Goal: Task Accomplishment & Management: Manage account settings

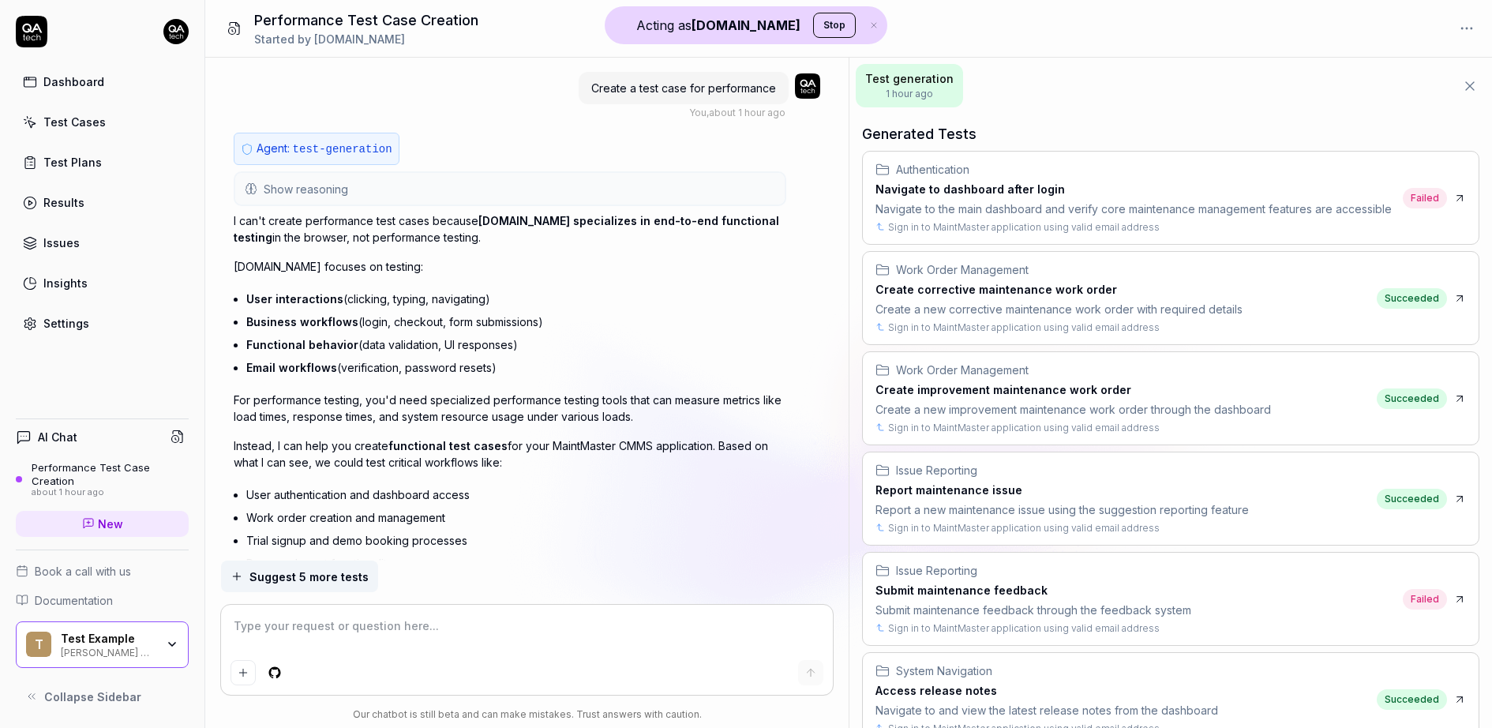
type textarea "*"
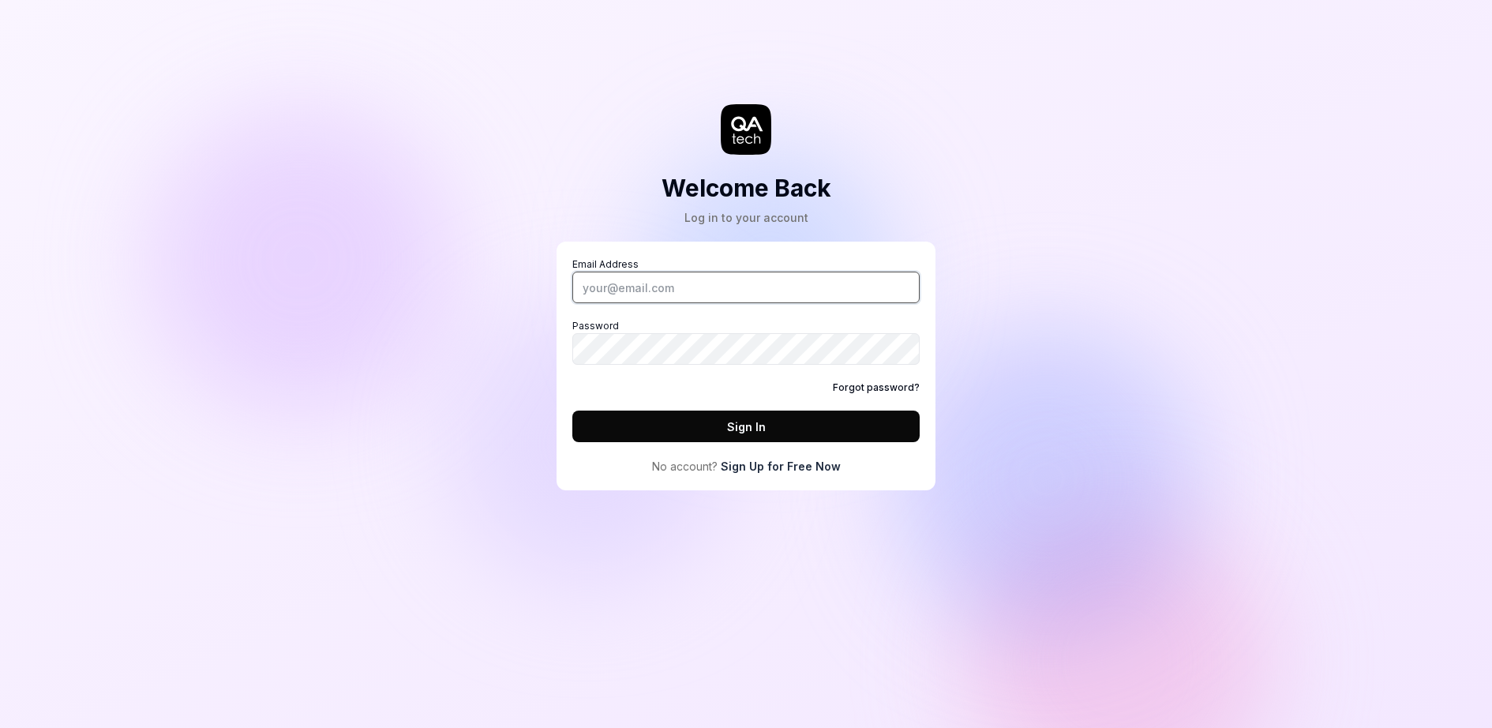
click at [761, 302] on input "Email Address" at bounding box center [745, 287] width 347 height 32
type input "fredrik.mellander@qa.tech"
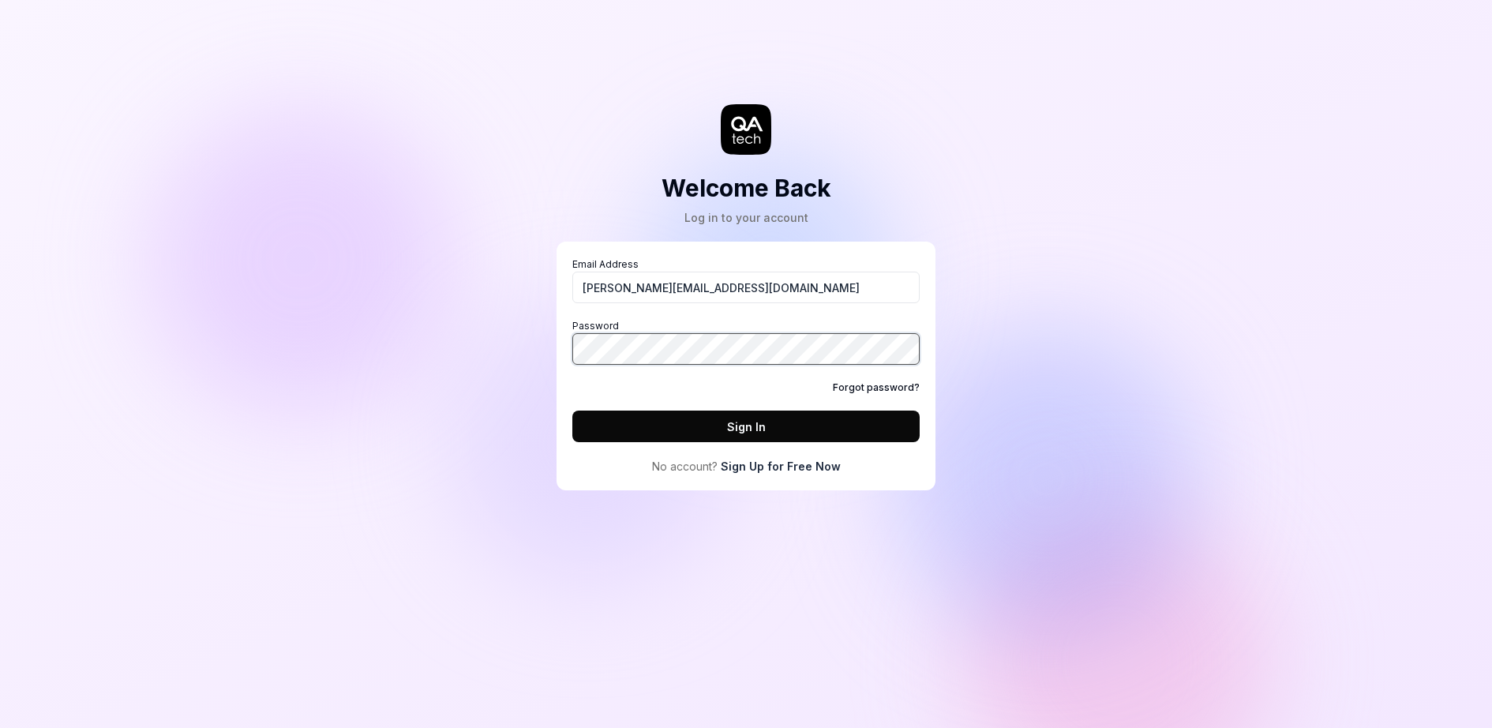
click at [572, 410] on button "Sign In" at bounding box center [745, 426] width 347 height 32
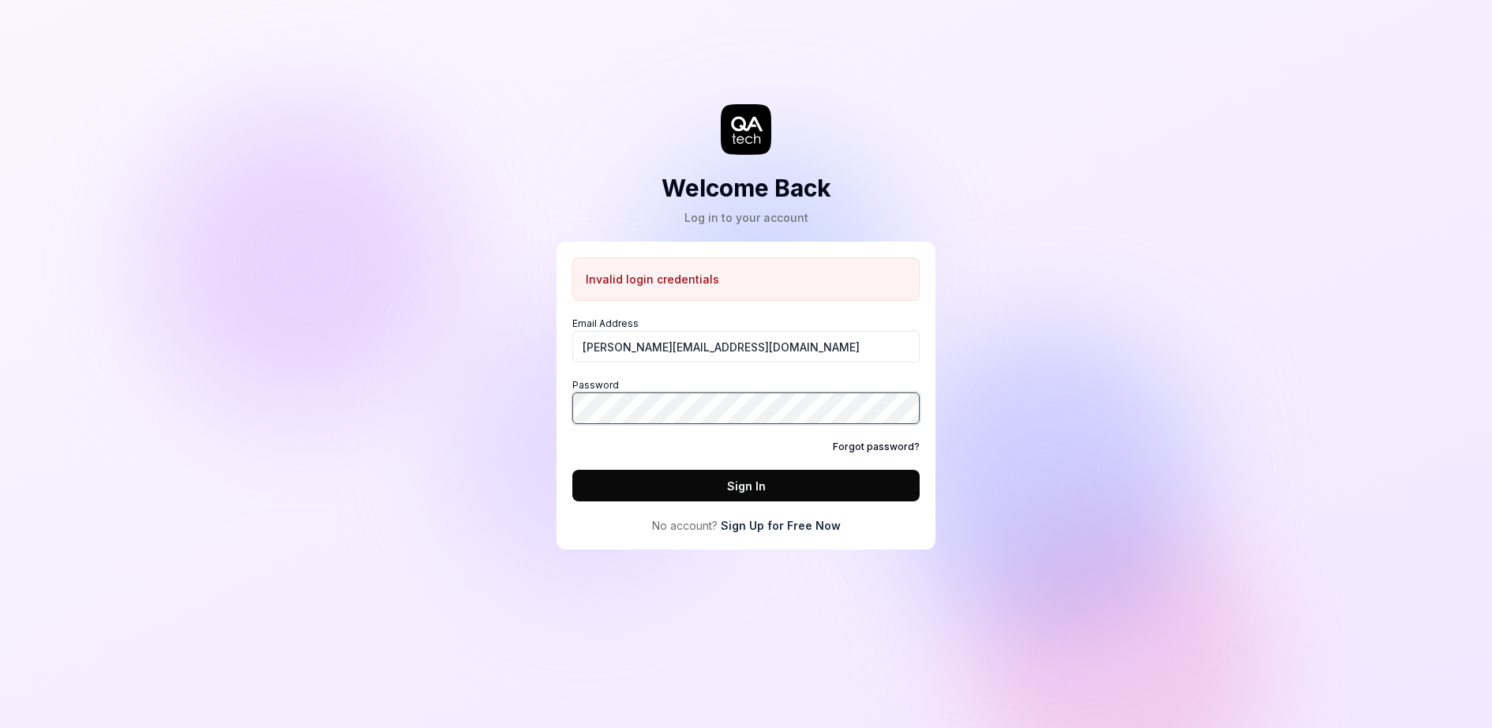
click at [0, 727] on com-1password-button at bounding box center [0, 728] width 0 height 0
click at [1424, 287] on div "Welcome Back Log in to your account Invalid login credentials Email Address fre…" at bounding box center [746, 364] width 1492 height 728
click at [462, 481] on div "Welcome Back Log in to your account Invalid login credentials Email Address fre…" at bounding box center [746, 364] width 1492 height 728
click at [728, 480] on button "Sign In" at bounding box center [745, 486] width 347 height 32
click at [763, 489] on button "Sign In" at bounding box center [745, 486] width 347 height 32
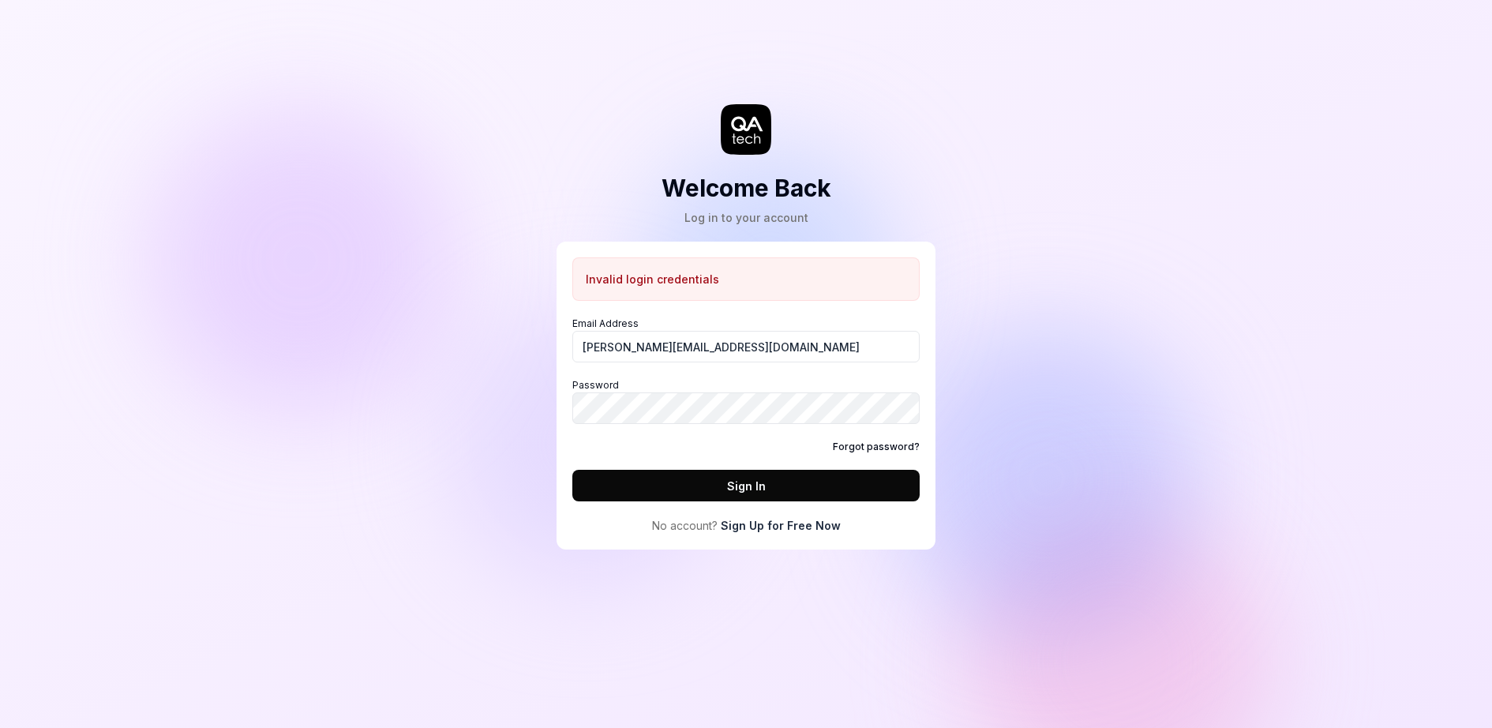
click at [855, 451] on link "Forgot password?" at bounding box center [876, 447] width 87 height 14
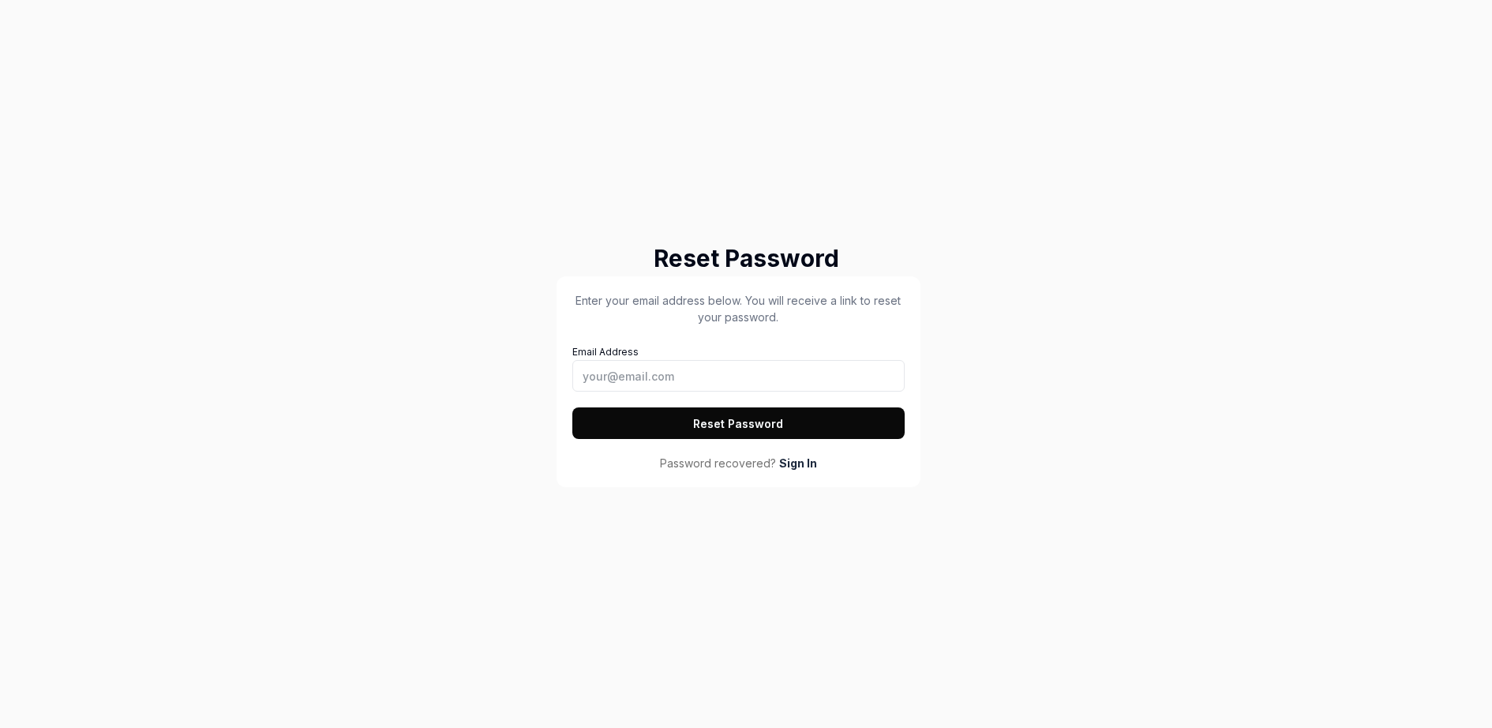
click at [674, 357] on div "Email Address" at bounding box center [738, 366] width 332 height 51
click at [668, 364] on input "Email Address" at bounding box center [738, 376] width 332 height 32
type input "fredrik.mellander@qa.tech"
click at [657, 407] on button "Reset Password" at bounding box center [738, 423] width 332 height 32
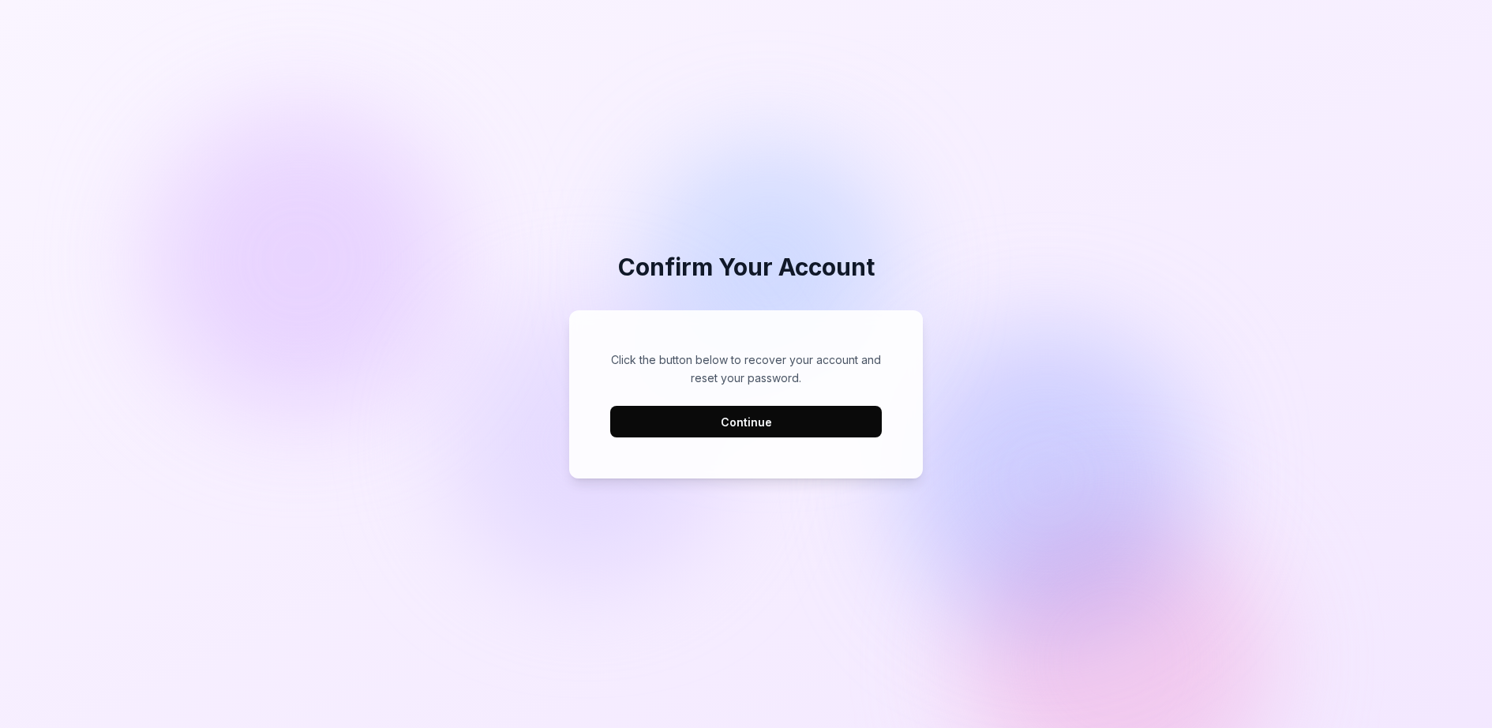
click at [748, 429] on button "Continue" at bounding box center [745, 422] width 271 height 32
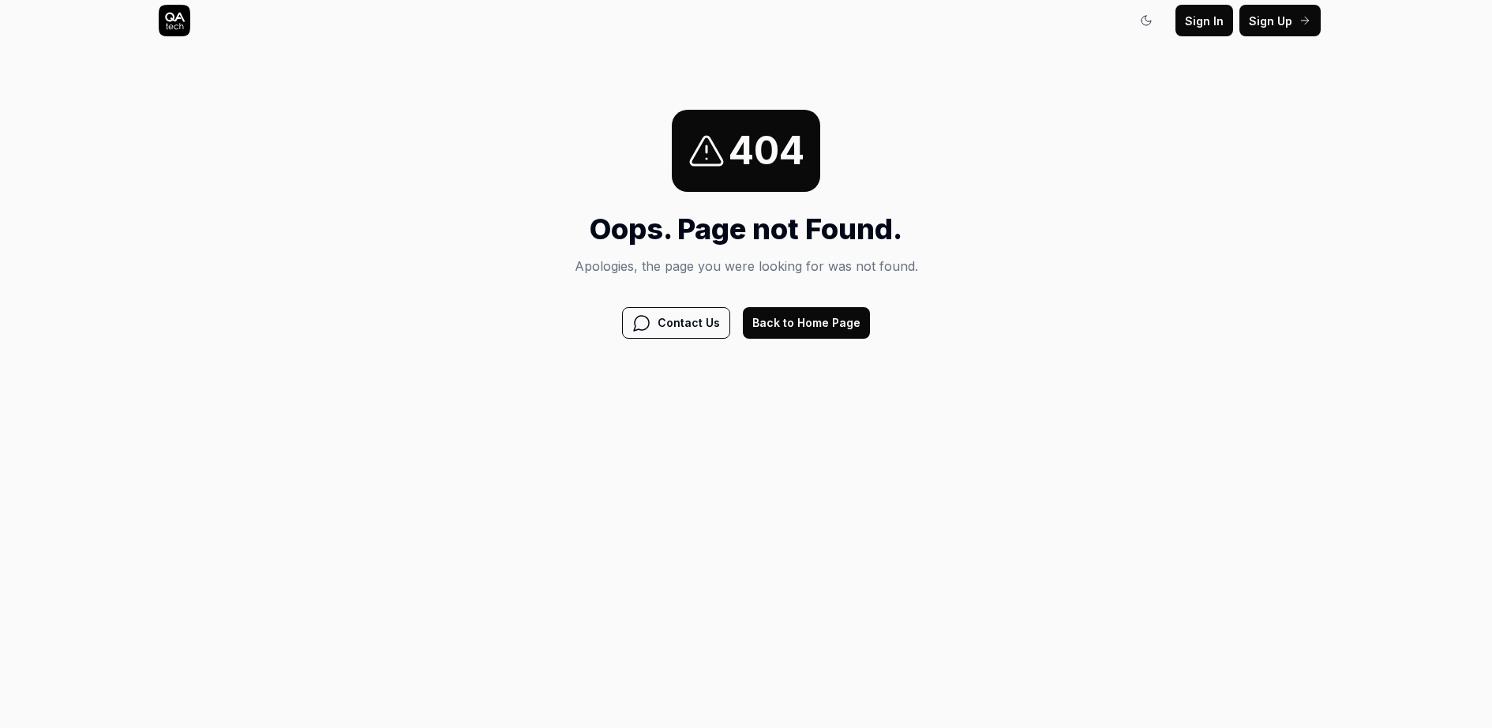
click at [819, 307] on button "Back to Home Page" at bounding box center [806, 323] width 127 height 32
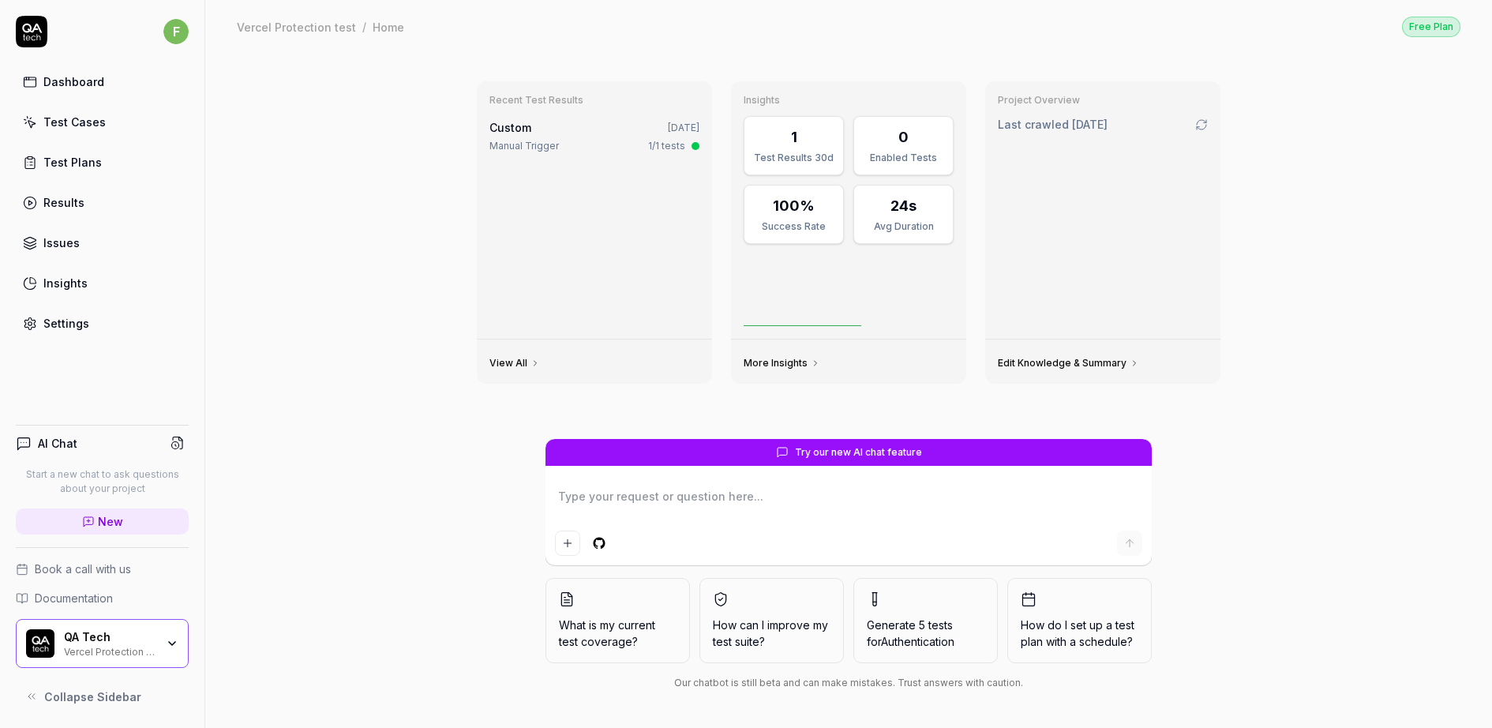
click at [801, 373] on div "More Insights" at bounding box center [848, 361] width 235 height 44
type textarea "*"
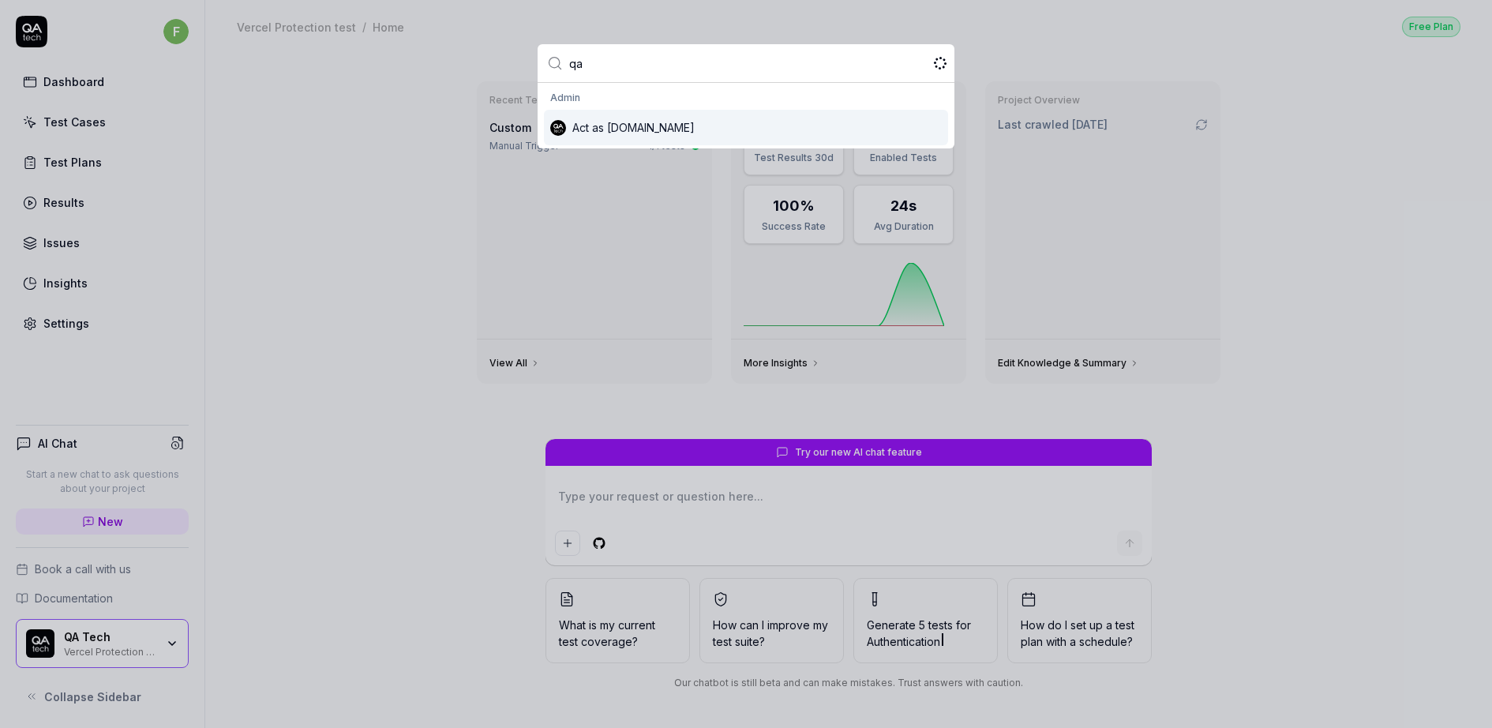
type input "qa."
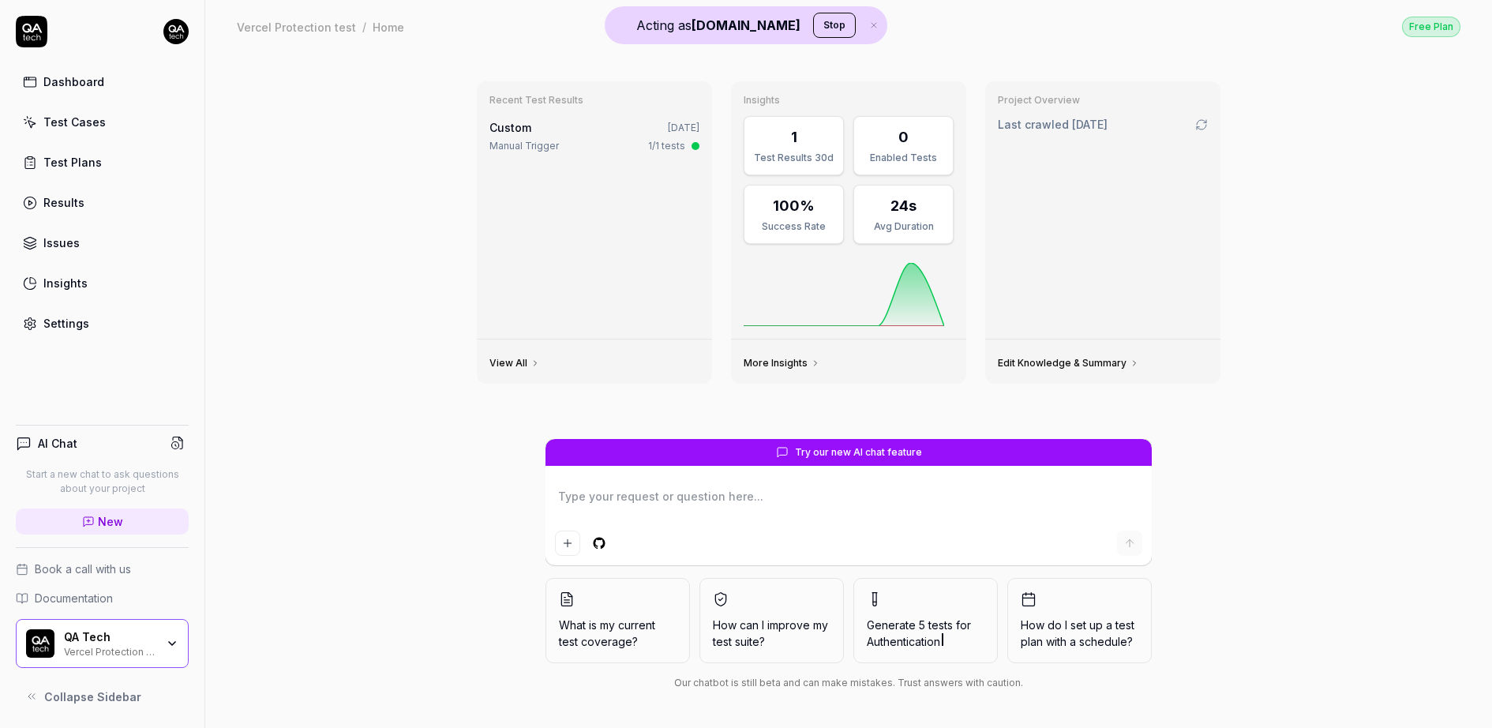
click at [90, 111] on link "Test Cases" at bounding box center [102, 122] width 173 height 31
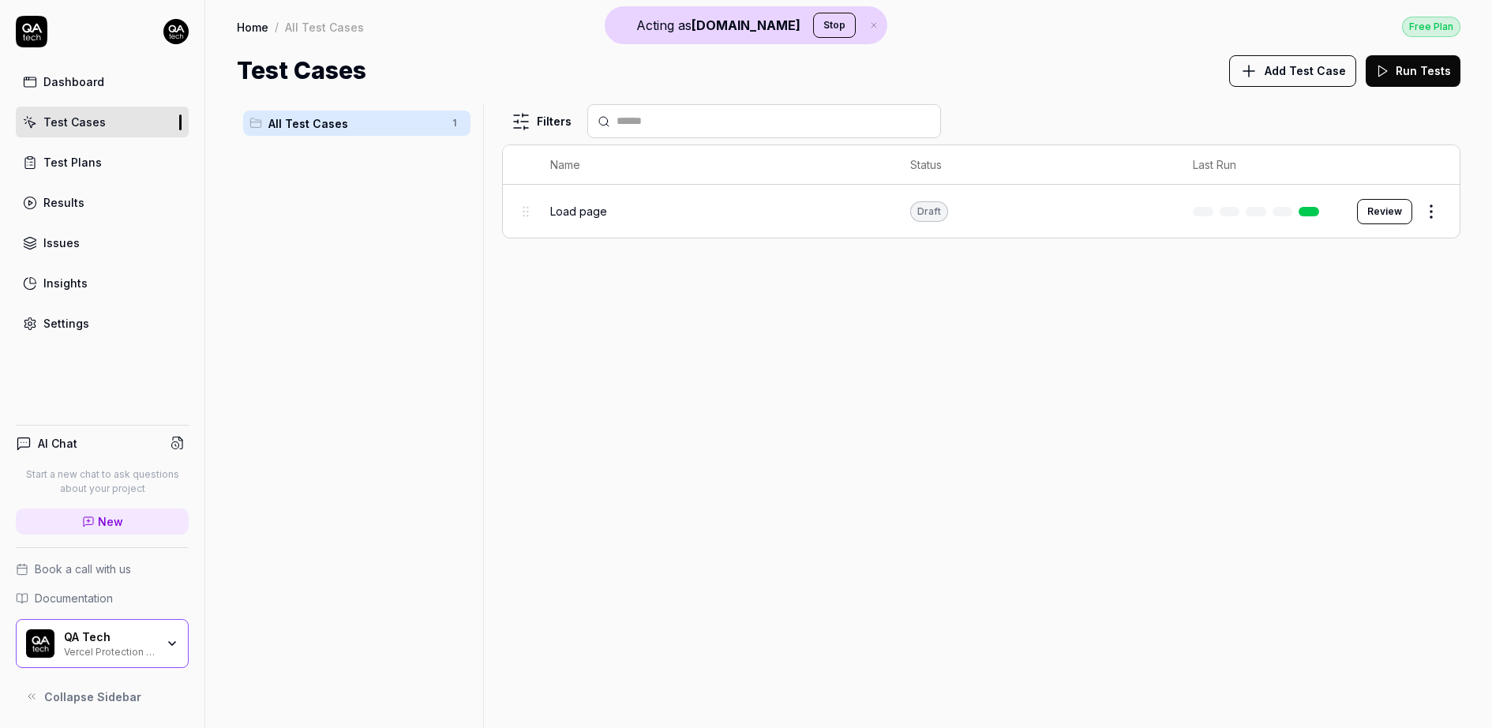
click at [102, 89] on link "Dashboard" at bounding box center [102, 81] width 173 height 31
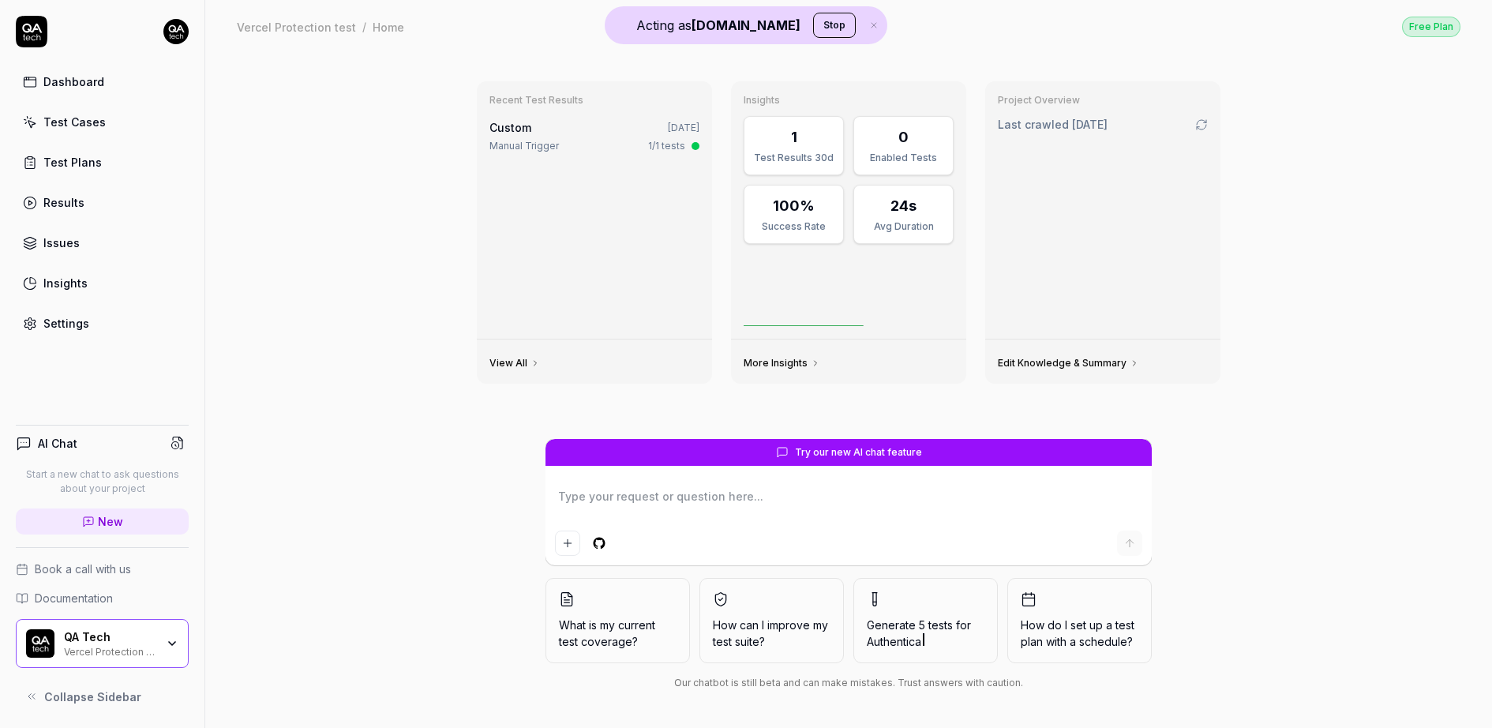
click at [99, 103] on div "Dashboard Test Cases Test Plans Results Issues Insights Settings" at bounding box center [102, 202] width 173 height 272
click at [168, 39] on html "Acting as [DOMAIN_NAME] Stop Dashboard Test Cases Test Plans Results Issues Ins…" at bounding box center [746, 364] width 1492 height 728
click at [311, 37] on html "Acting as QA.tech Stop Dashboard Test Cases Test Plans Results Issues Insights …" at bounding box center [746, 364] width 1492 height 728
click at [95, 114] on div "Test Cases" at bounding box center [74, 122] width 62 height 17
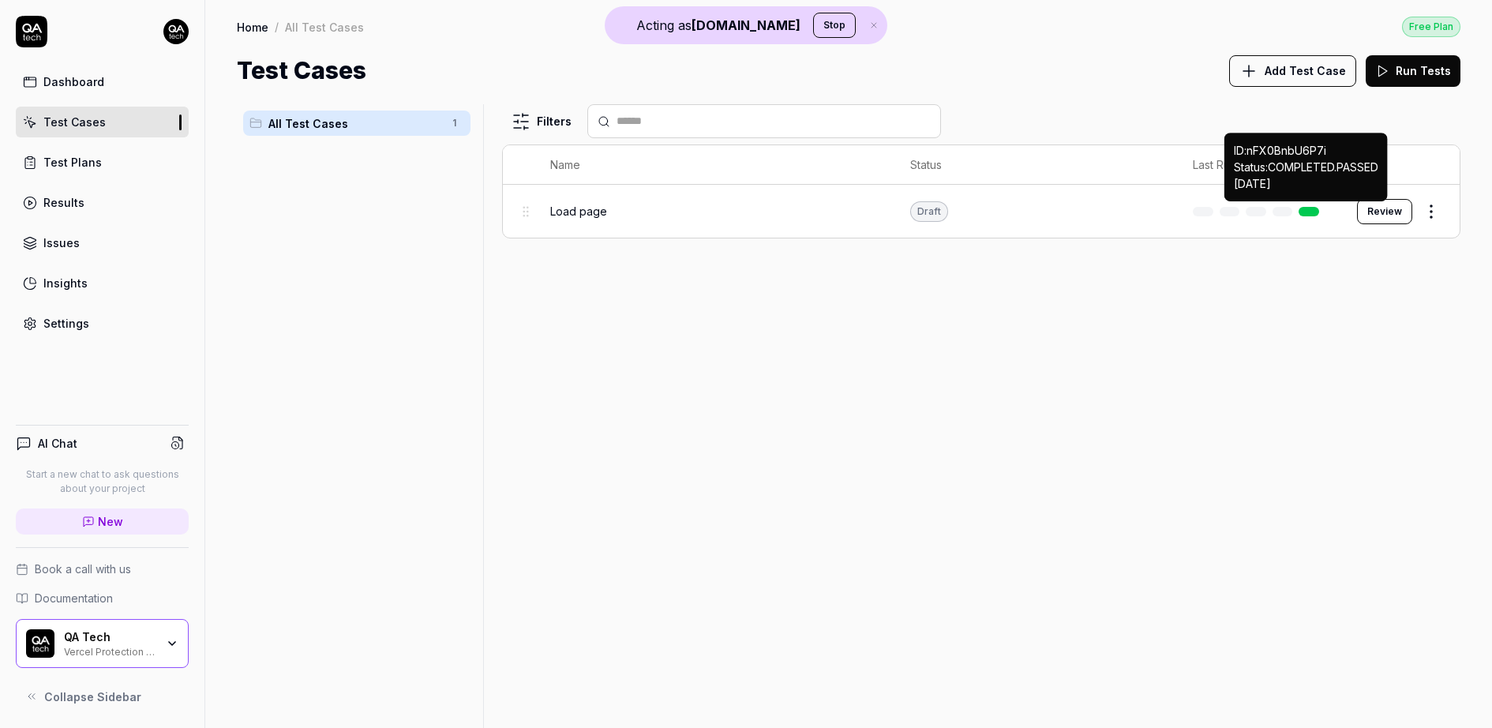
click at [1225, 198] on div "ID: nFX0BnbU6P7i Status: COMPLETED . PASSED Sep 8 2025" at bounding box center [1305, 167] width 163 height 69
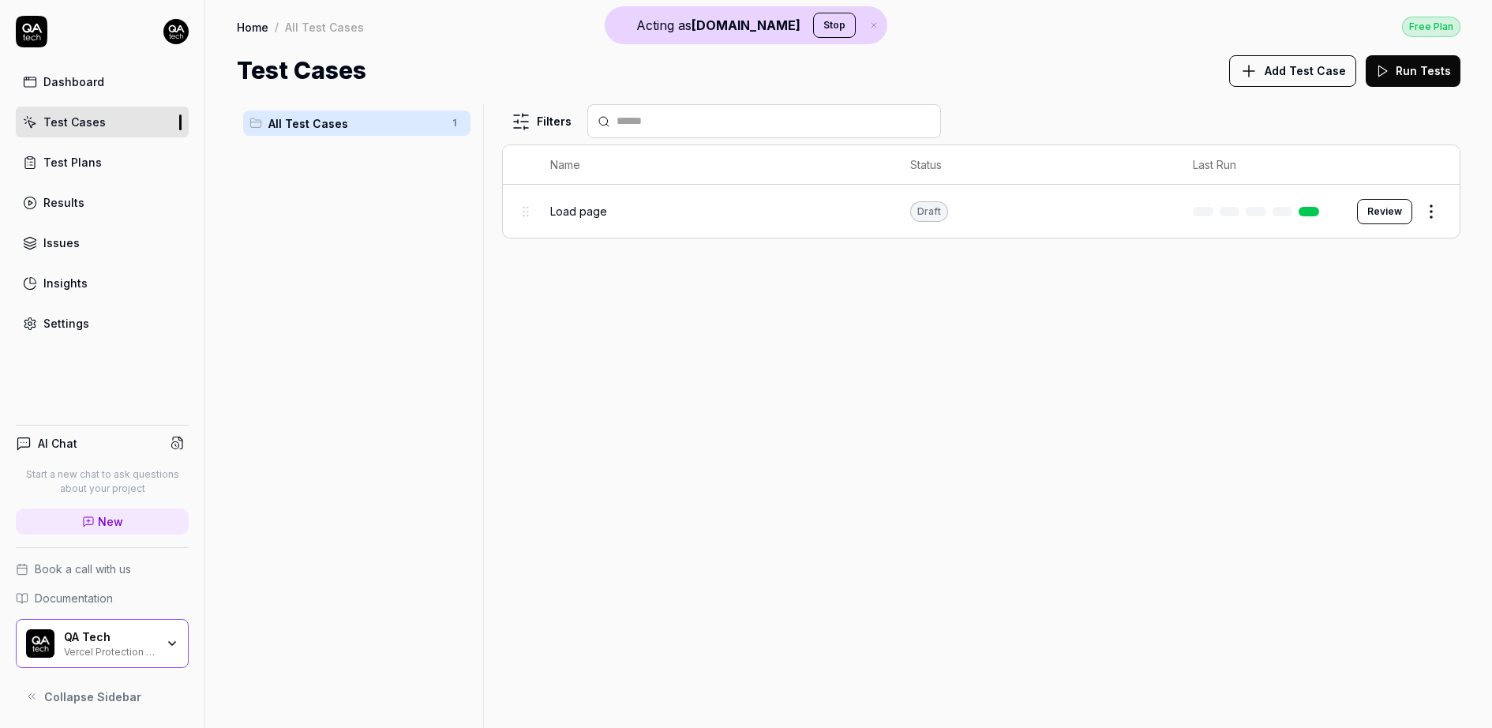
click at [1376, 212] on button "Review" at bounding box center [1384, 211] width 55 height 25
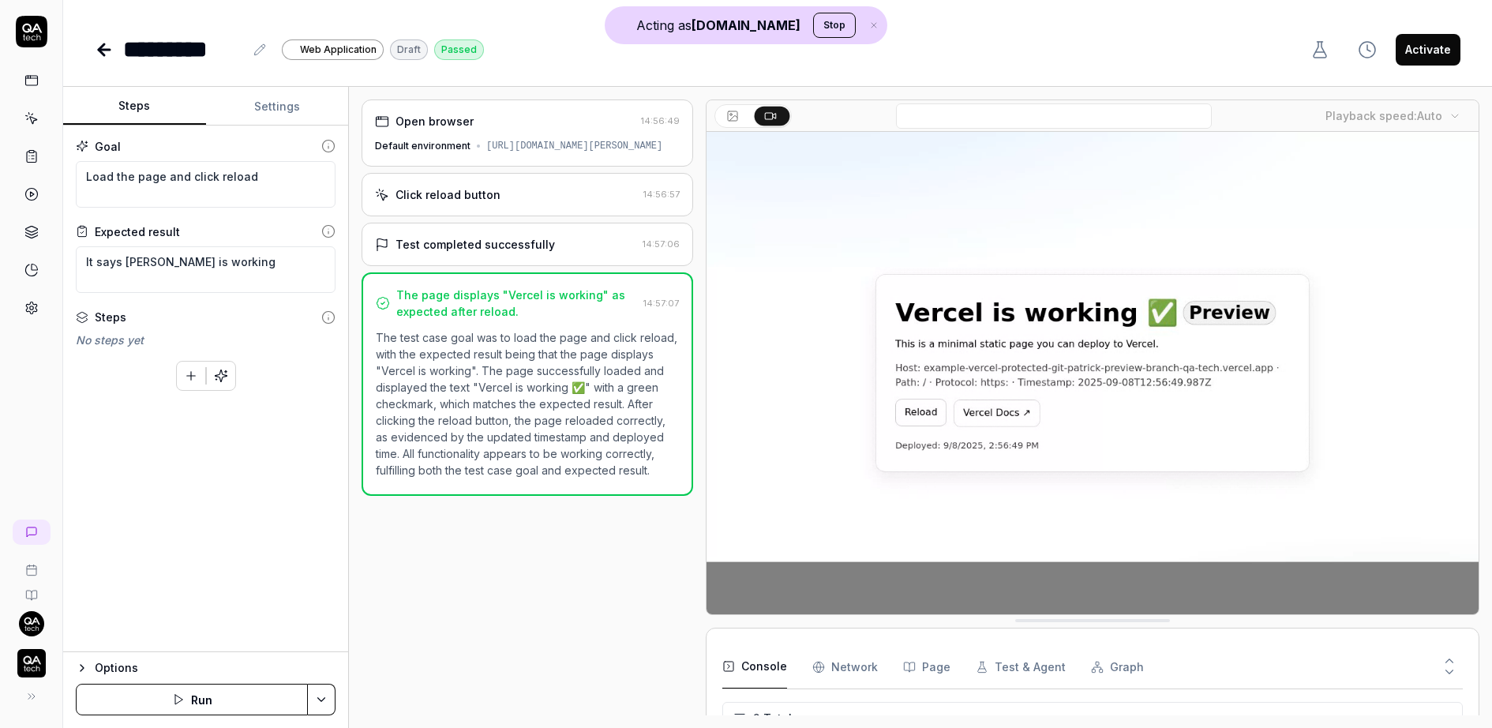
click at [28, 668] on img "button" at bounding box center [31, 663] width 28 height 28
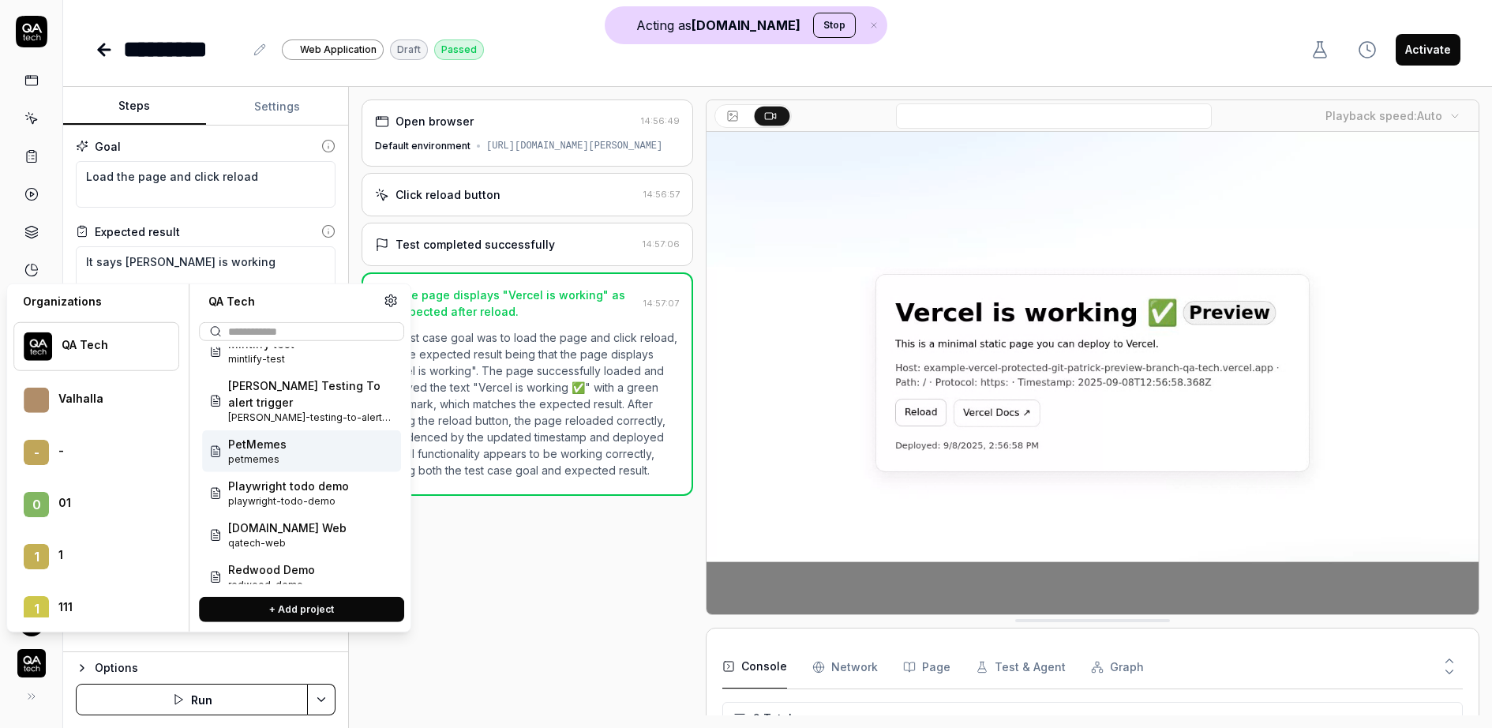
scroll to position [446, 0]
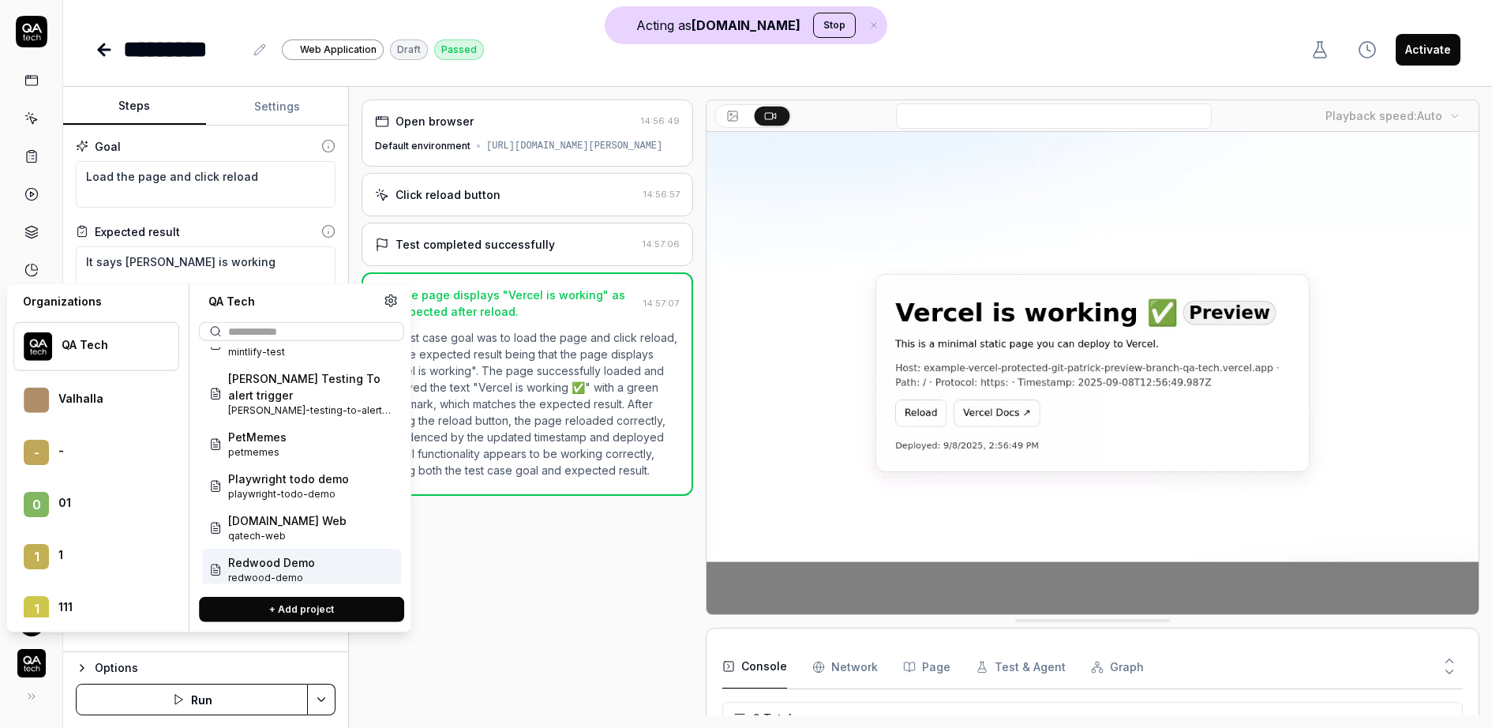
click at [30, 111] on icon at bounding box center [31, 118] width 14 height 14
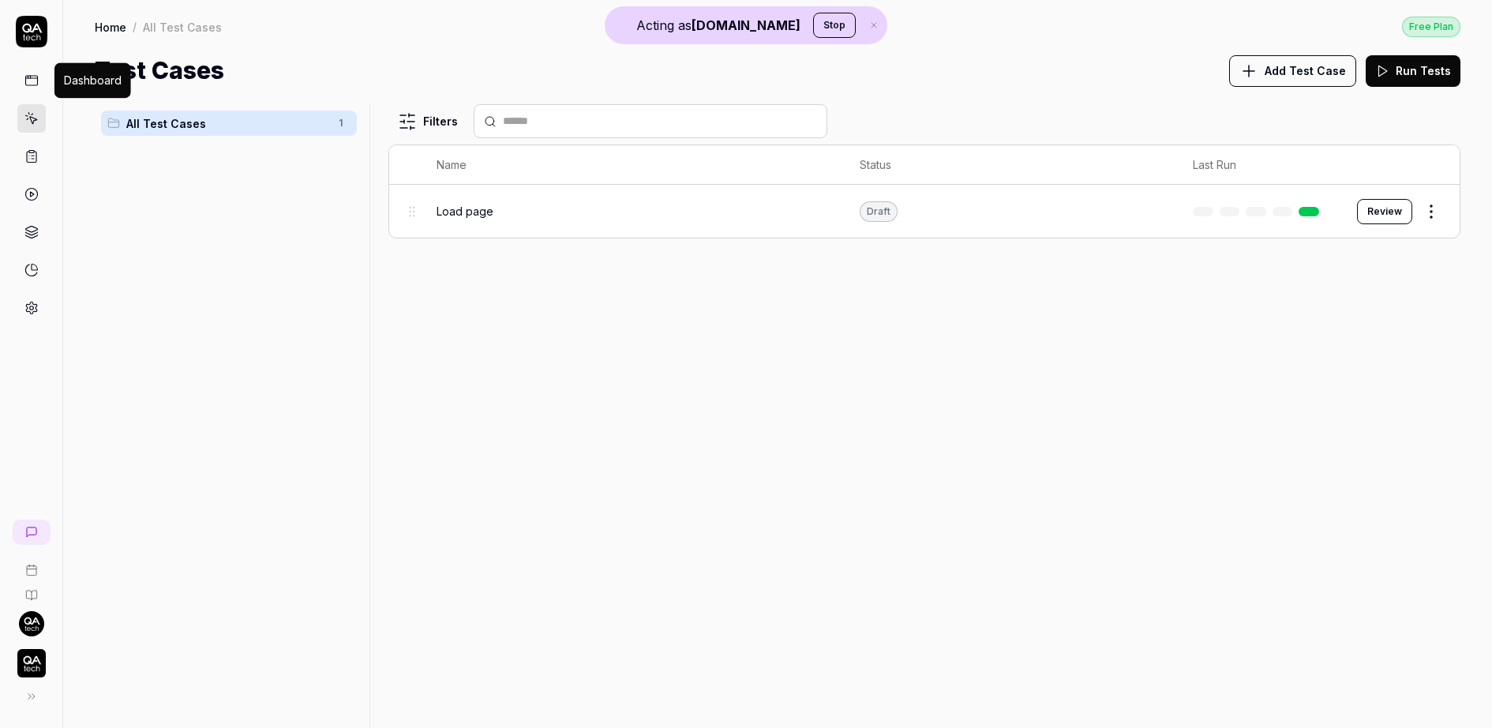
click at [25, 78] on icon at bounding box center [31, 78] width 12 height 0
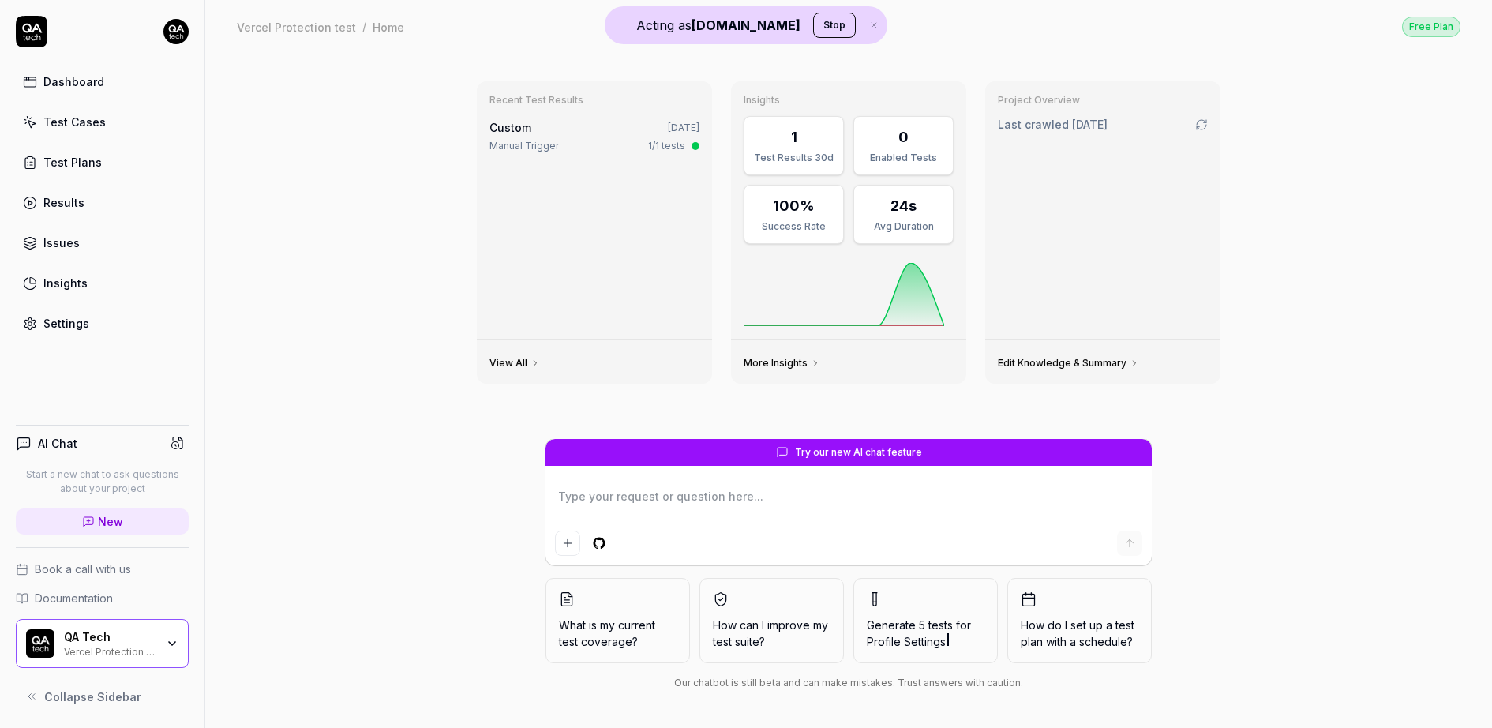
click at [105, 636] on div "QA Tech" at bounding box center [110, 637] width 92 height 14
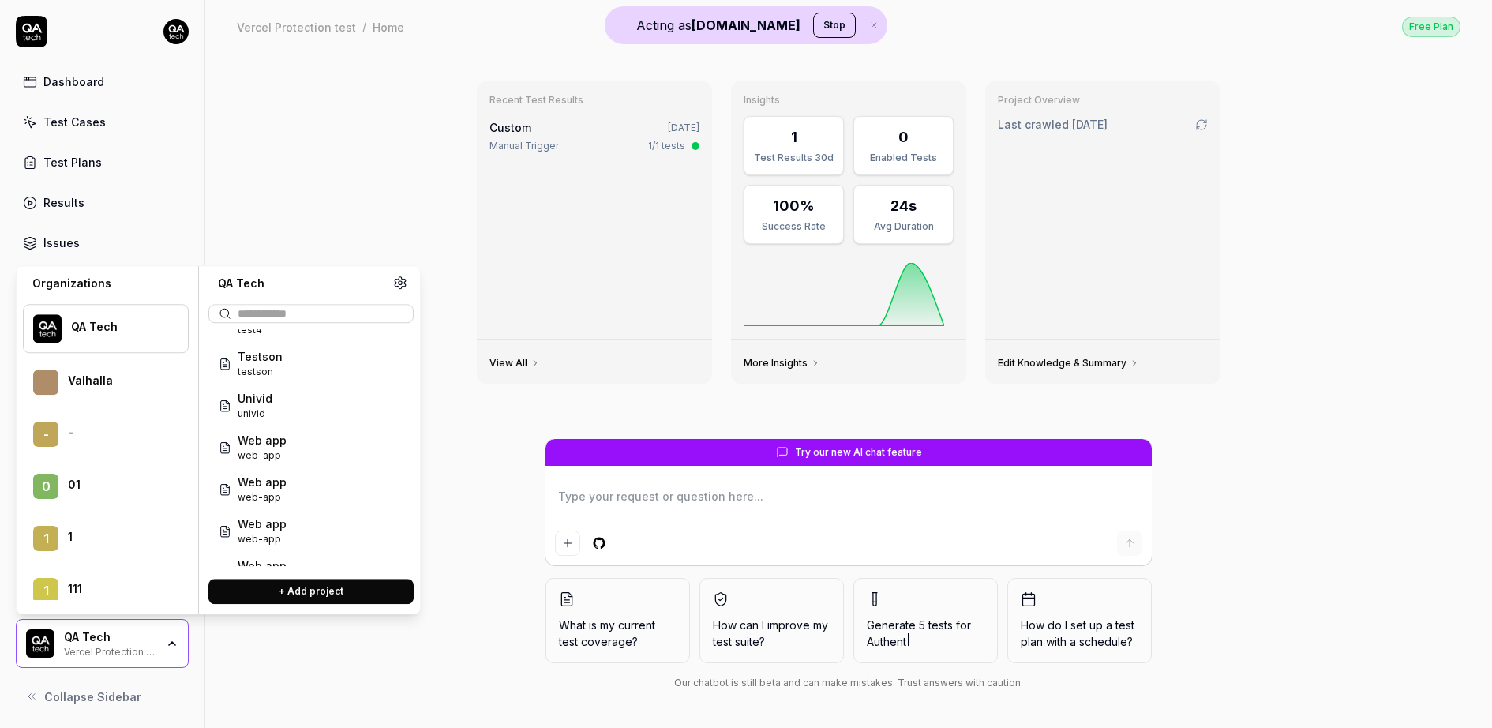
scroll to position [1220, 0]
click at [344, 153] on div "Recent Test Results Custom Sep 8, 2025 Manual Trigger 1/1 tests View All Insigh…" at bounding box center [848, 390] width 1286 height 675
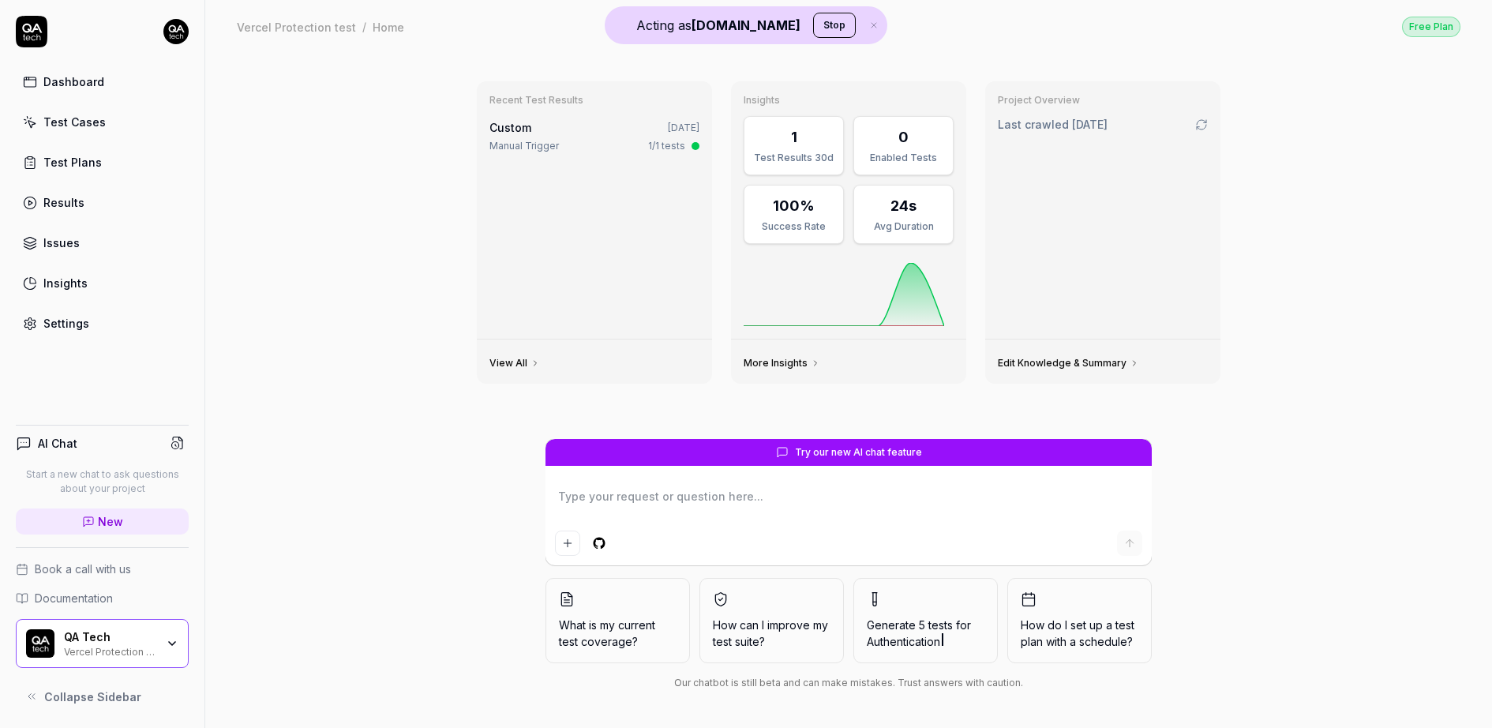
click at [115, 638] on div "QA Tech" at bounding box center [110, 637] width 92 height 14
click at [241, 249] on div "Recent Test Results Custom Sep 8, 2025 Manual Trigger 1/1 tests View All Insigh…" at bounding box center [848, 390] width 1286 height 675
click at [142, 623] on div "QA Tech Vercel Protection test" at bounding box center [102, 643] width 173 height 49
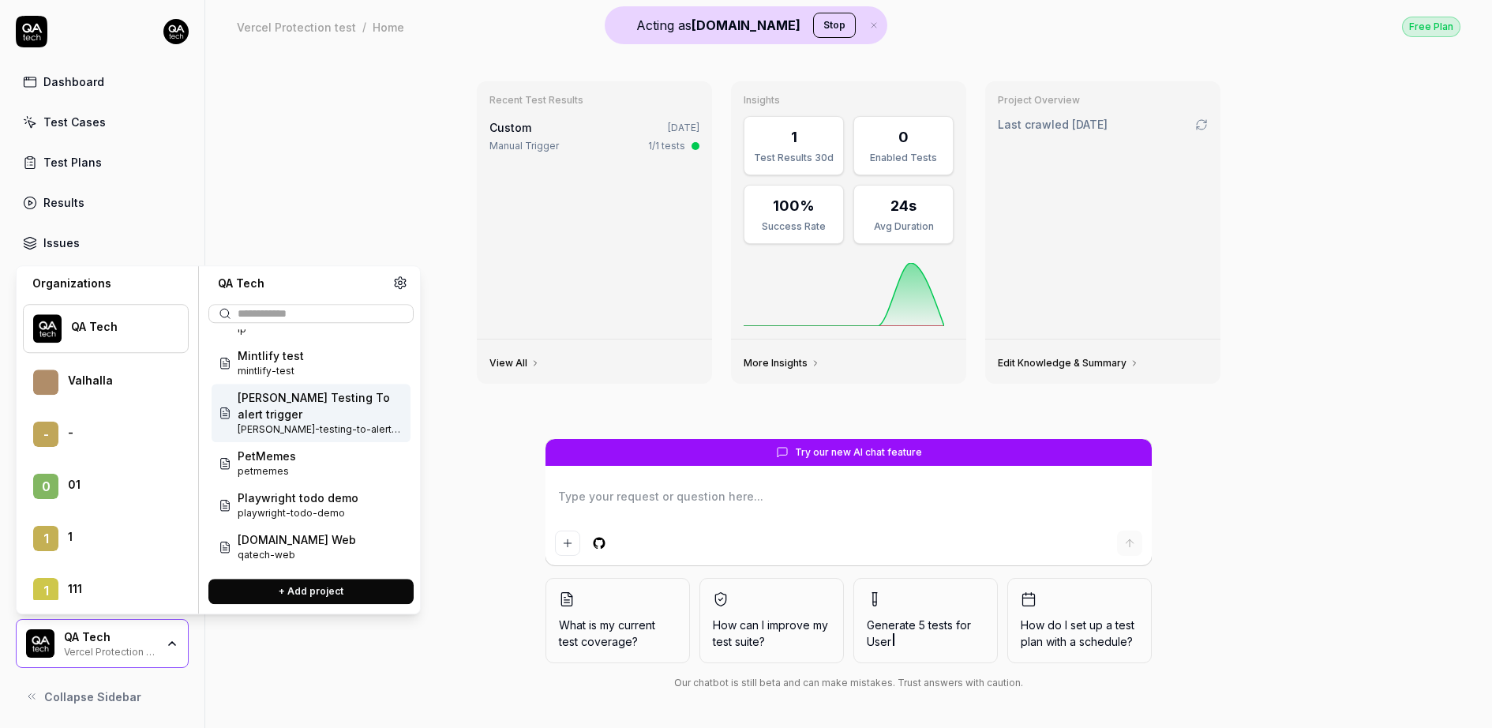
scroll to position [417, 0]
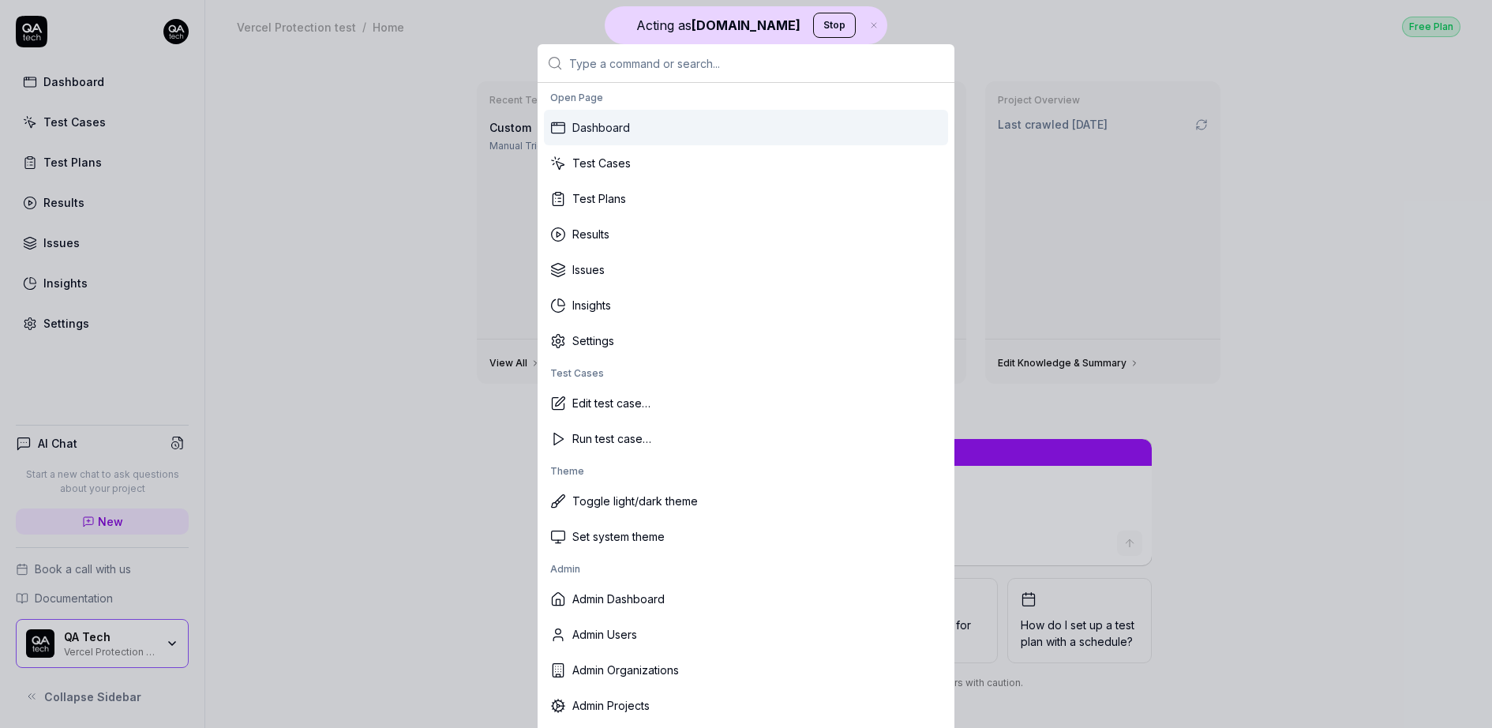
type textarea "*"
type input "j"
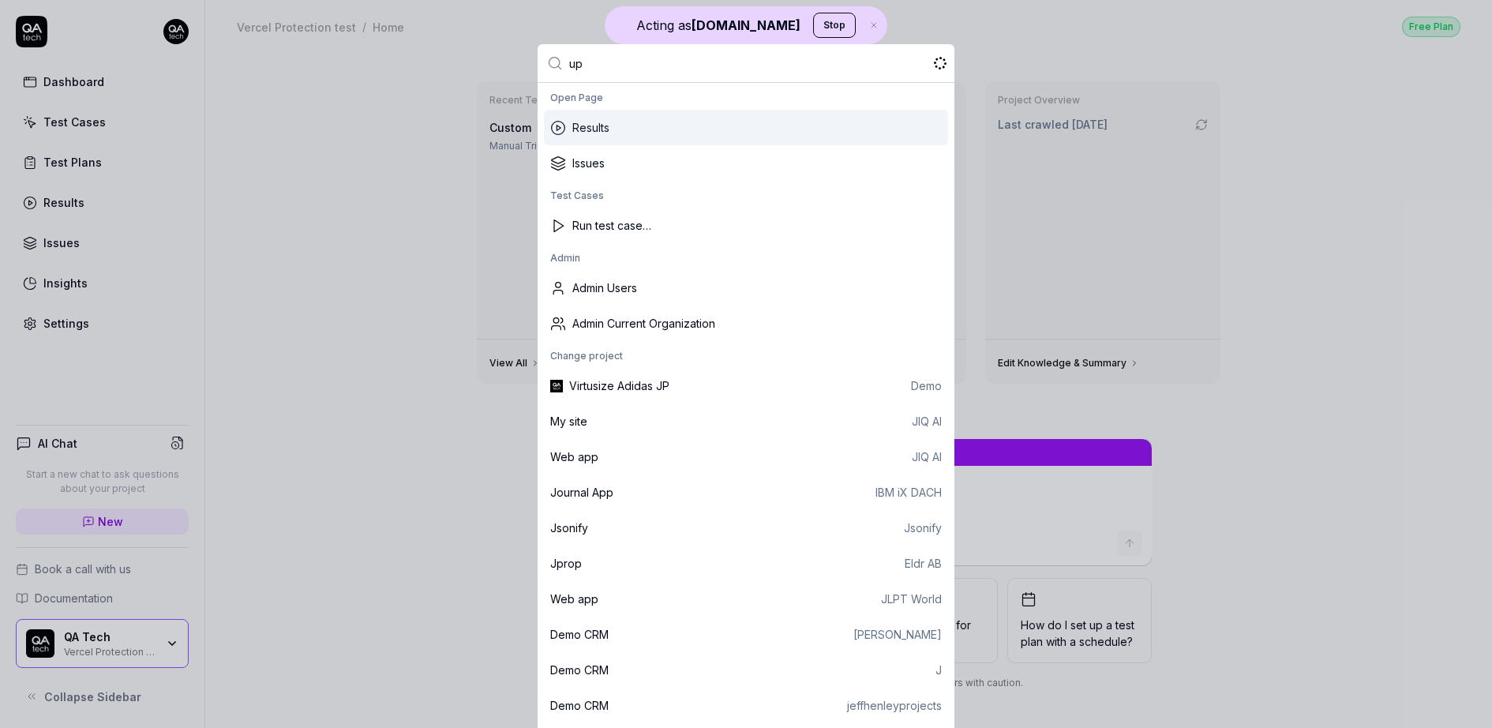
type input "ups"
type textarea "*"
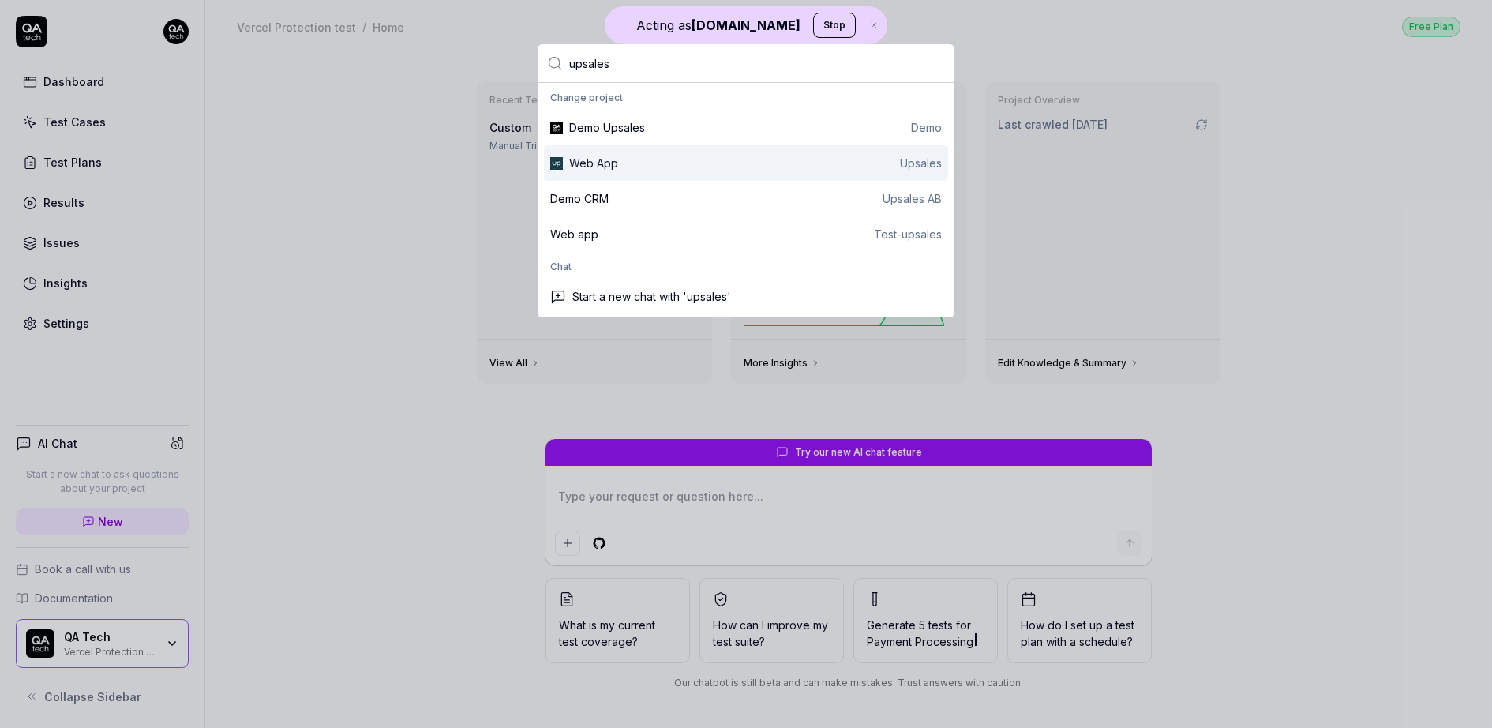
type input "upsales"
click at [639, 166] on div "Web App Upsales" at bounding box center [755, 163] width 373 height 17
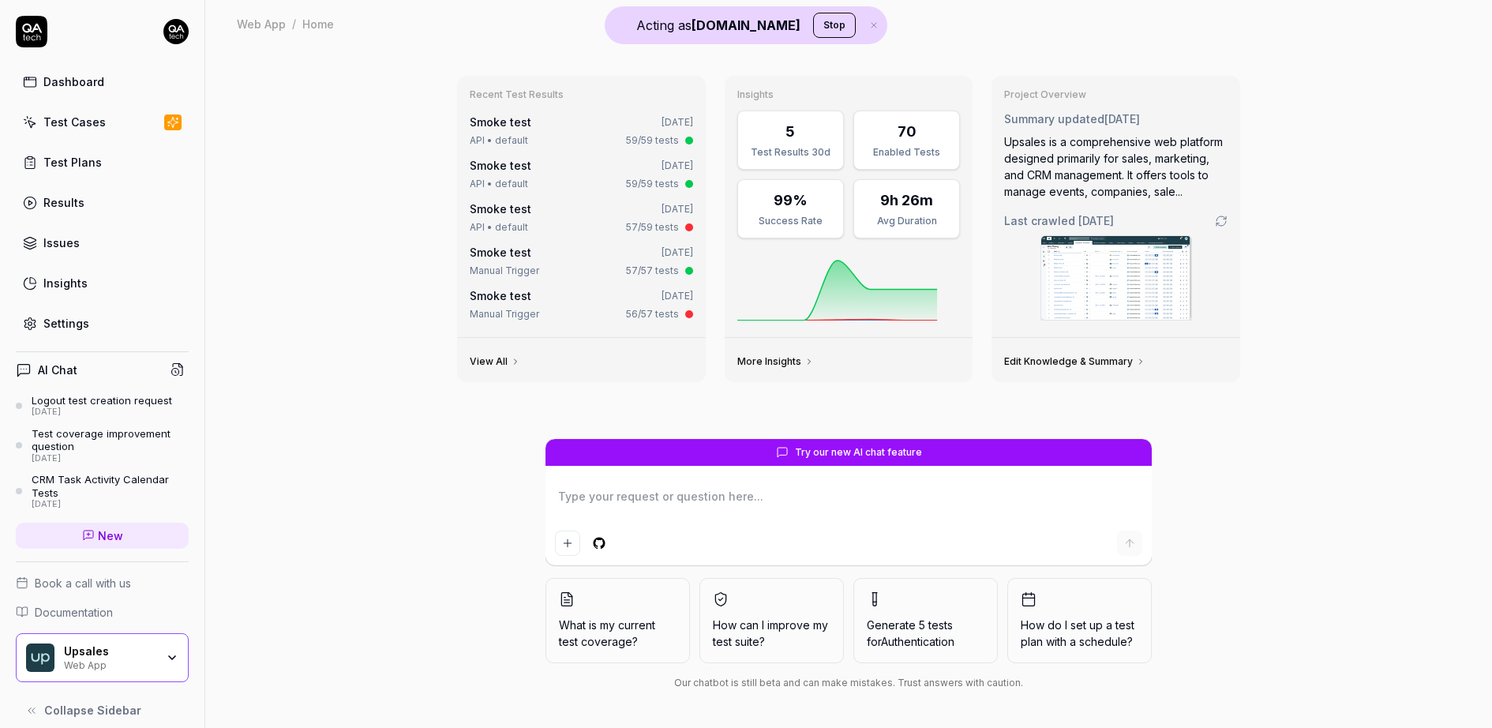
click at [80, 115] on div "Test Cases" at bounding box center [74, 122] width 62 height 17
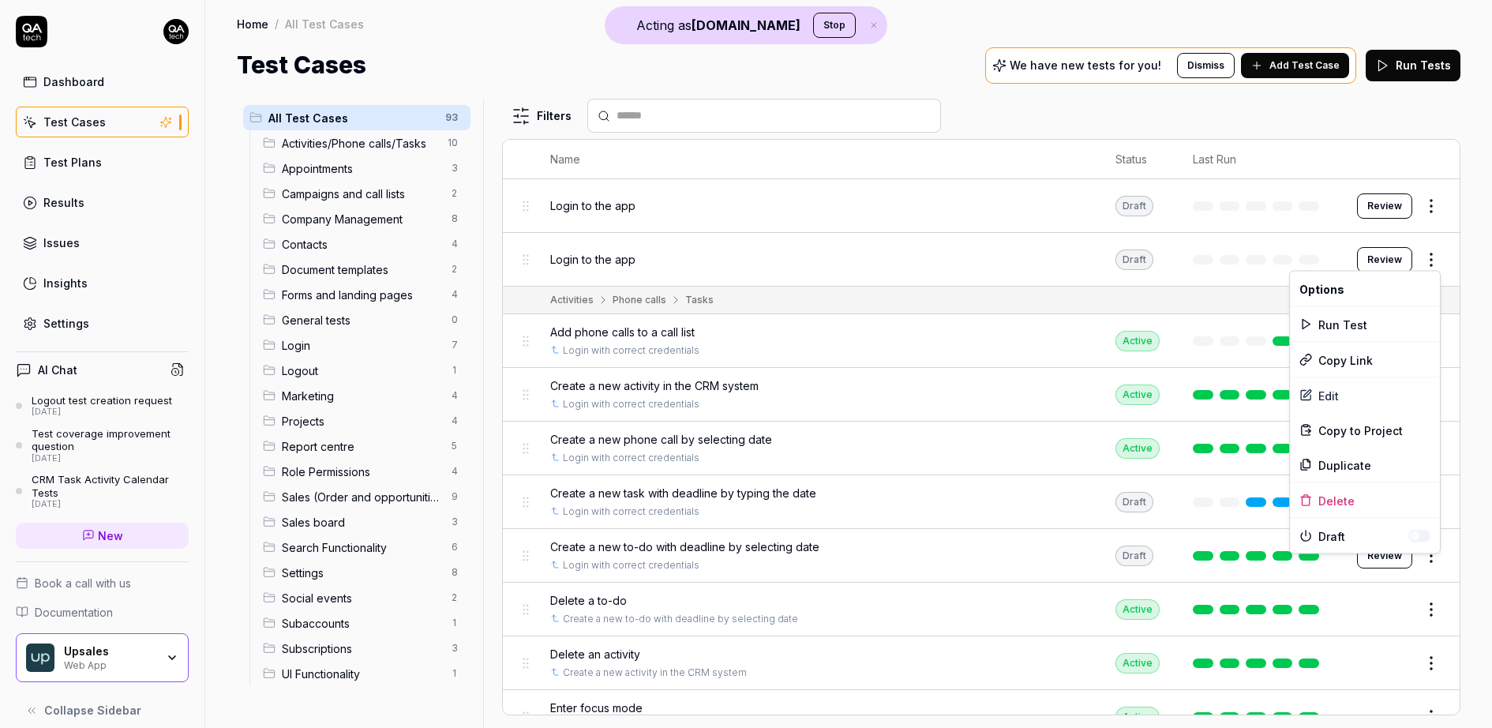
click at [1436, 253] on html "Acting as QA.tech Stop Dashboard Test Cases Test Plans Results Issues Insights …" at bounding box center [746, 364] width 1492 height 728
click at [1353, 392] on div "Edit" at bounding box center [1365, 395] width 150 height 35
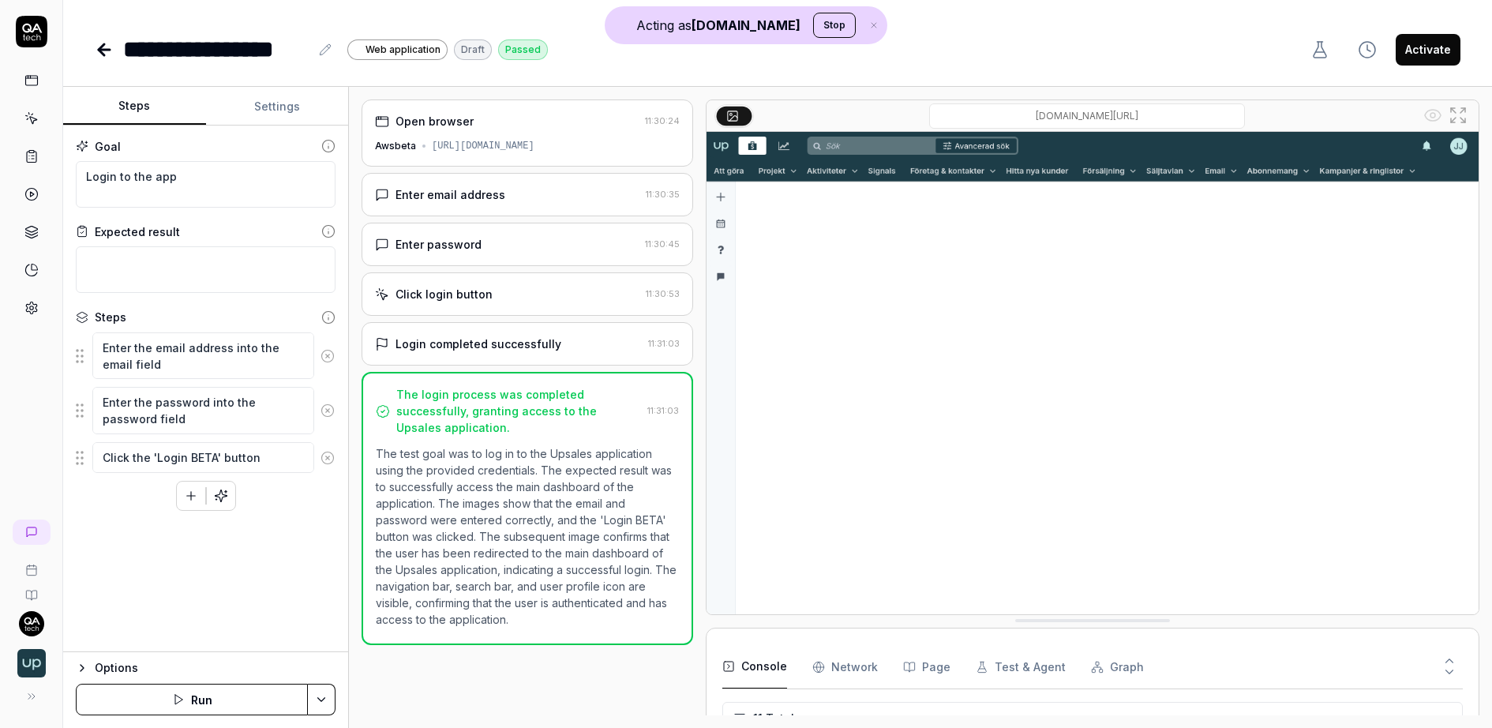
scroll to position [261, 0]
click at [519, 120] on div "Open browser" at bounding box center [507, 121] width 264 height 17
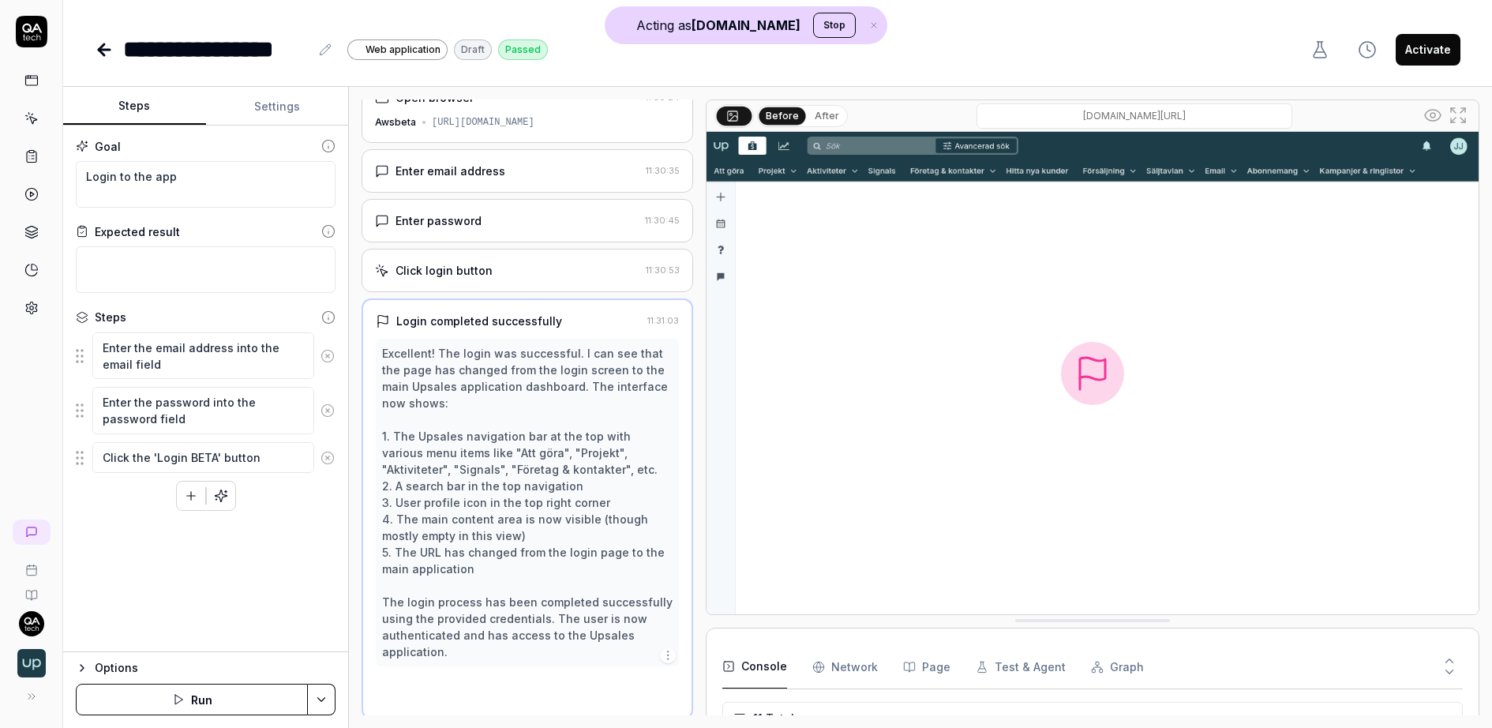
scroll to position [0, 0]
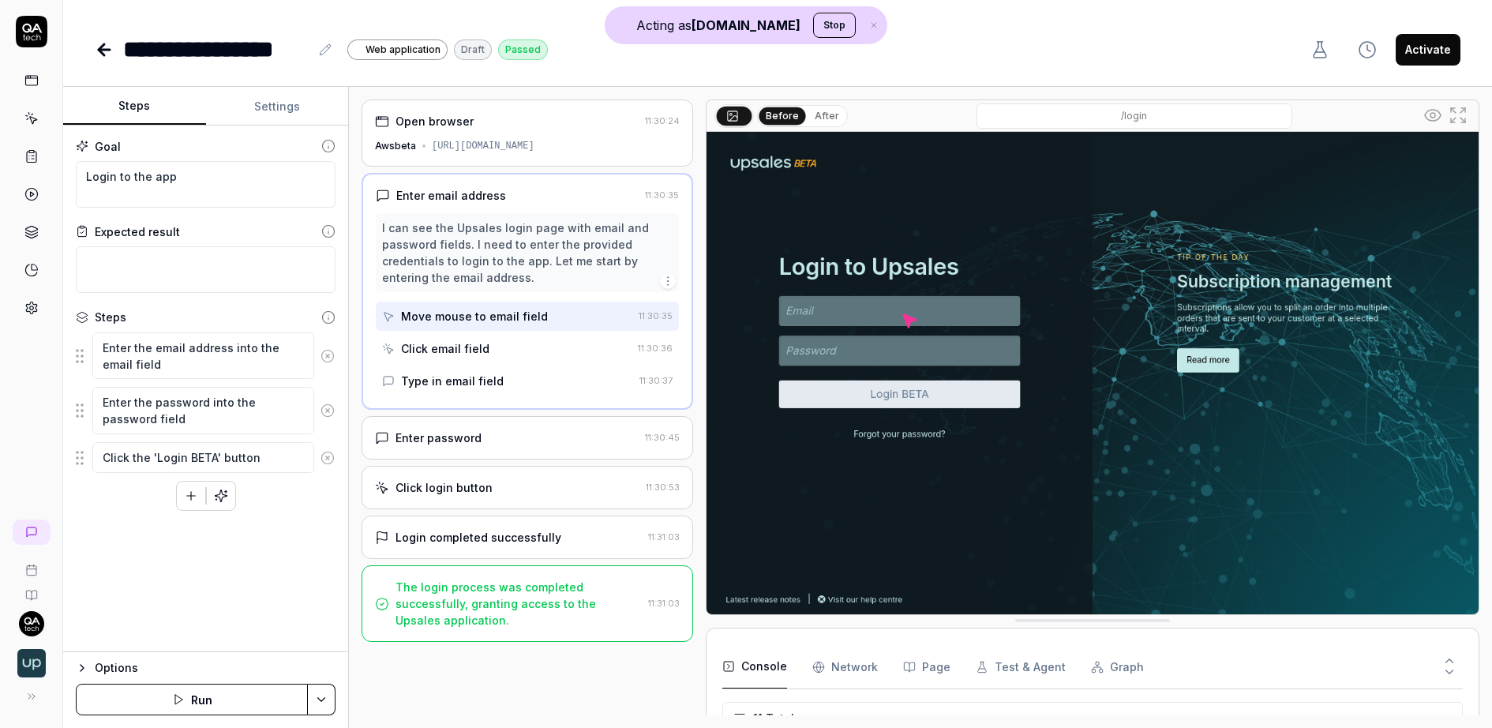
click at [336, 215] on div "Goal Login to the app Expected result Steps Enter the email address into the em…" at bounding box center [205, 388] width 285 height 526
click at [25, 69] on link at bounding box center [31, 80] width 28 height 28
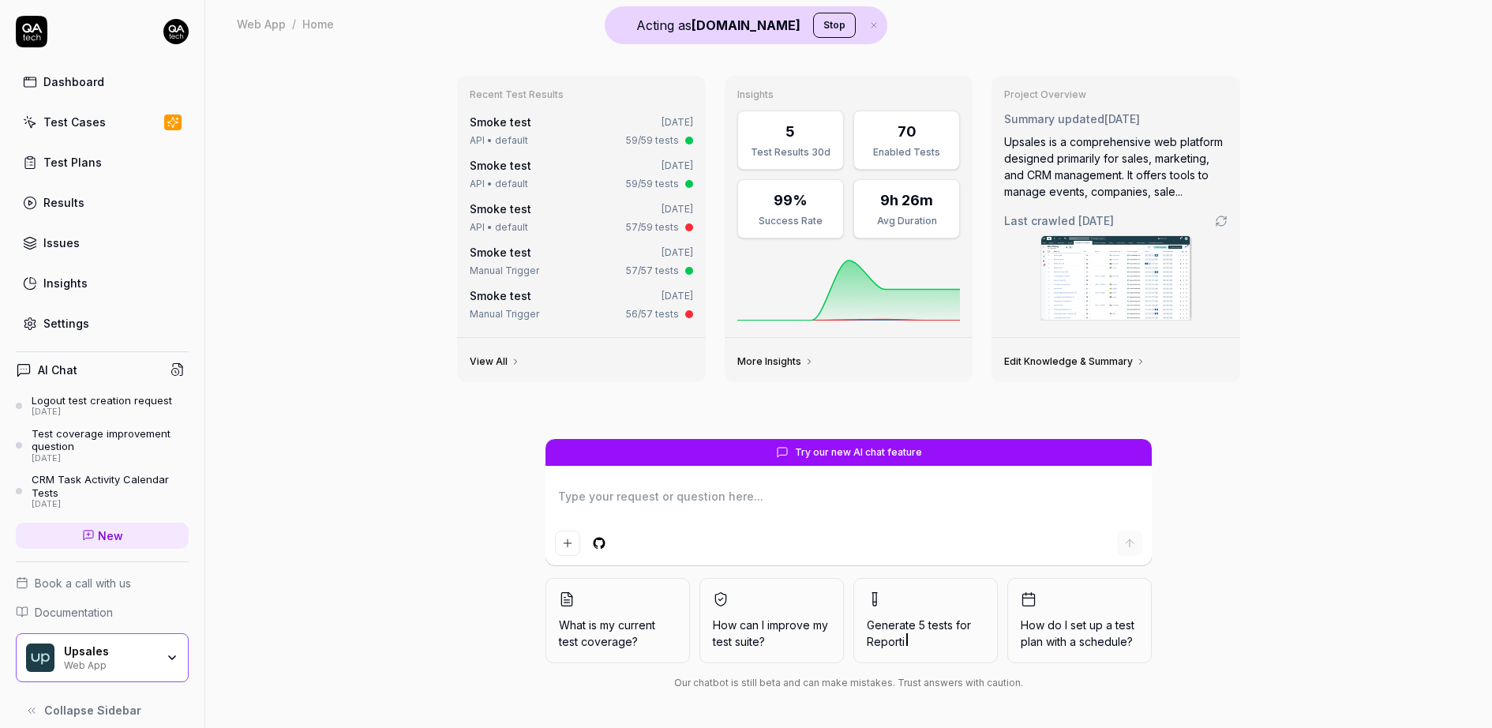
click at [99, 122] on div "Test Cases" at bounding box center [74, 122] width 62 height 17
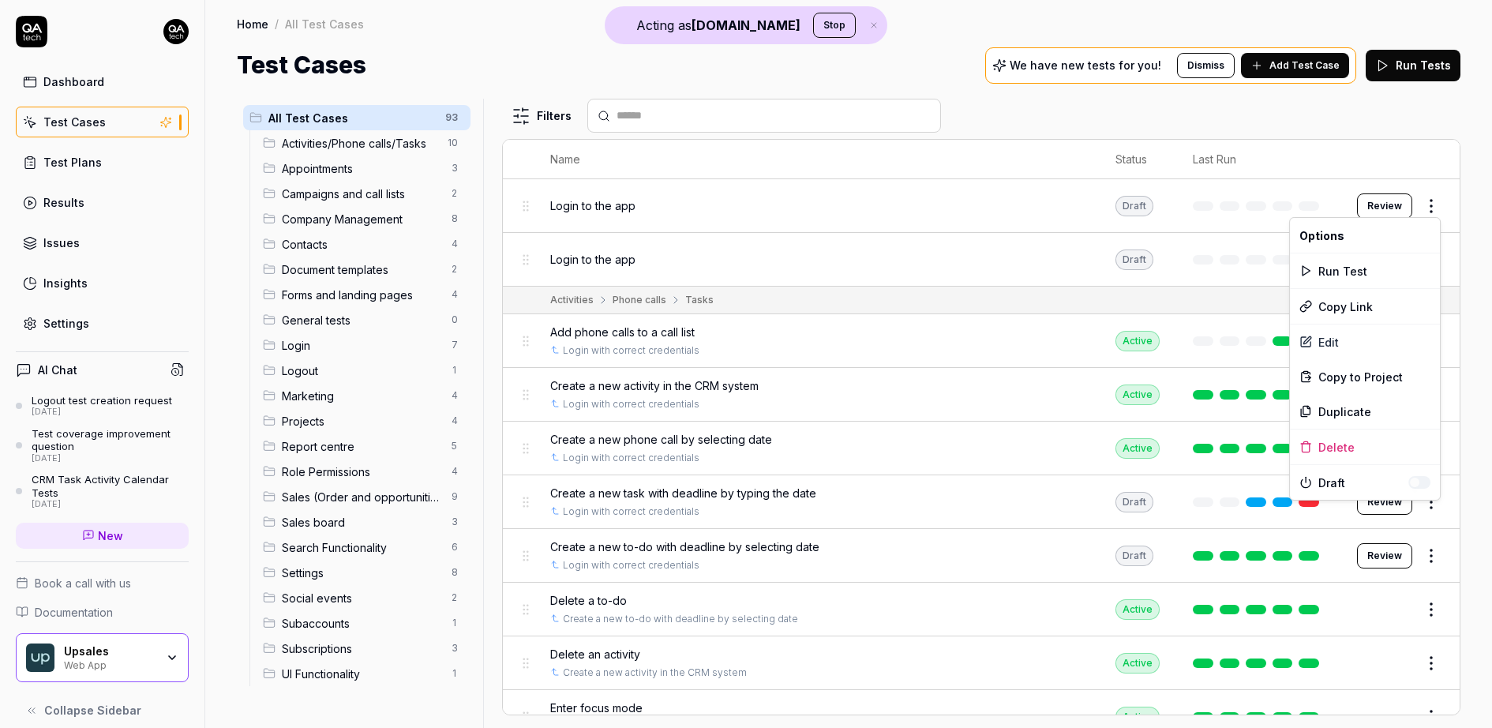
click at [1434, 211] on html "Acting as QA.tech Stop Dashboard Test Cases Test Plans Results Issues Insights …" at bounding box center [746, 364] width 1492 height 728
click at [1348, 336] on div "Edit" at bounding box center [1365, 341] width 150 height 35
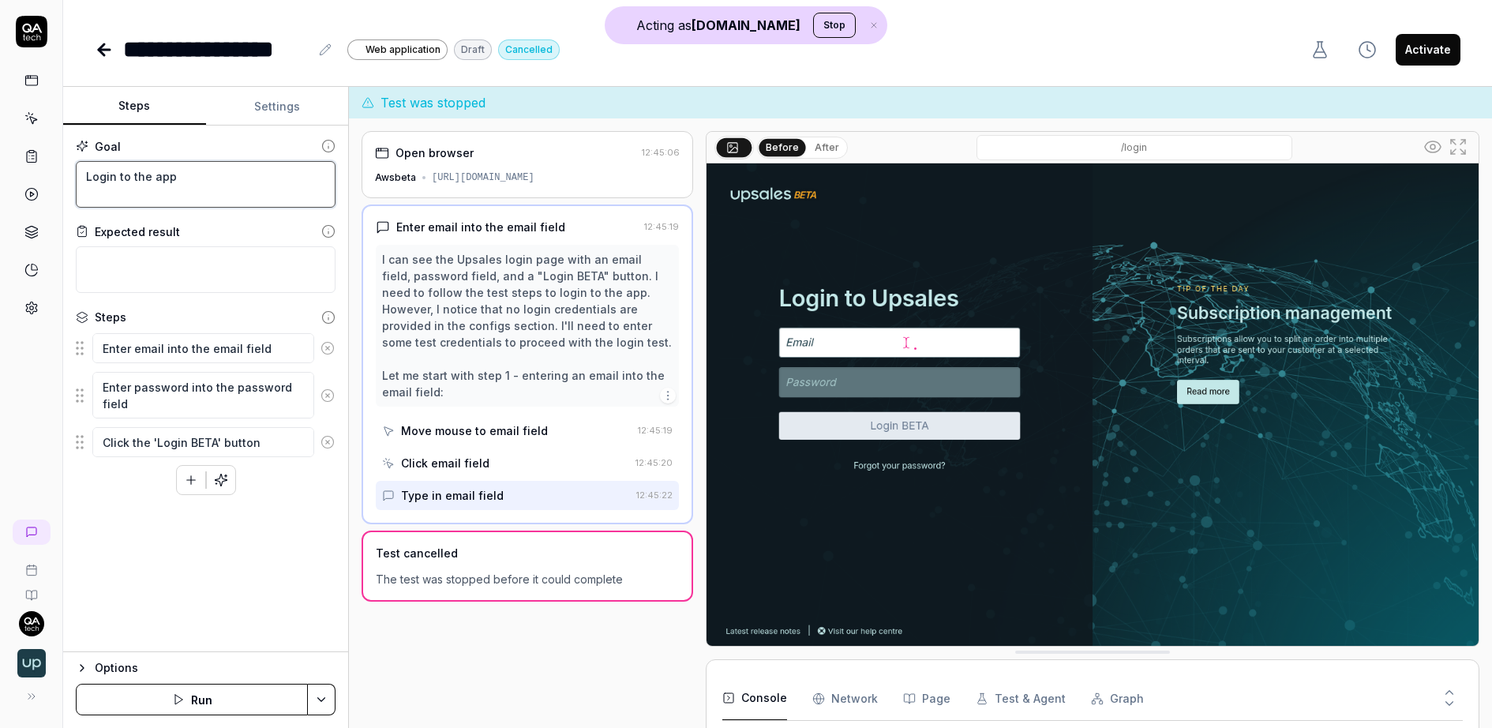
click at [266, 196] on textarea "Login to the app" at bounding box center [206, 184] width 260 height 47
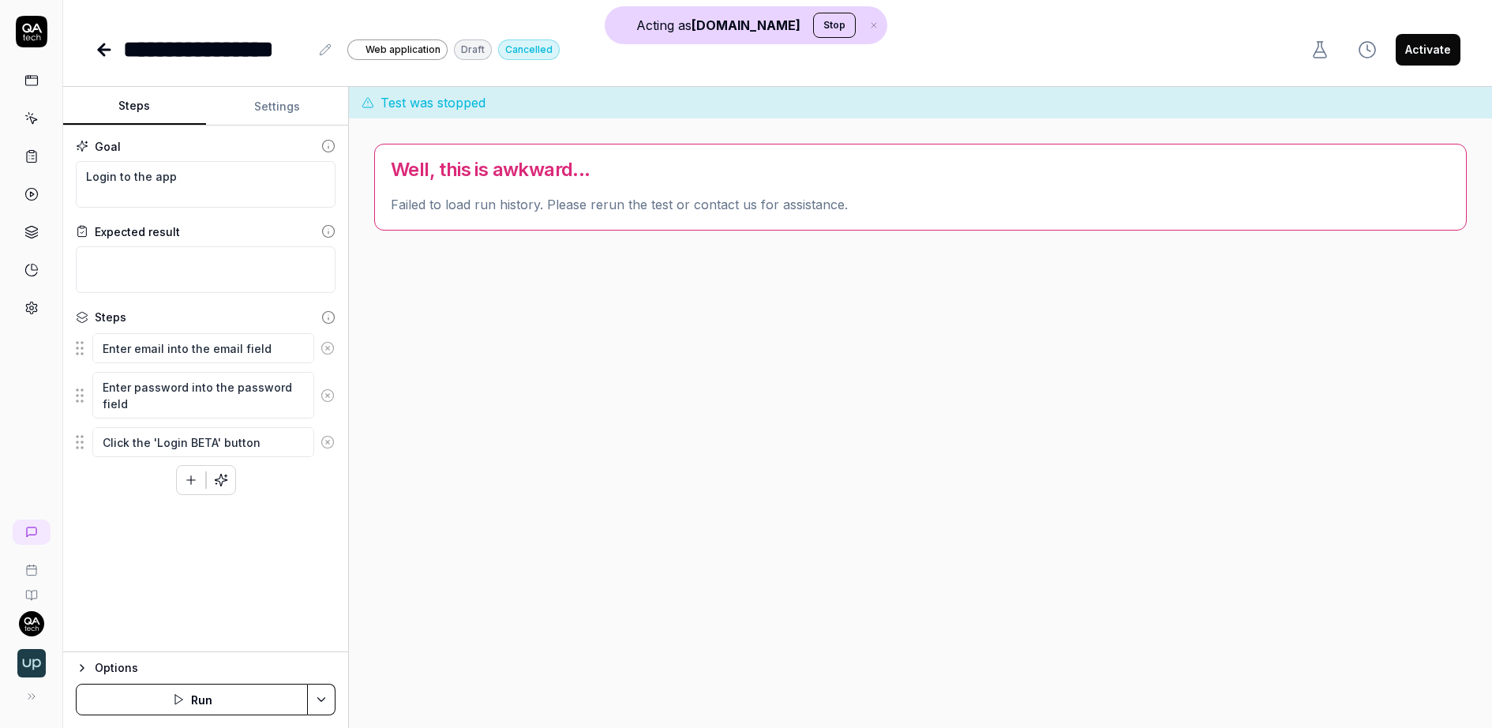
click at [36, 143] on link at bounding box center [31, 156] width 28 height 28
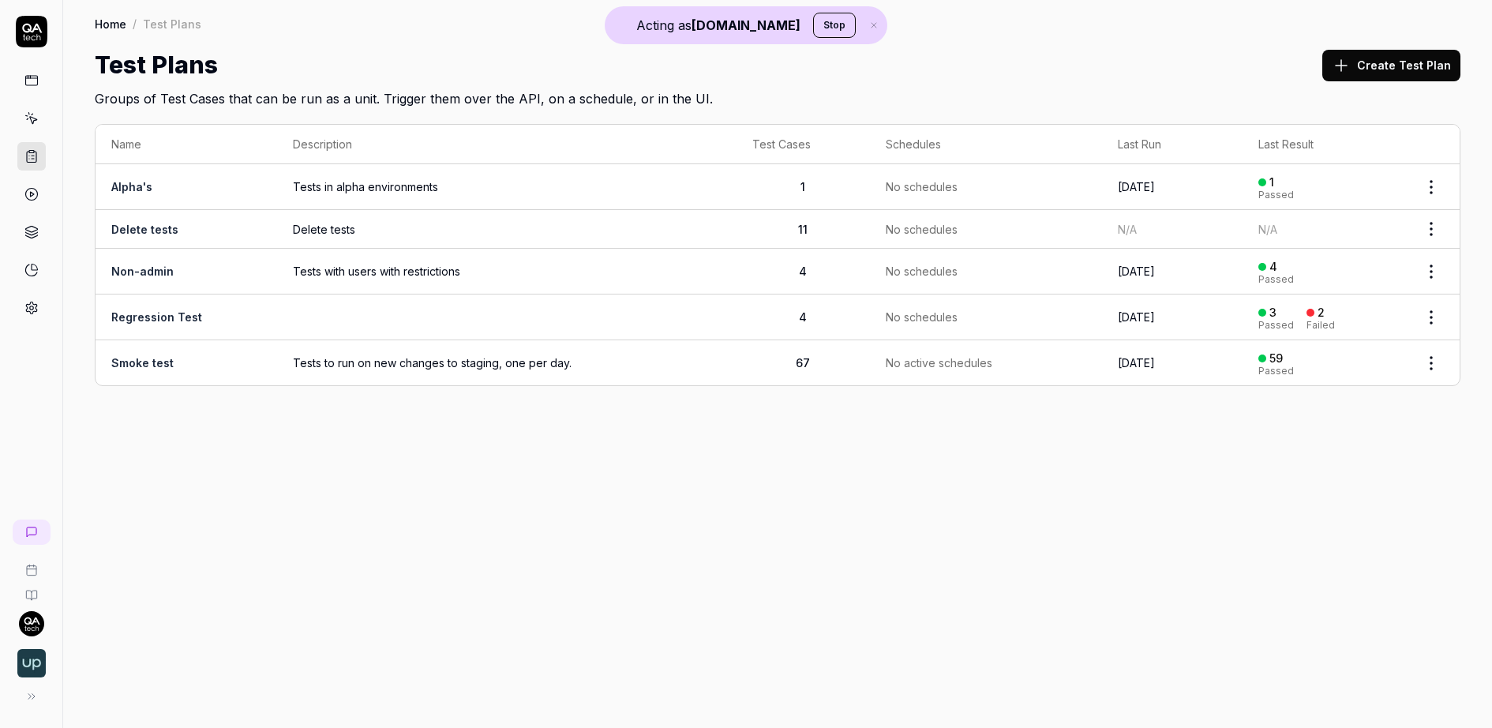
click at [376, 354] on span "Tests to run on new changes to staging, one per day." at bounding box center [507, 362] width 428 height 17
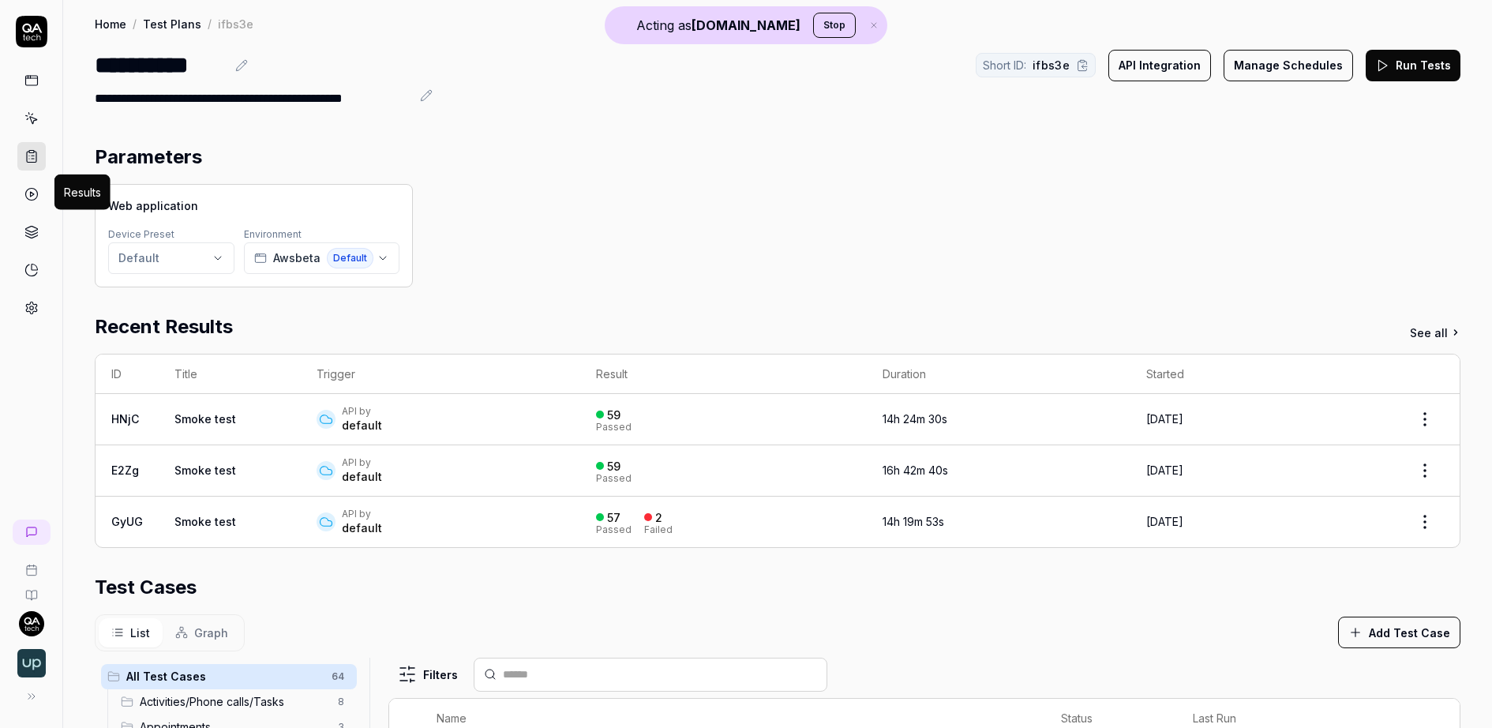
click at [28, 187] on icon at bounding box center [31, 194] width 14 height 14
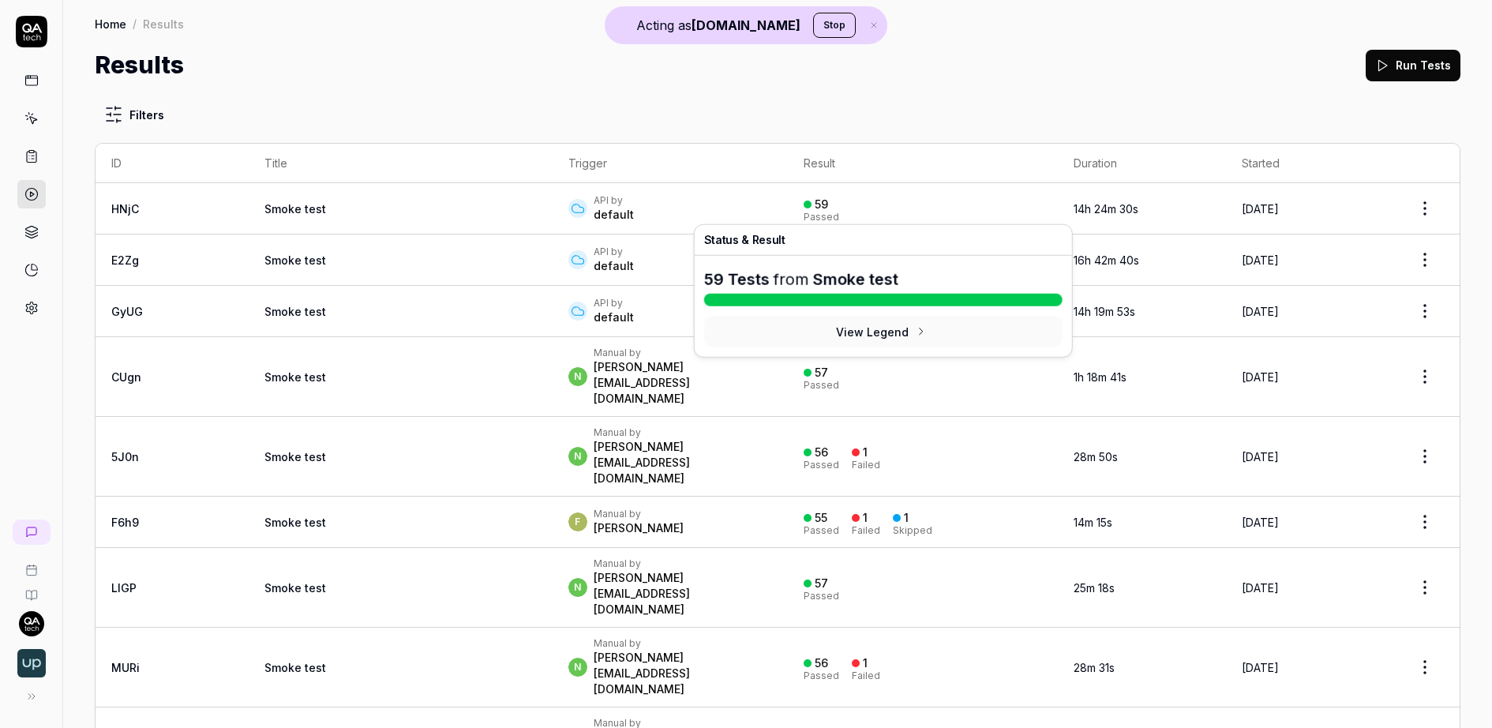
click at [960, 210] on div "59 Passed" at bounding box center [922, 209] width 238 height 26
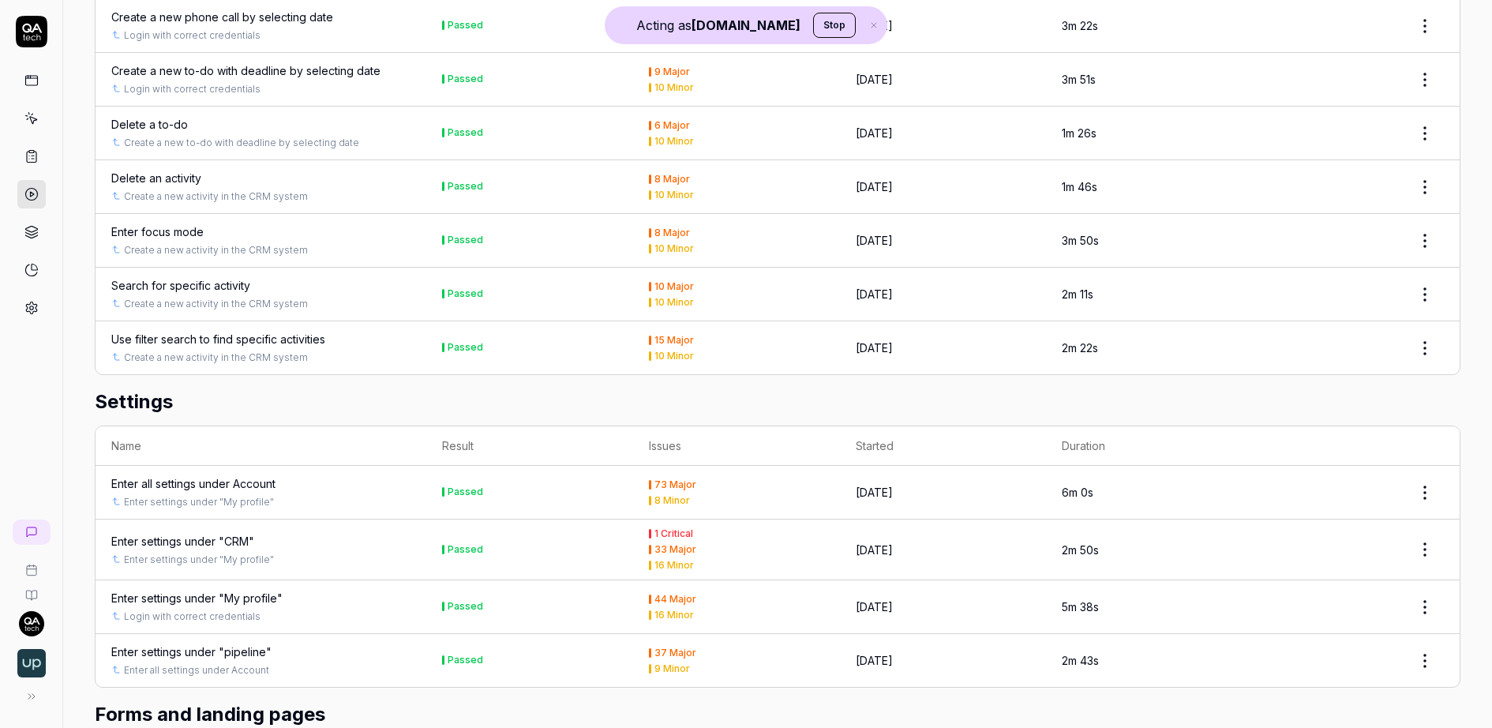
scroll to position [2909, 0]
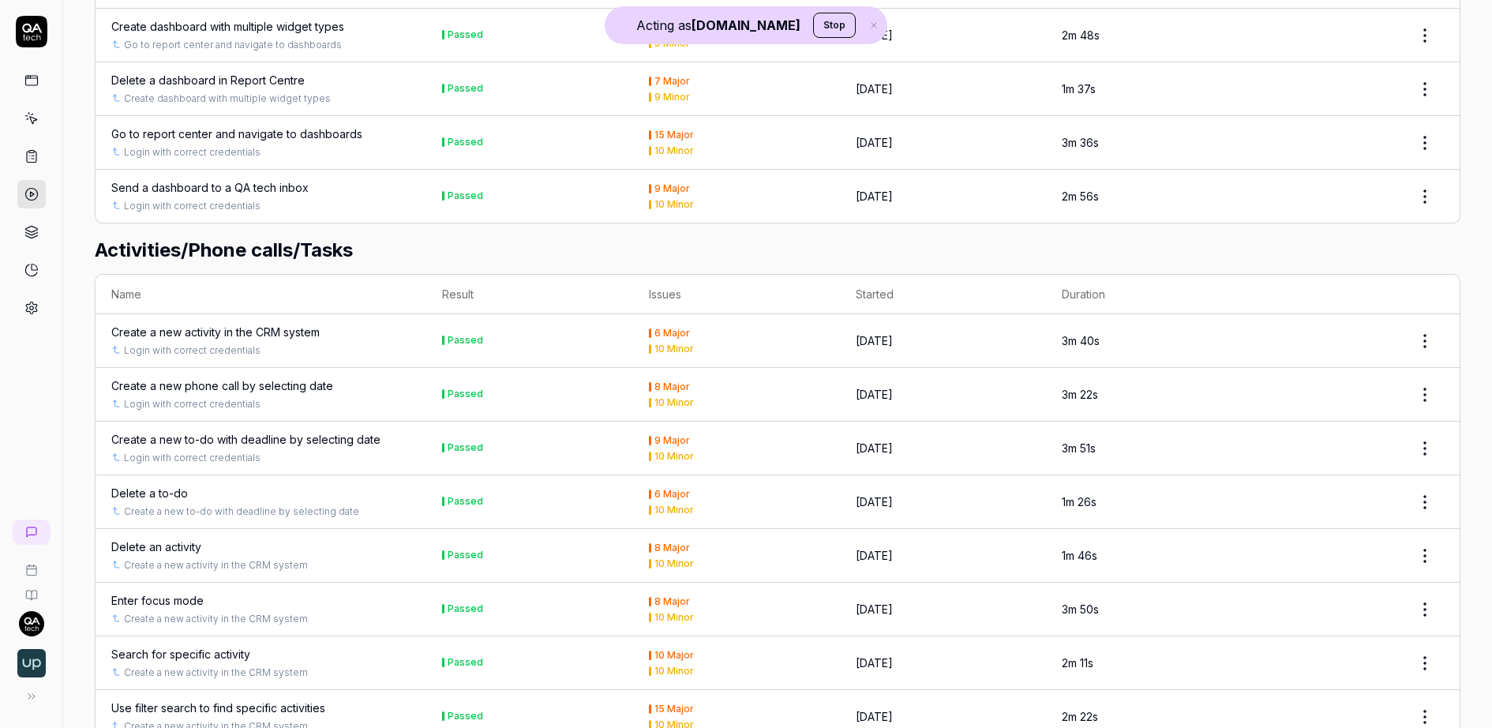
click at [42, 181] on link at bounding box center [31, 194] width 28 height 28
click at [37, 189] on icon at bounding box center [31, 194] width 14 height 14
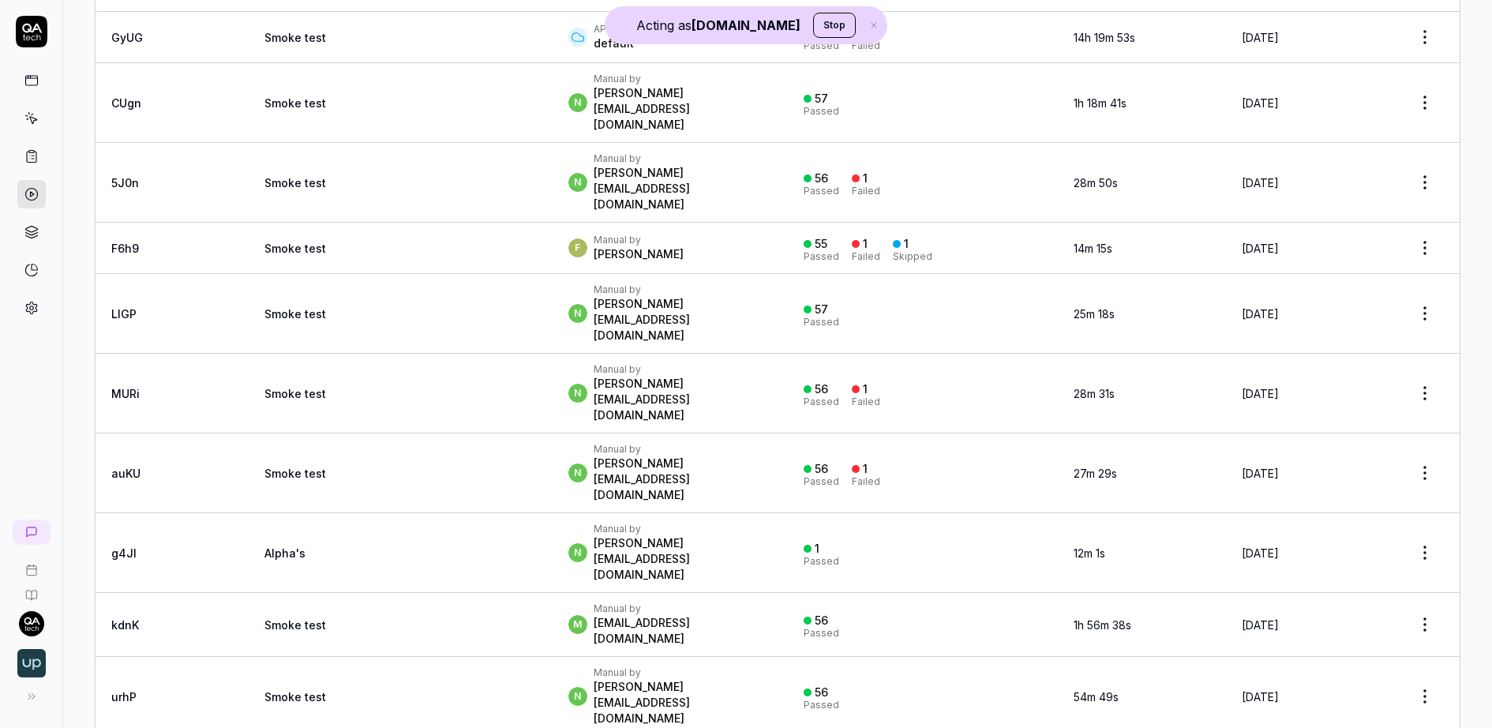
scroll to position [259, 0]
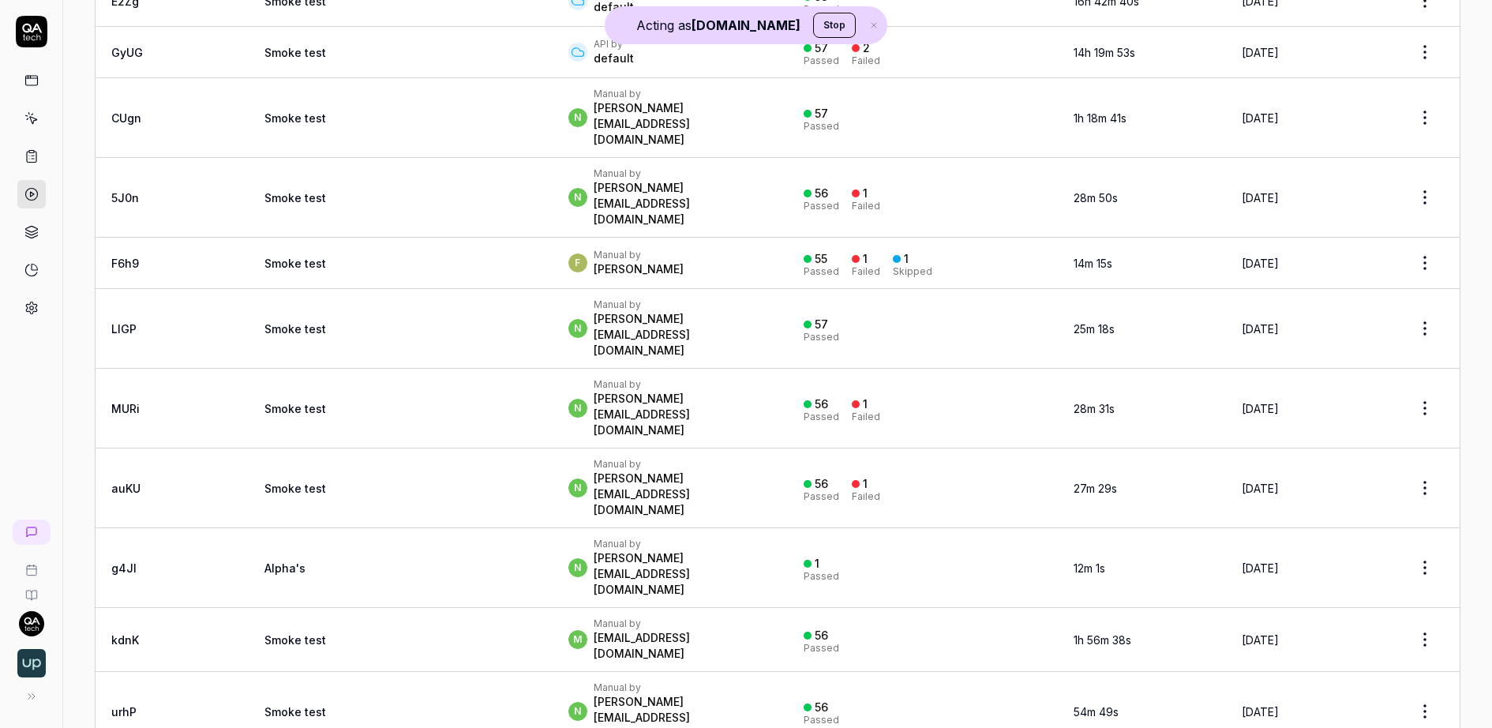
click at [427, 448] on td "Smoke test" at bounding box center [401, 488] width 304 height 80
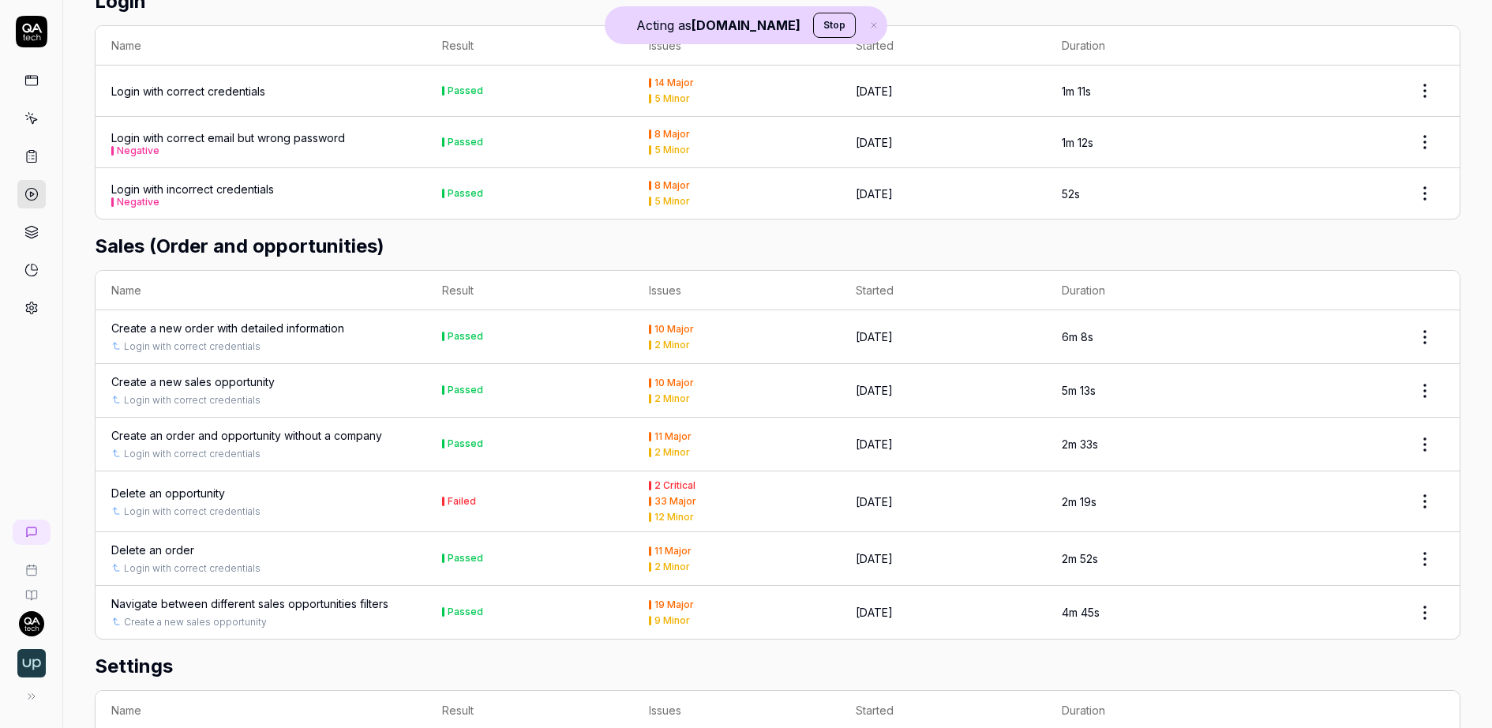
scroll to position [2303, 0]
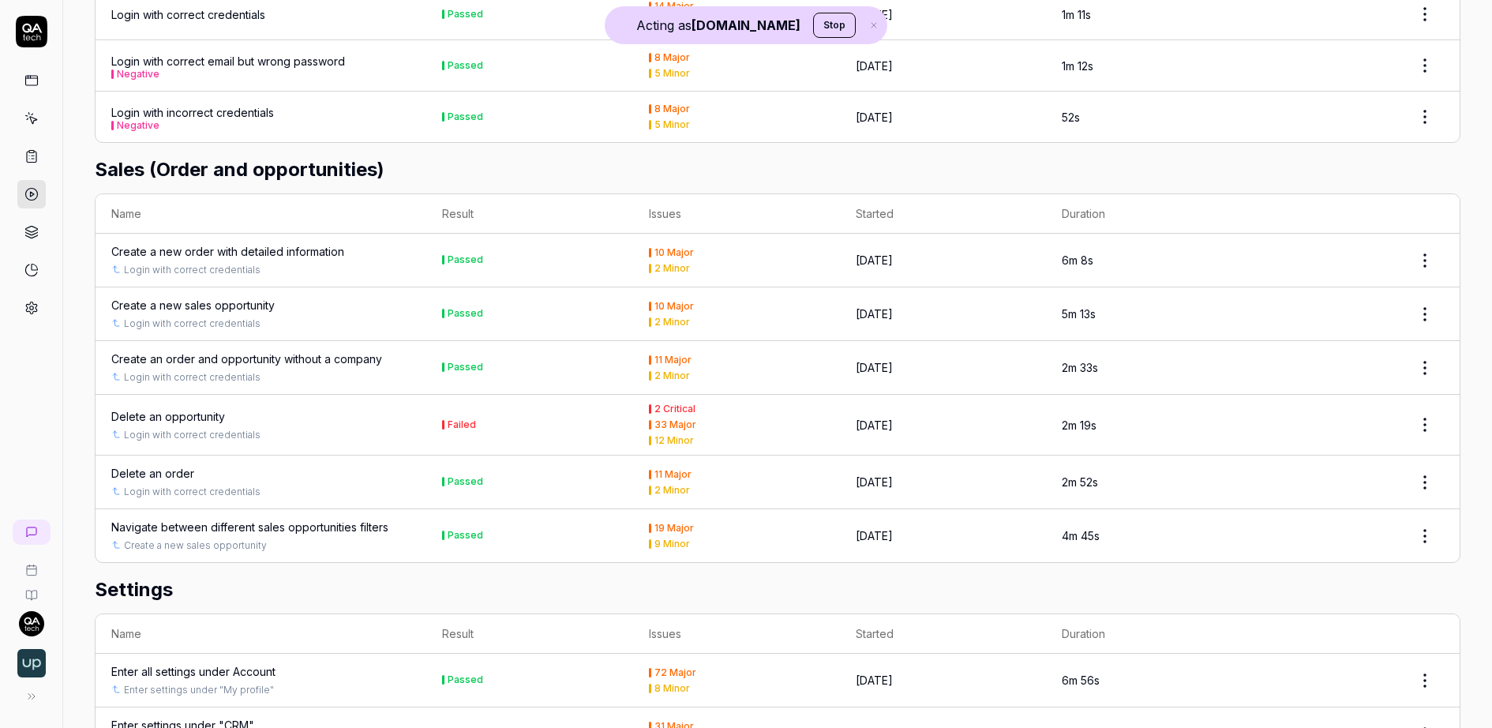
click at [309, 428] on div "Login with correct credentials" at bounding box center [260, 435] width 299 height 14
click at [190, 408] on div "Delete an opportunity" at bounding box center [168, 416] width 114 height 17
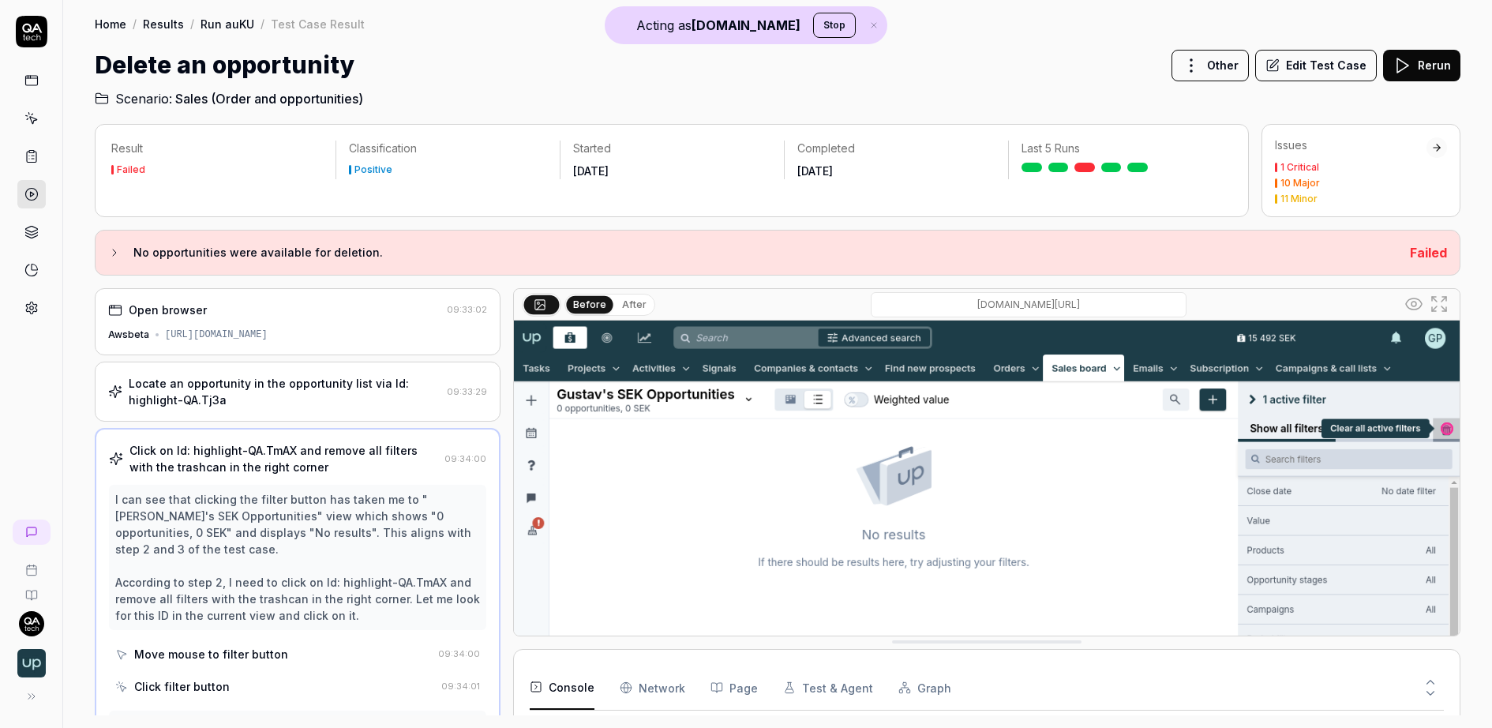
click at [347, 381] on div "Locate an opportunity in the opportunity list via Id: highlight-QA.Tj3a" at bounding box center [285, 391] width 312 height 33
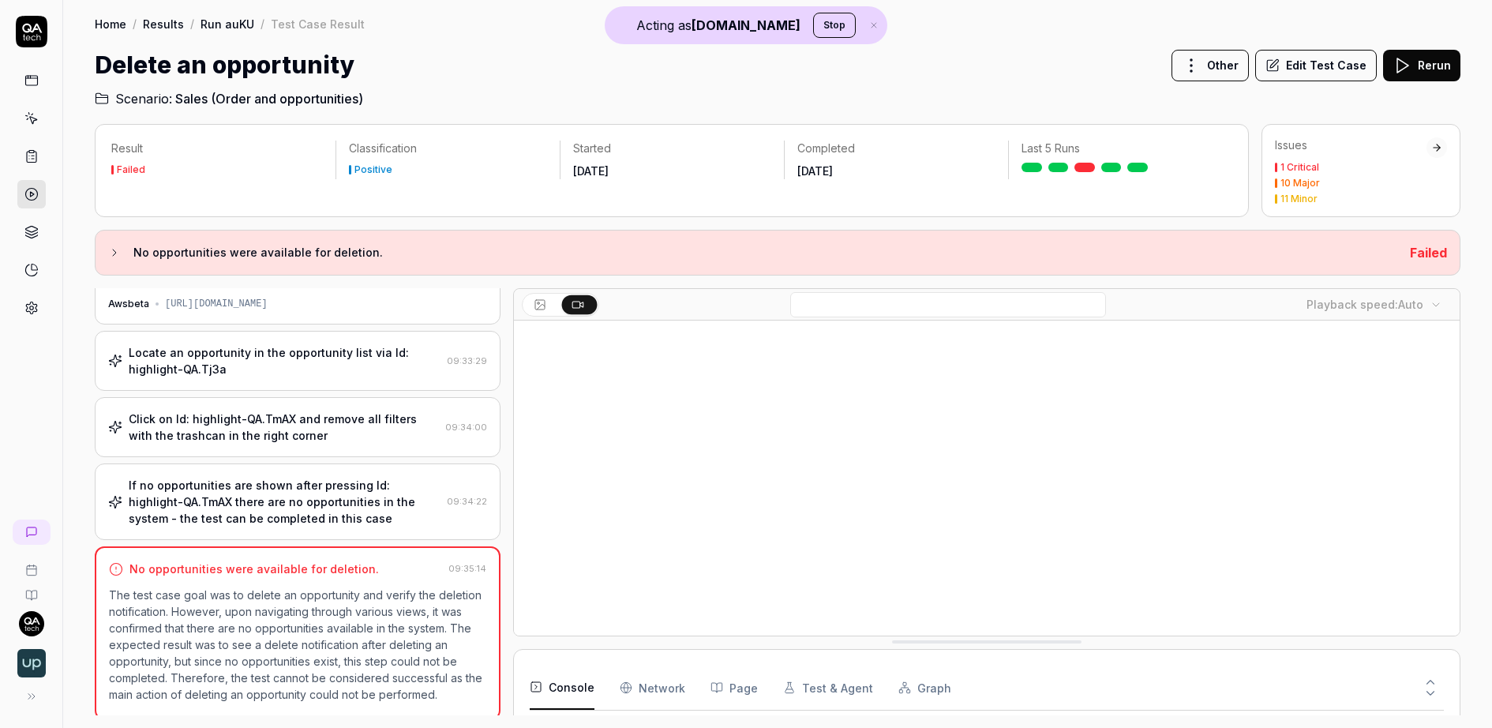
scroll to position [274, 0]
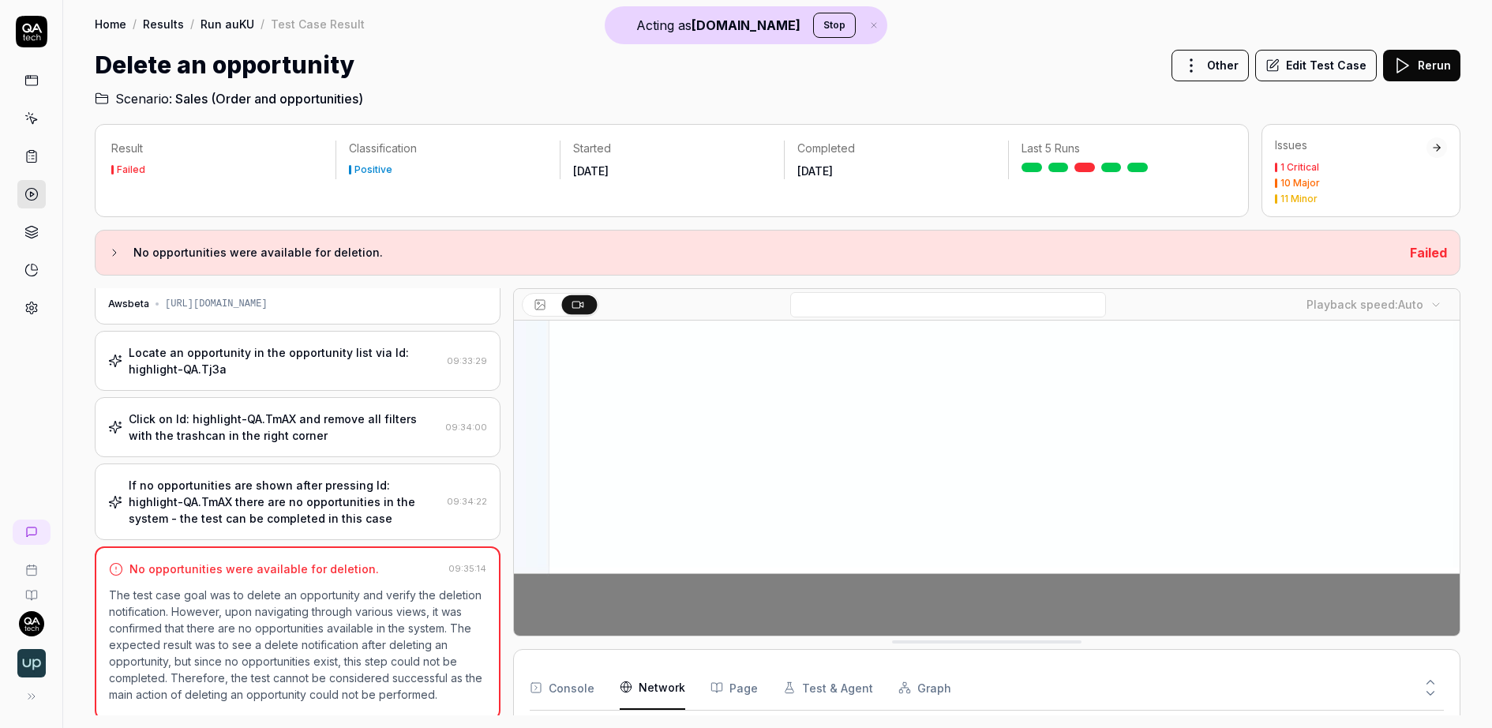
click at [631, 694] on Requests "Network" at bounding box center [653, 687] width 66 height 44
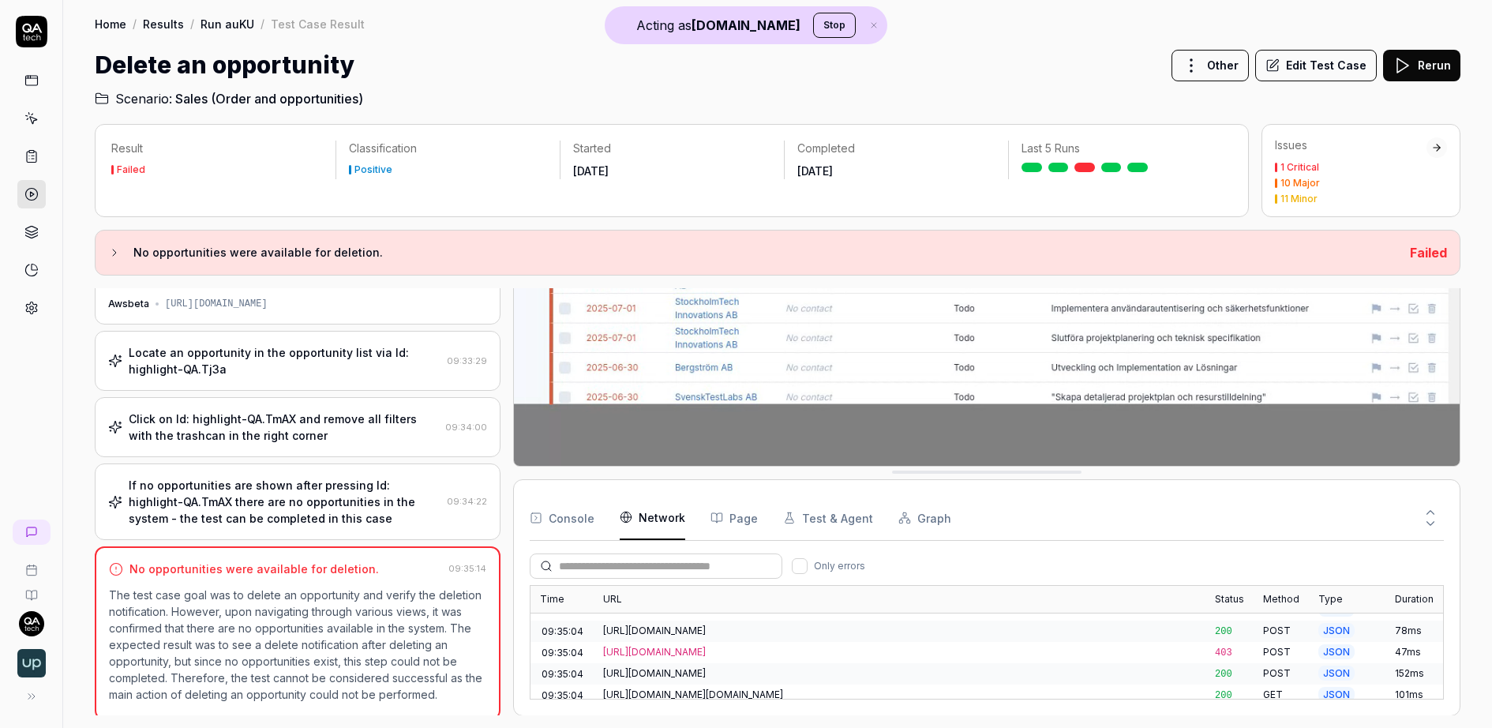
scroll to position [3138, 0]
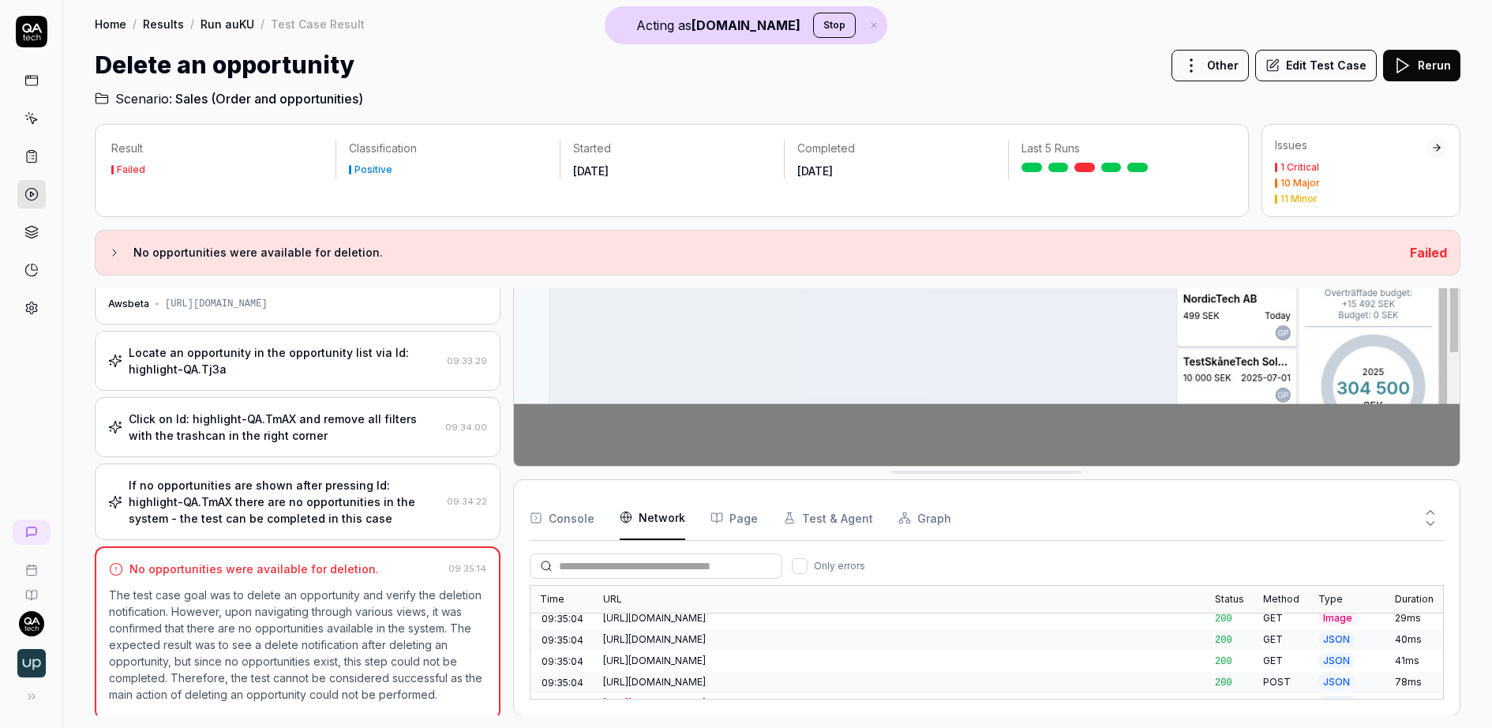
click at [38, 181] on link at bounding box center [31, 194] width 28 height 28
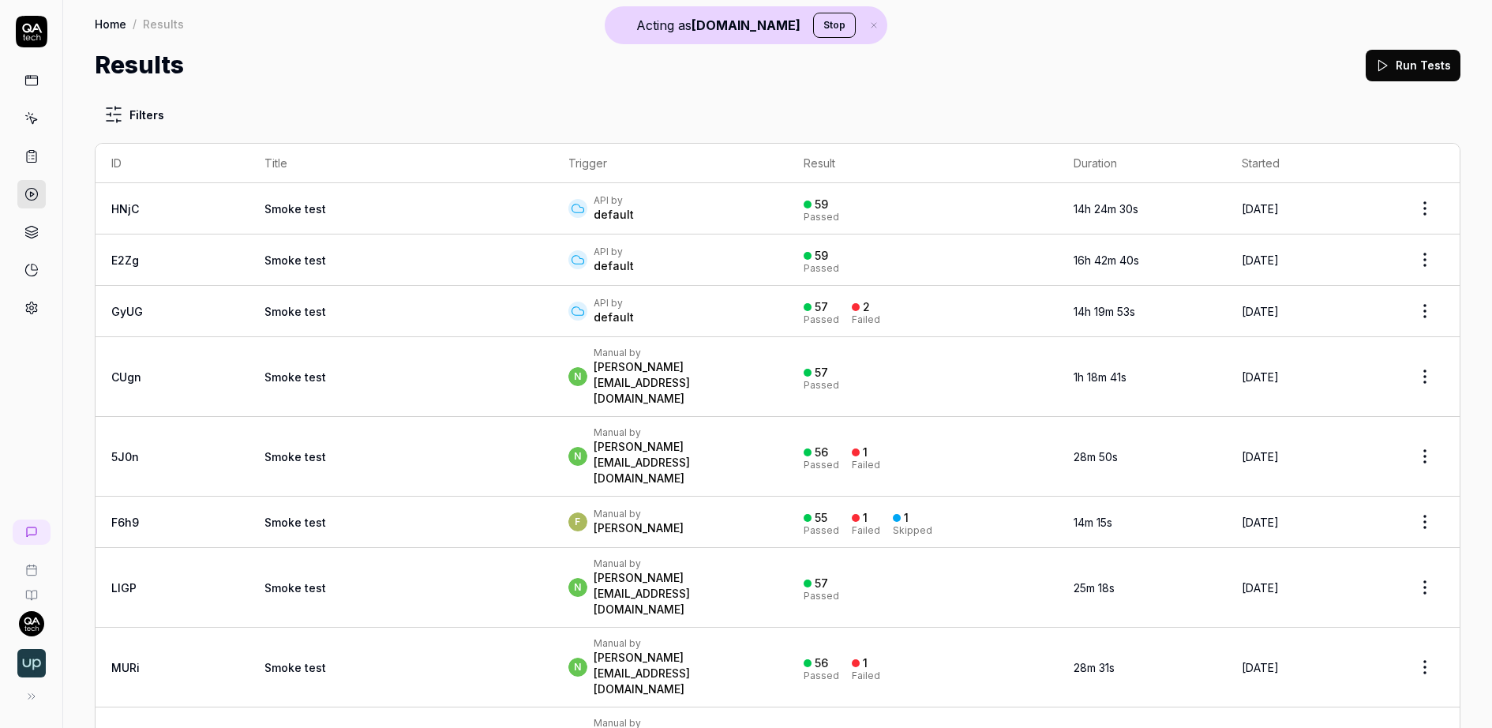
click at [22, 88] on link at bounding box center [31, 80] width 28 height 28
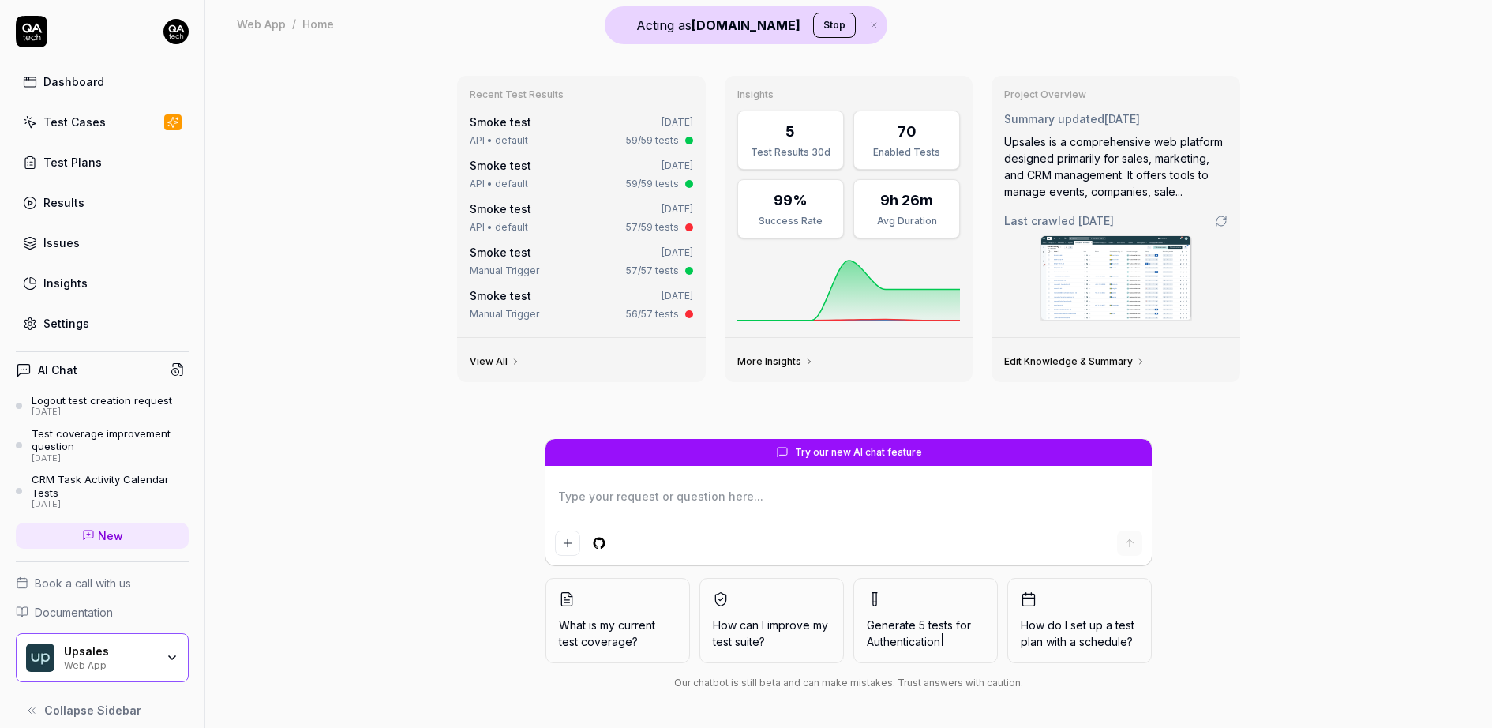
type textarea "*"
click at [62, 114] on div "Test Cases" at bounding box center [74, 122] width 62 height 17
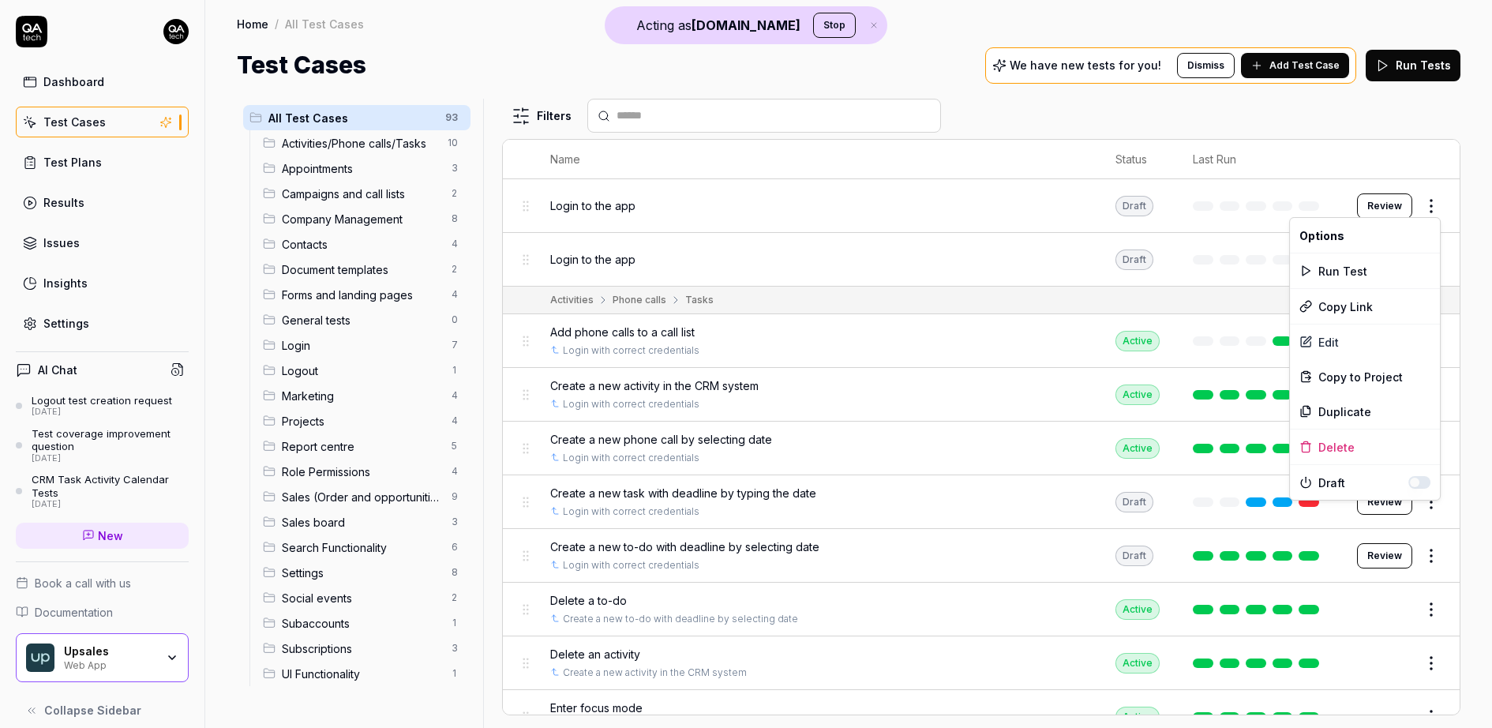
click at [1433, 202] on html "Acting as QA.tech Stop Dashboard Test Cases Test Plans Results Issues Insights …" at bounding box center [746, 364] width 1492 height 728
click at [1340, 447] on div "Delete" at bounding box center [1365, 446] width 150 height 35
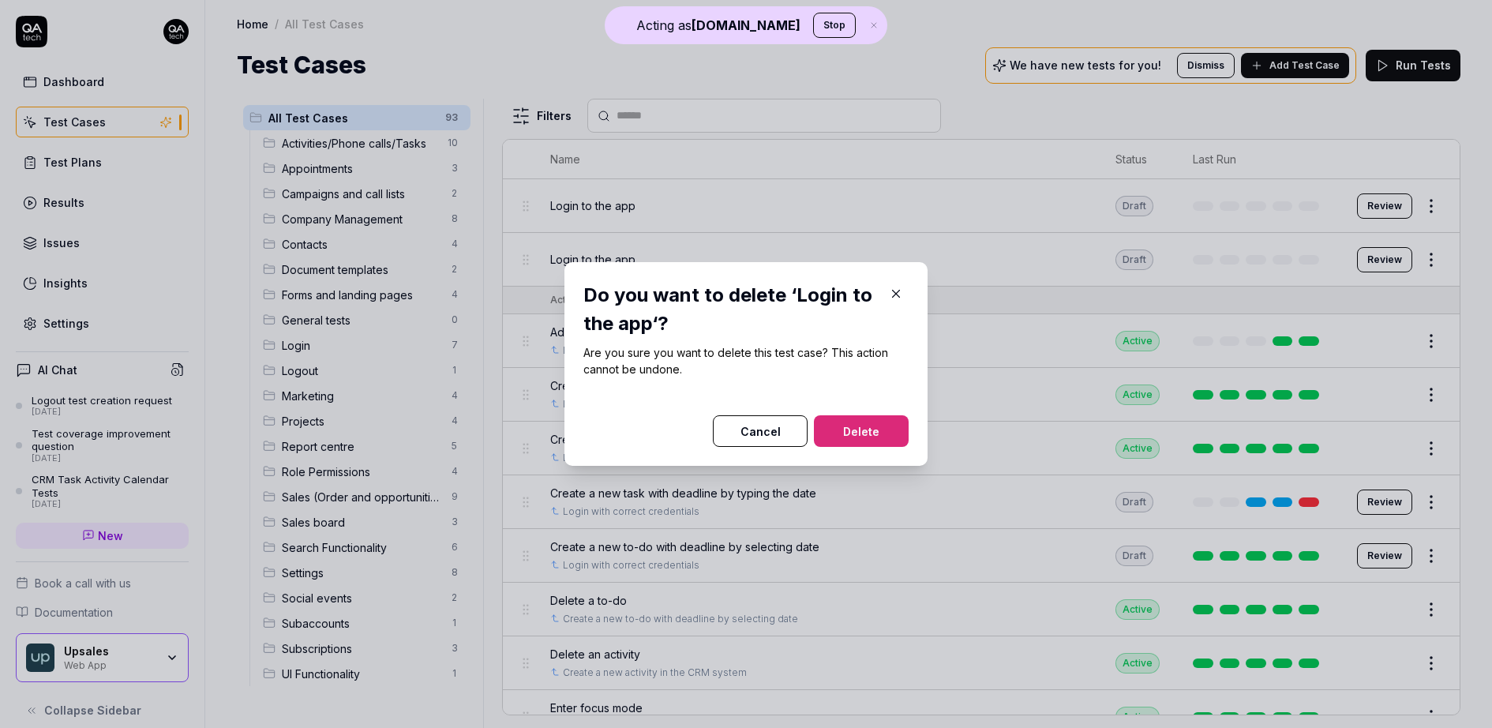
click at [882, 436] on button "Delete" at bounding box center [861, 431] width 95 height 32
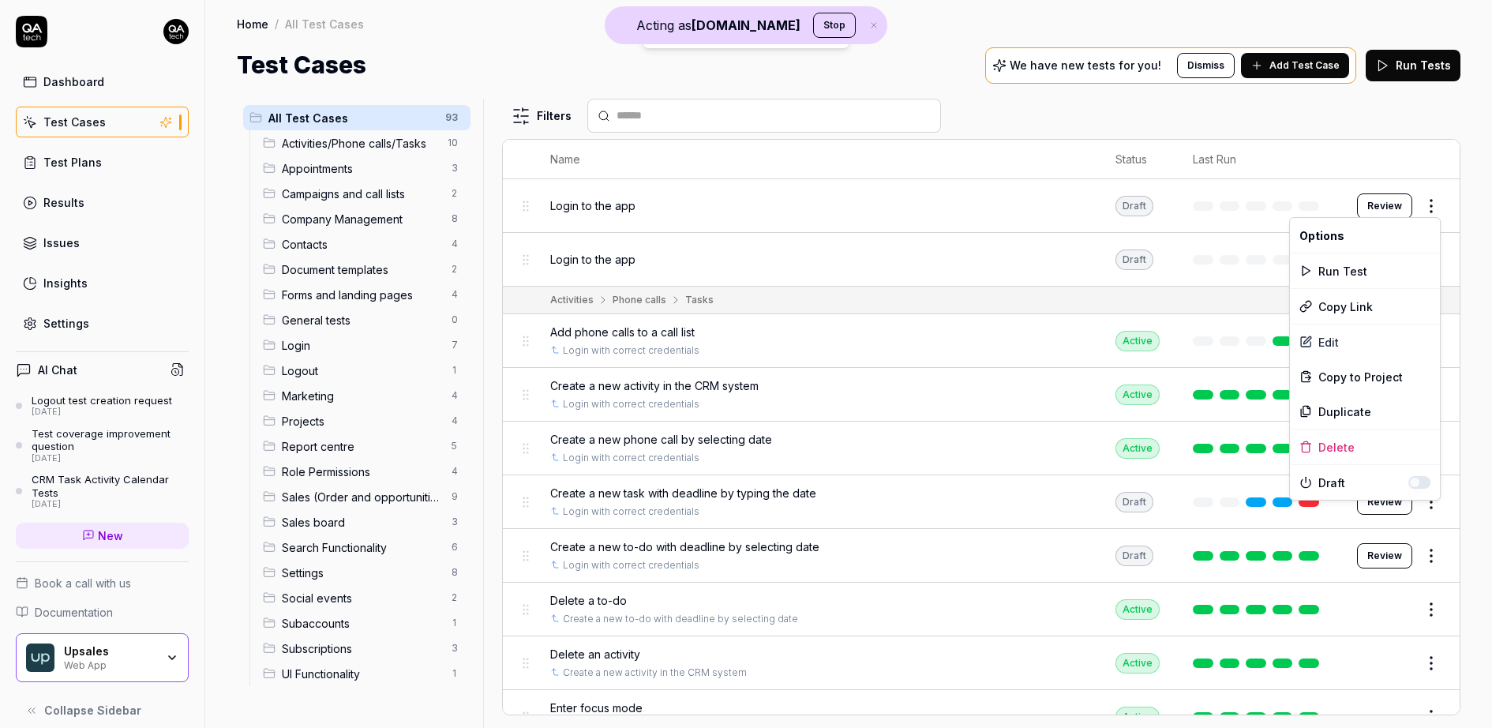
click at [1439, 198] on html "Acting as QA.tech Stop Deleted "Login to the app" Dashboard Test Cases Test Pla…" at bounding box center [746, 364] width 1492 height 728
click at [1357, 441] on div "Delete" at bounding box center [1365, 446] width 150 height 35
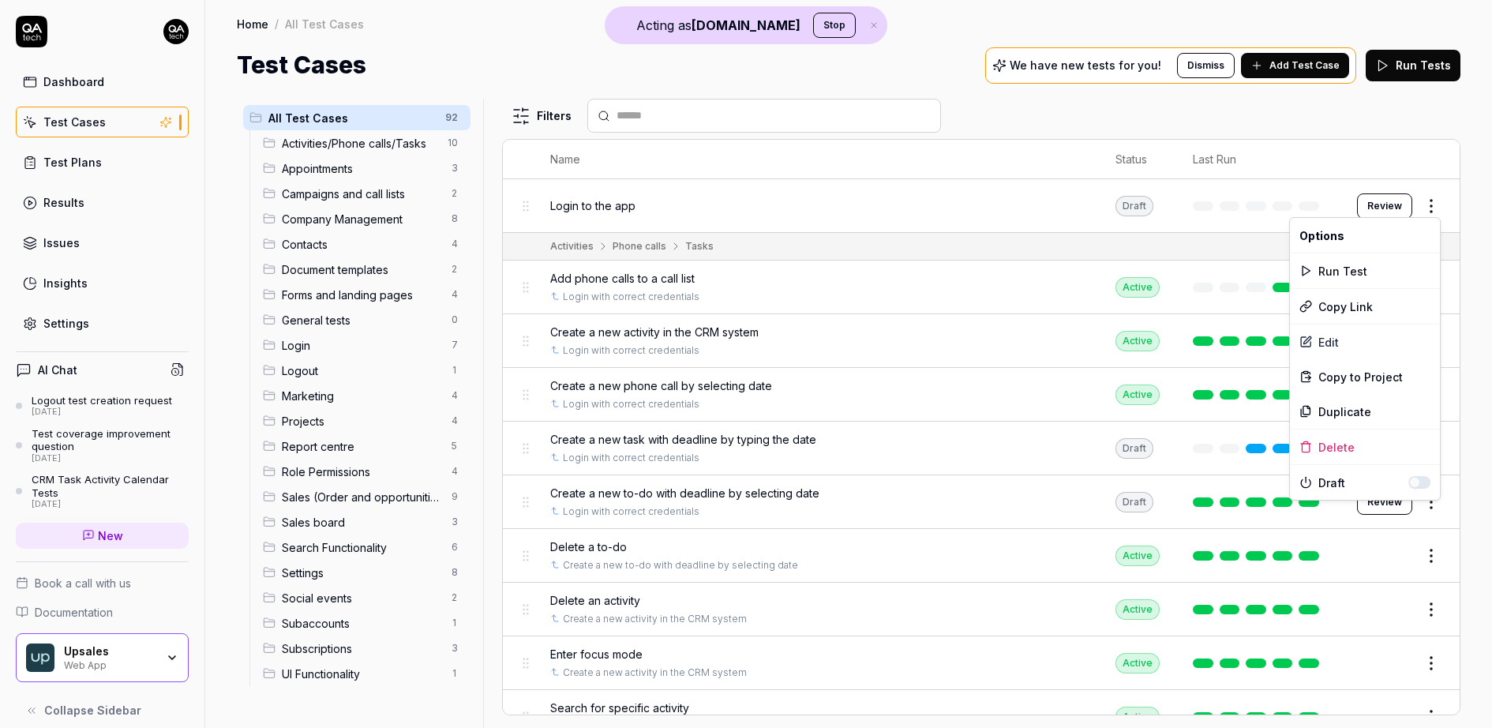
click at [1431, 204] on html "Acting as QA.tech Stop Dashboard Test Cases Test Plans Results Issues Insights …" at bounding box center [746, 364] width 1492 height 728
click at [1342, 434] on div "Delete" at bounding box center [1365, 446] width 150 height 35
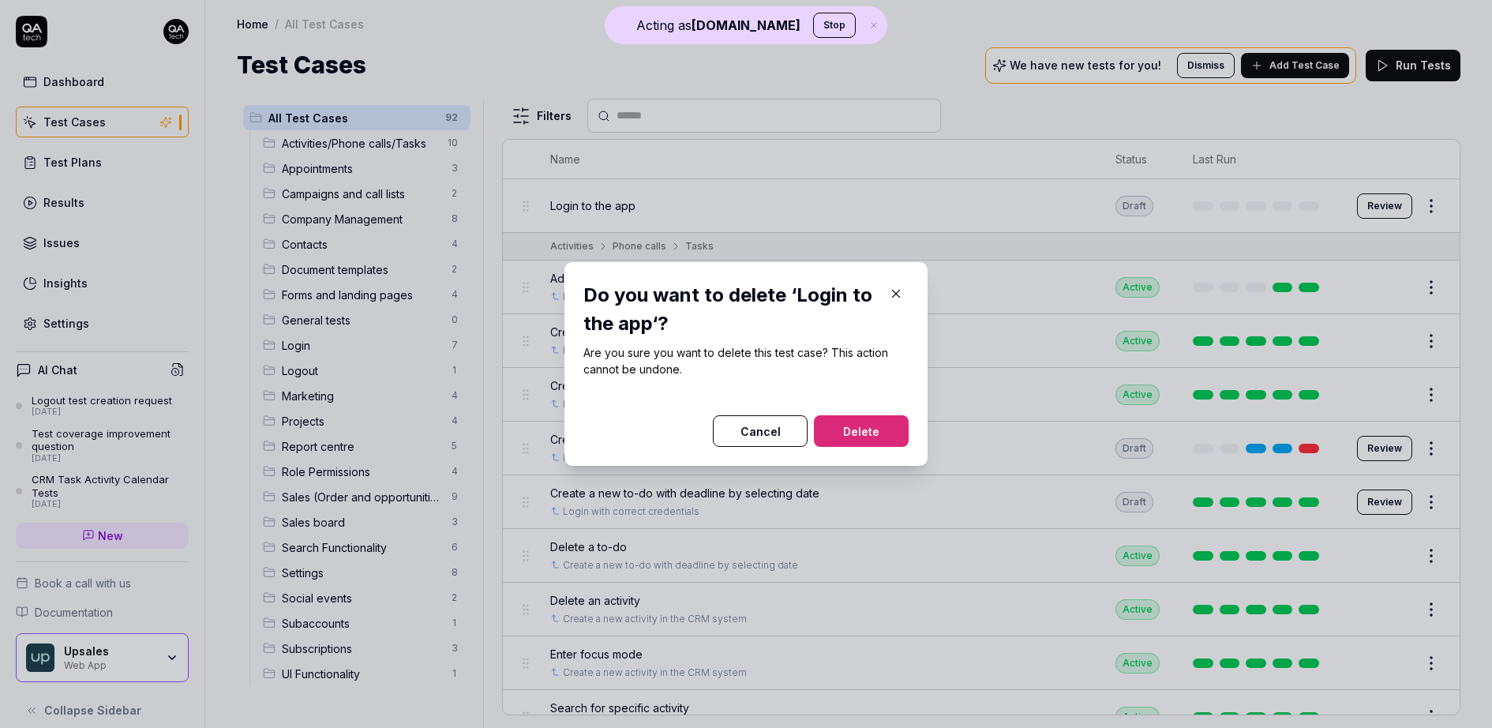
click button "Cancel" at bounding box center [760, 431] width 95 height 32
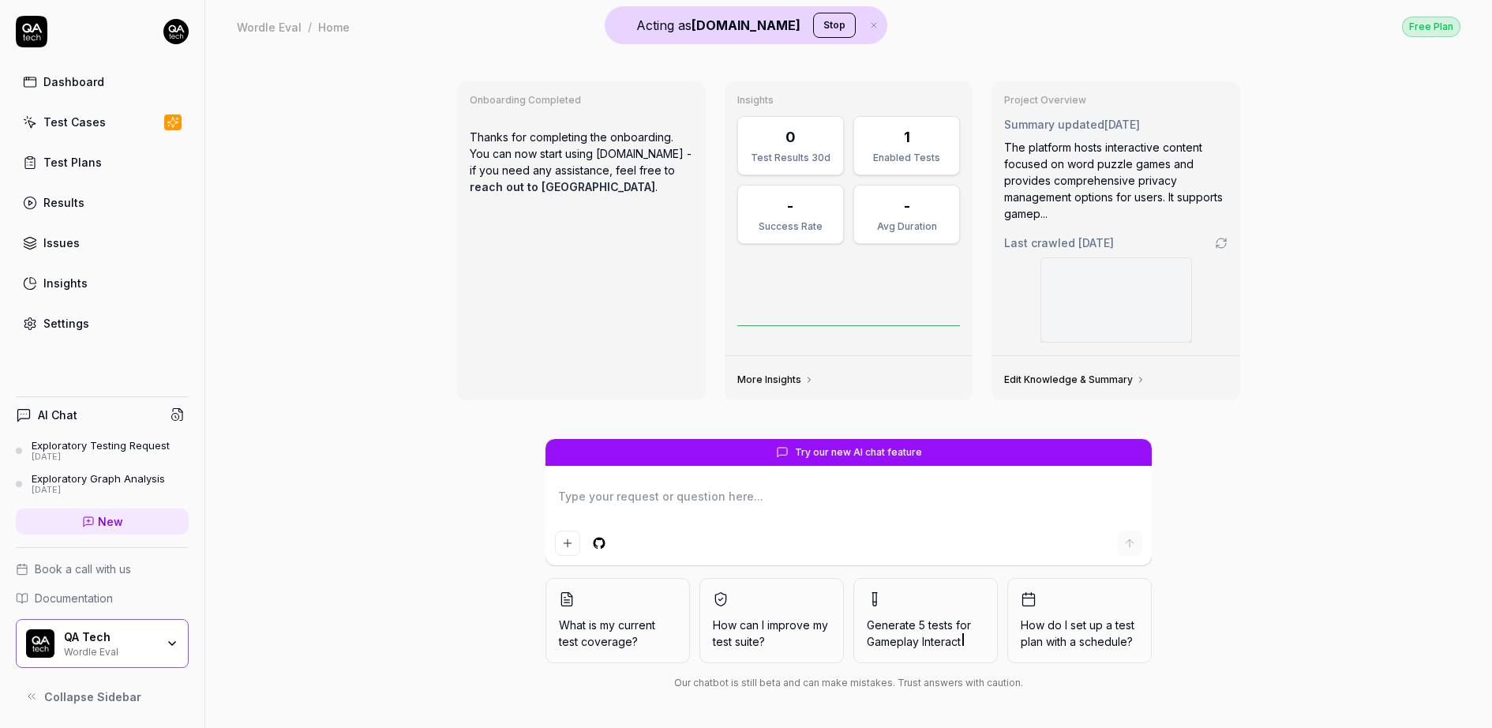
type textarea "*"
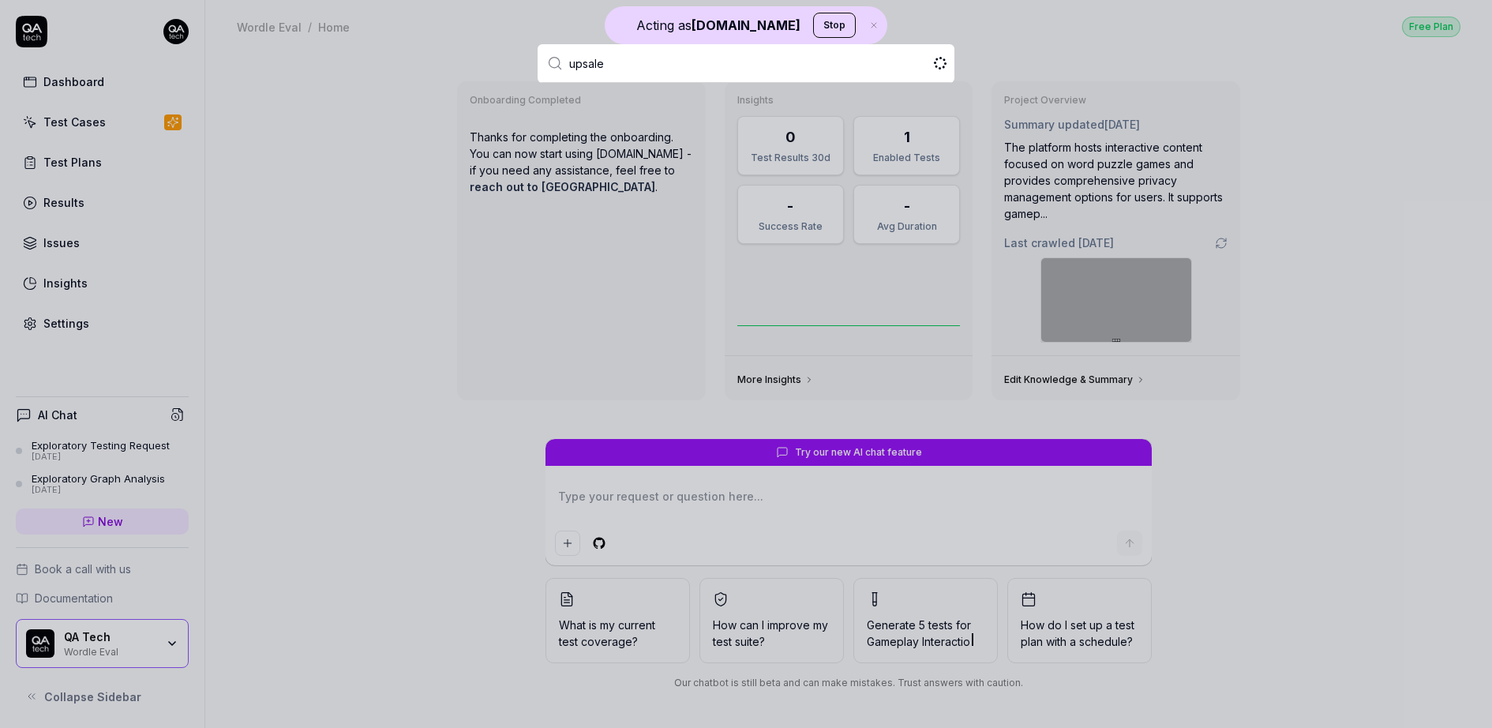
type input "upsales"
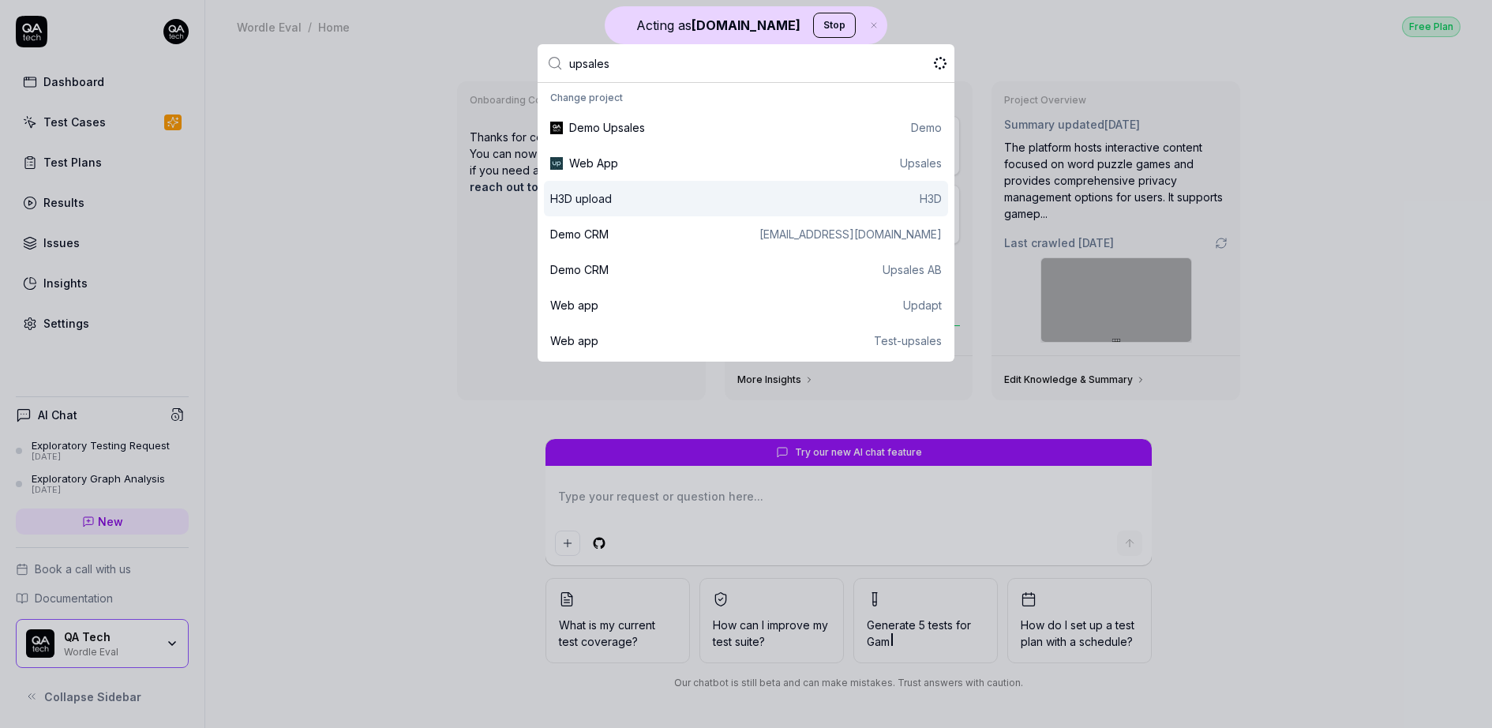
type textarea "*"
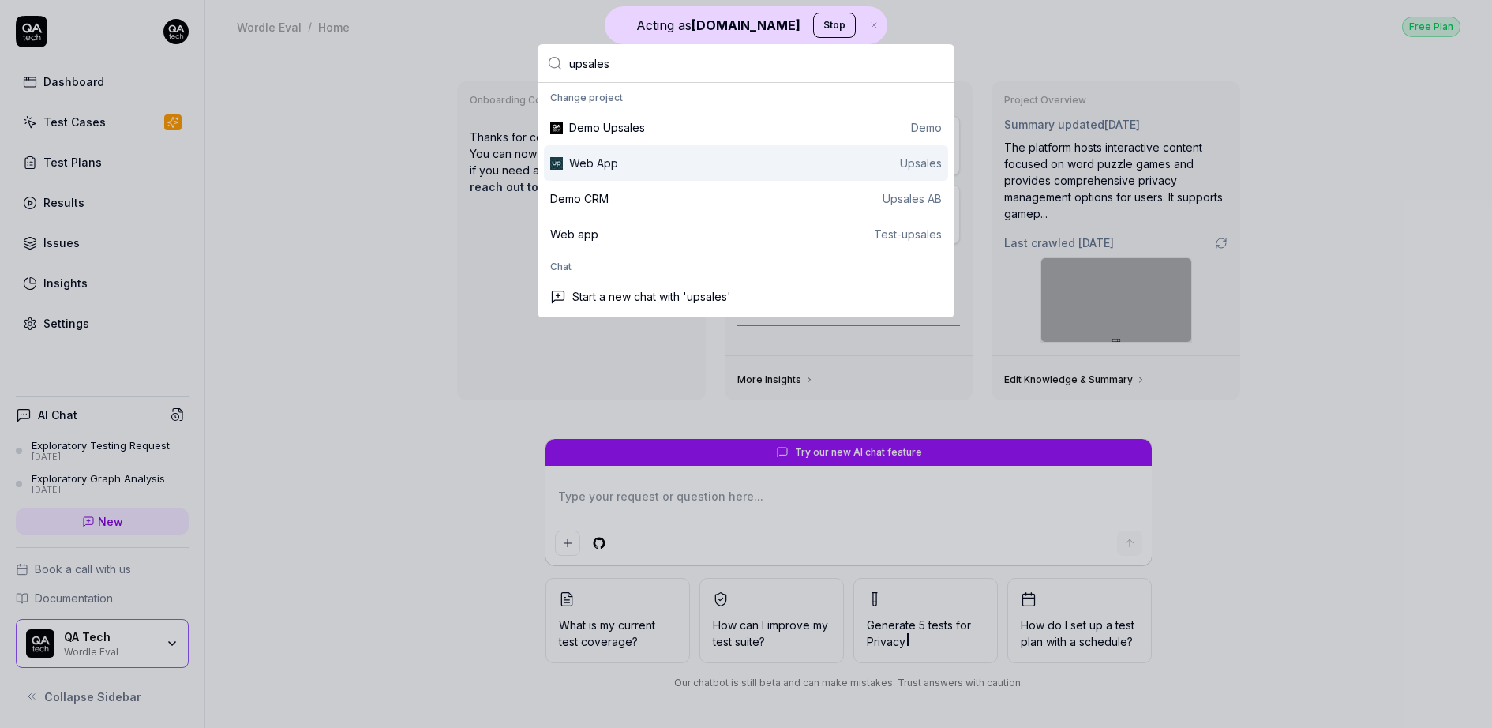
type input "upsales"
click at [649, 165] on div "Web App Upsales" at bounding box center [755, 163] width 373 height 17
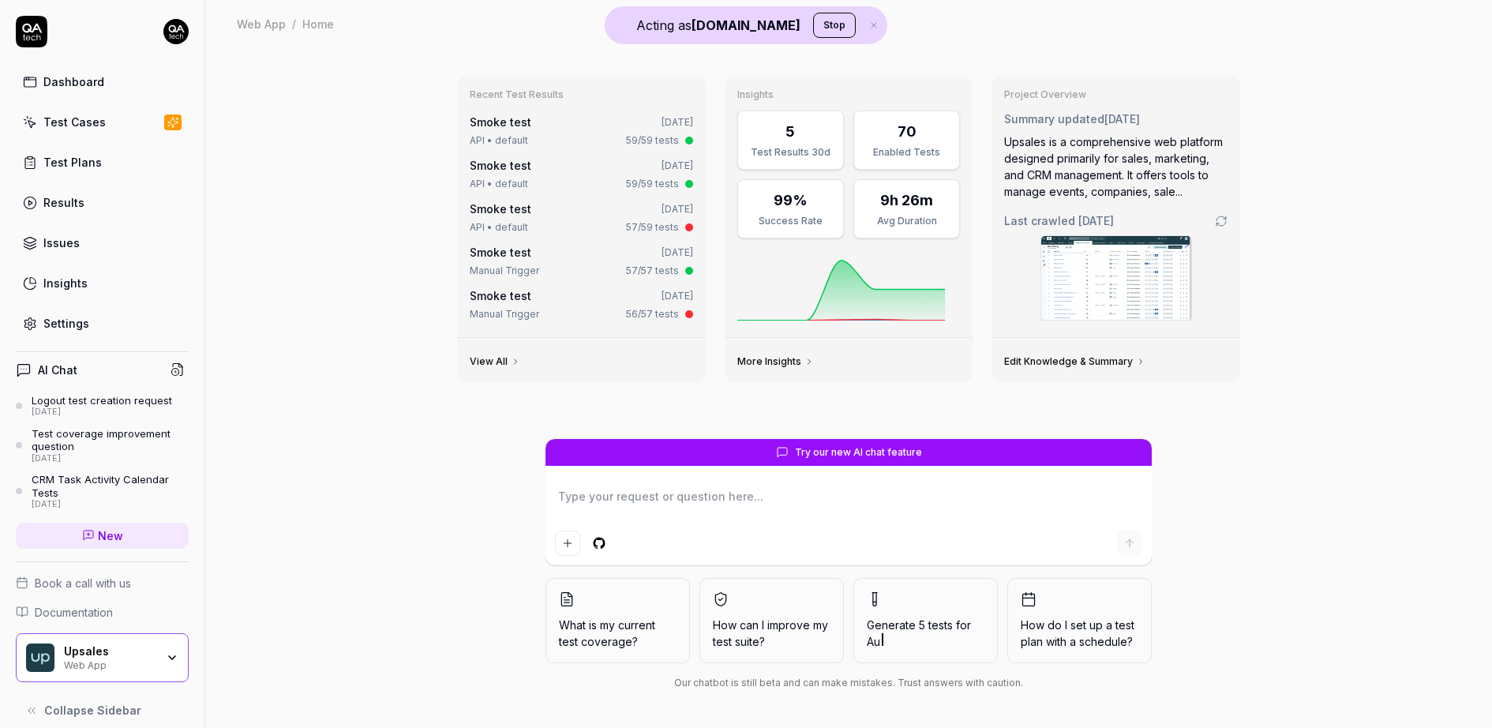
click at [117, 125] on link "Test Cases" at bounding box center [102, 122] width 173 height 31
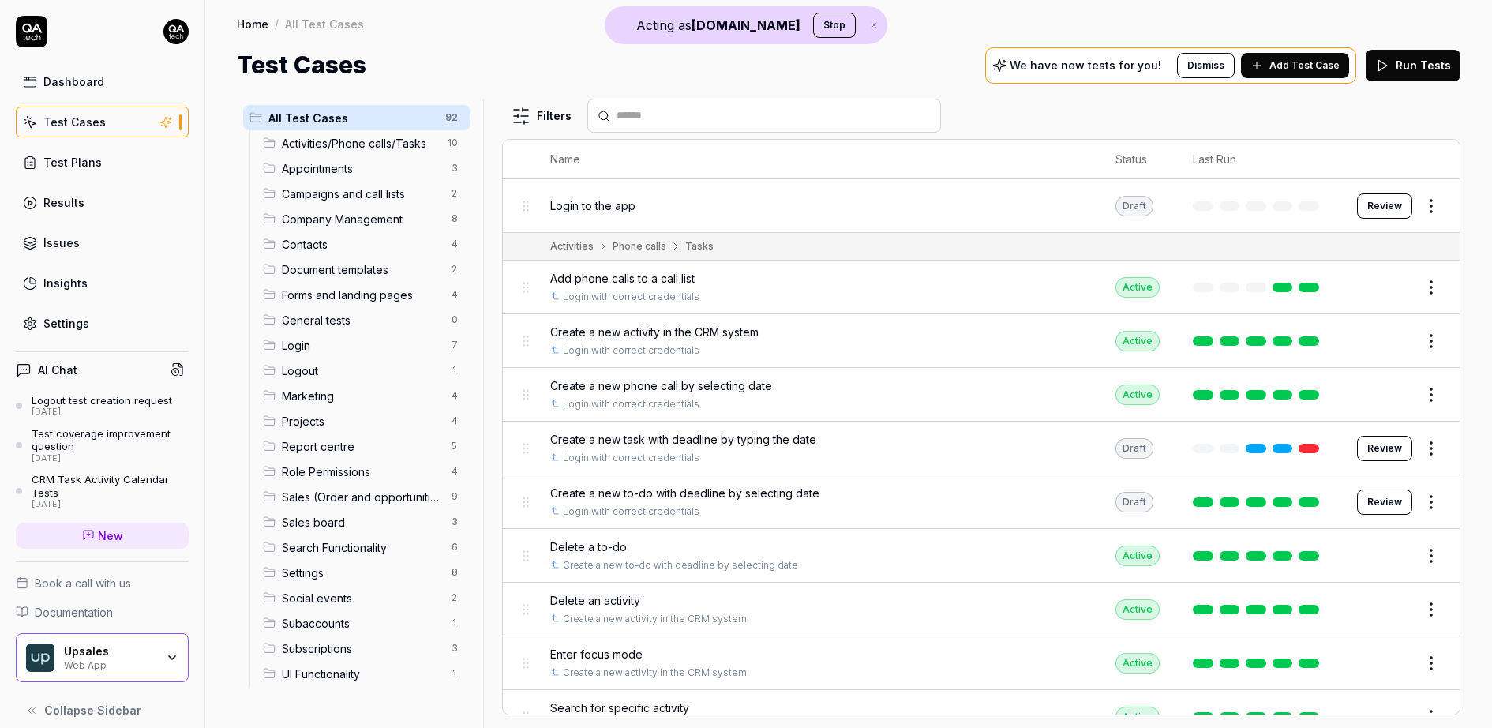
click at [70, 120] on div "Test Cases" at bounding box center [74, 122] width 62 height 17
click at [149, 636] on div "Upsales Web App" at bounding box center [102, 657] width 173 height 49
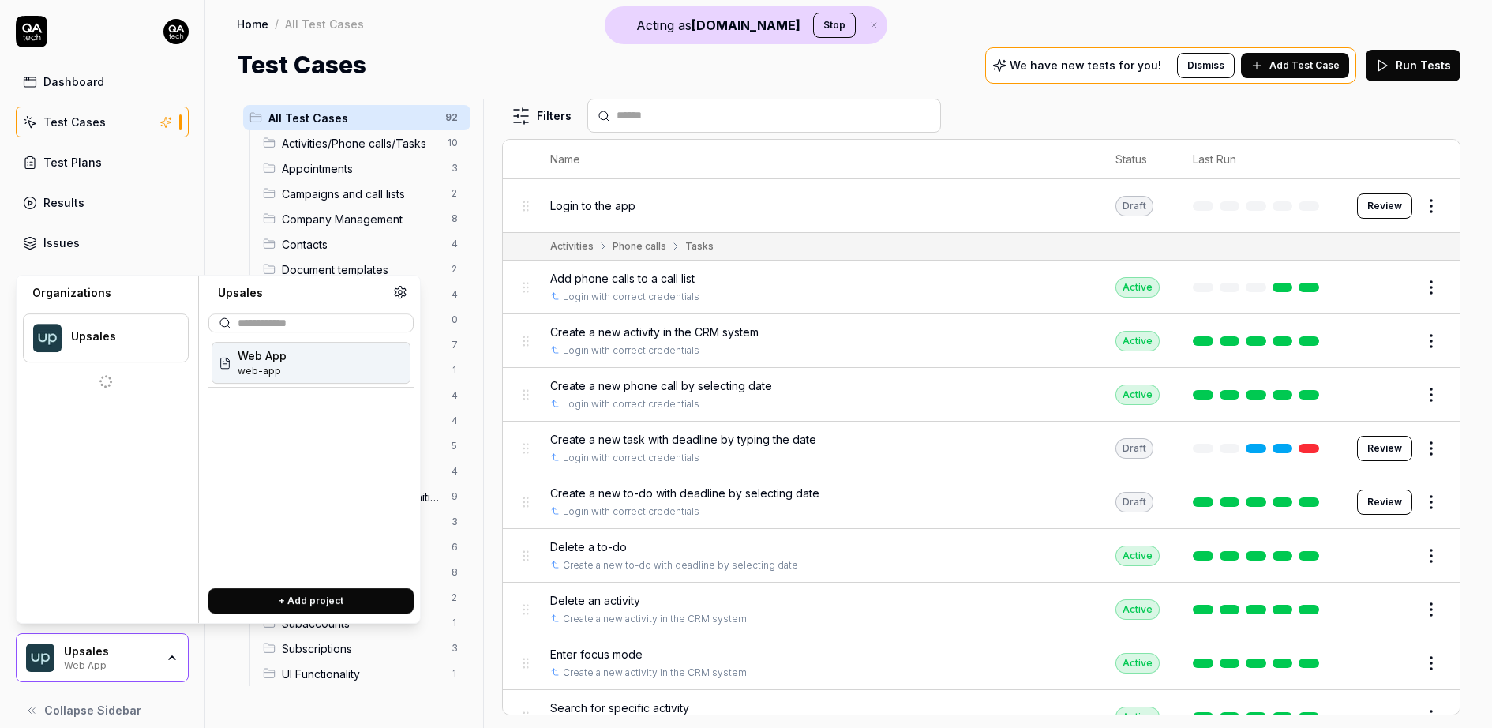
click at [300, 367] on div "Web App web-app" at bounding box center [311, 363] width 199 height 42
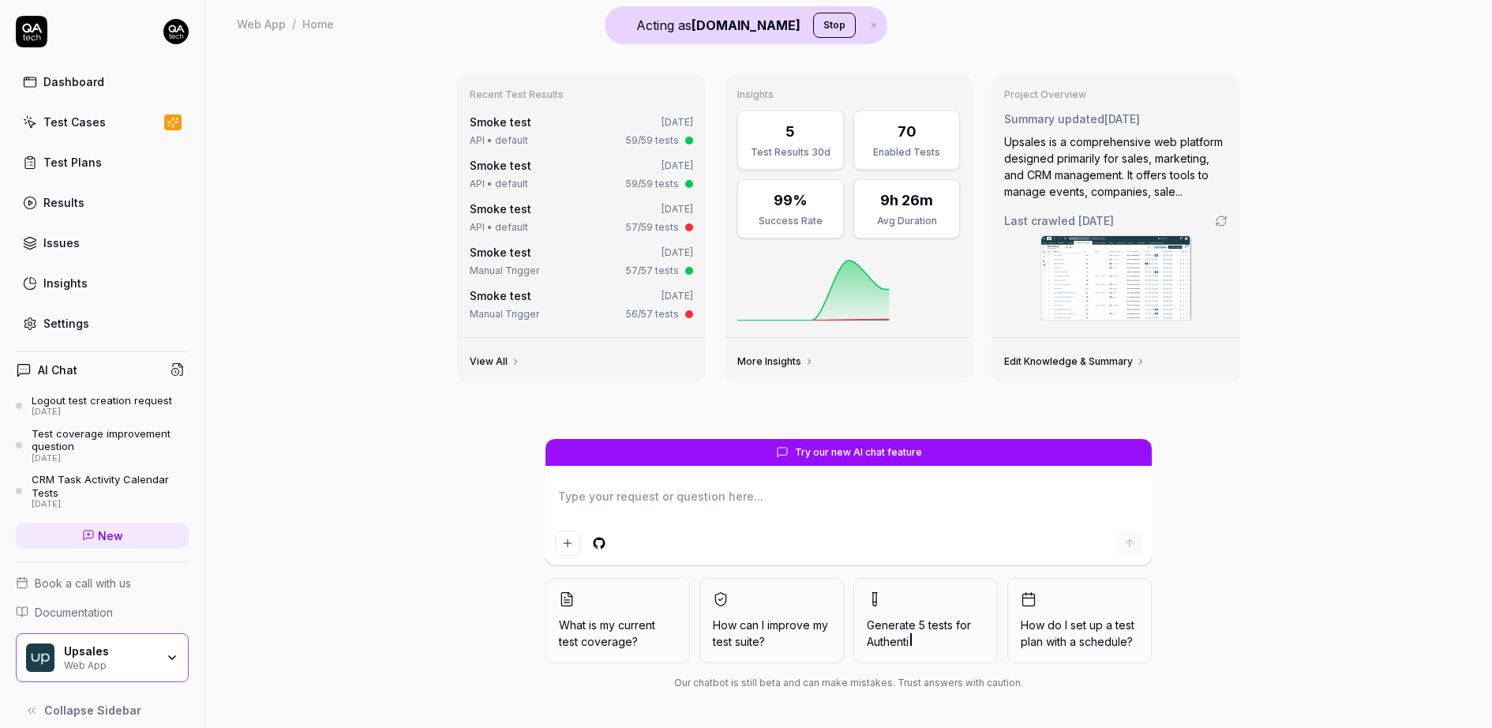
type textarea "*"
click at [106, 130] on link "Test Cases" at bounding box center [102, 122] width 173 height 31
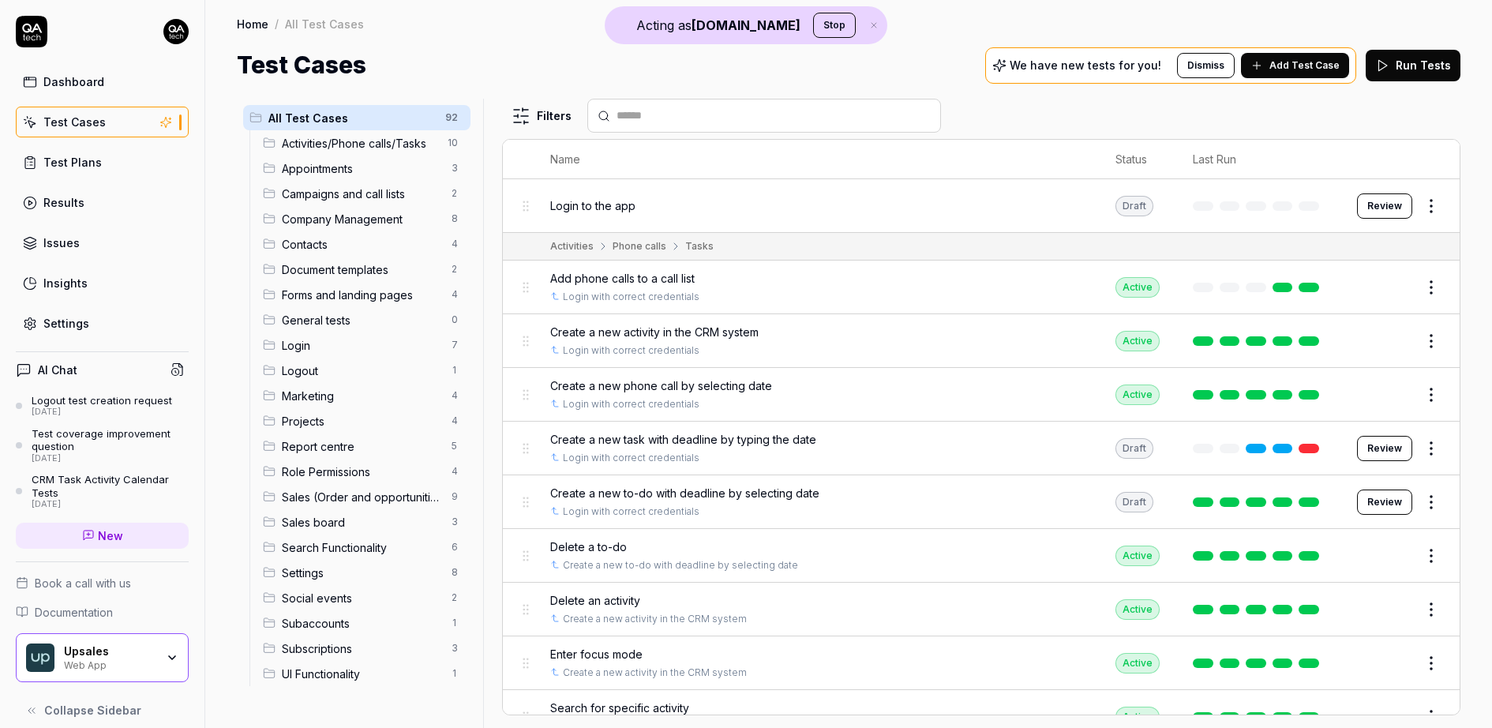
click at [1324, 69] on span "Add Test Case" at bounding box center [1304, 65] width 70 height 14
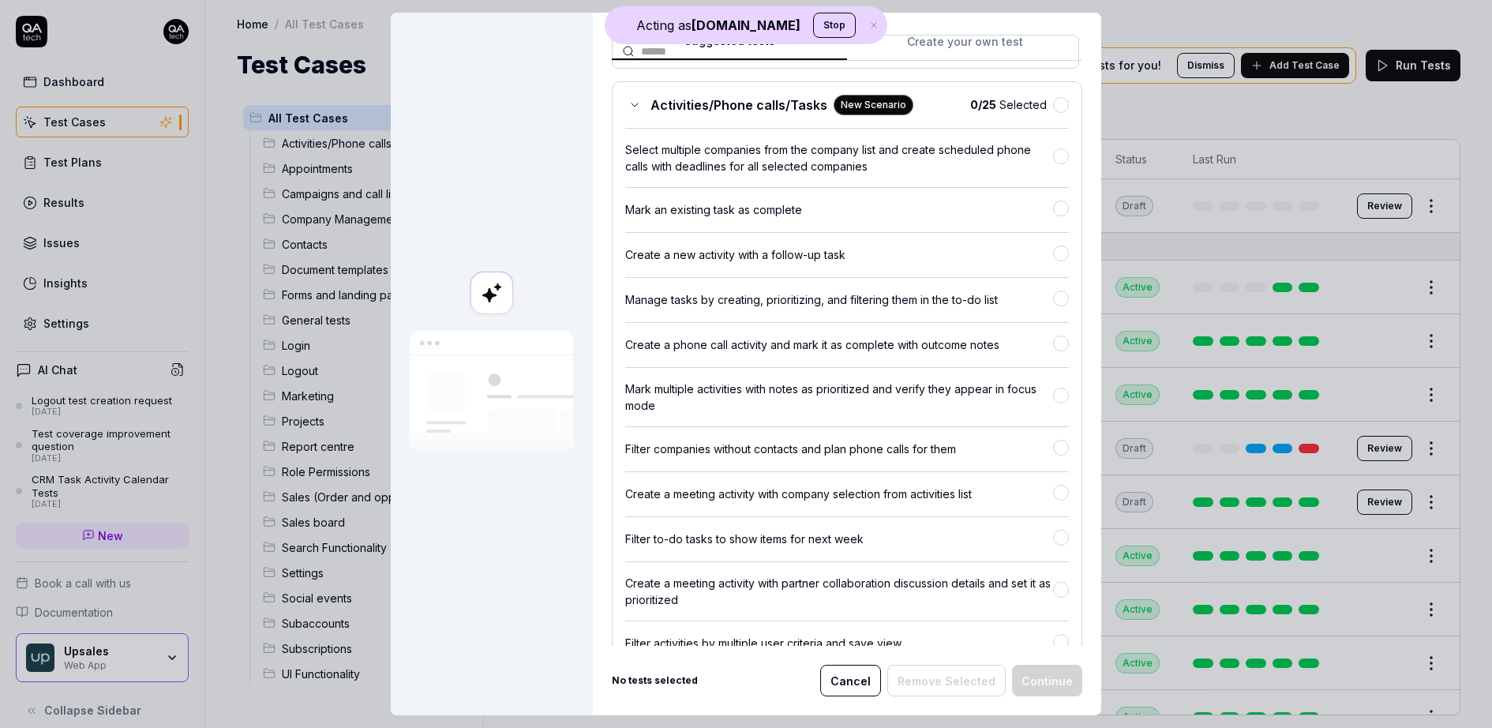
click at [981, 37] on div "Suggested tests Create your own test Select tests Our AI discovered the followi…" at bounding box center [847, 339] width 470 height 614
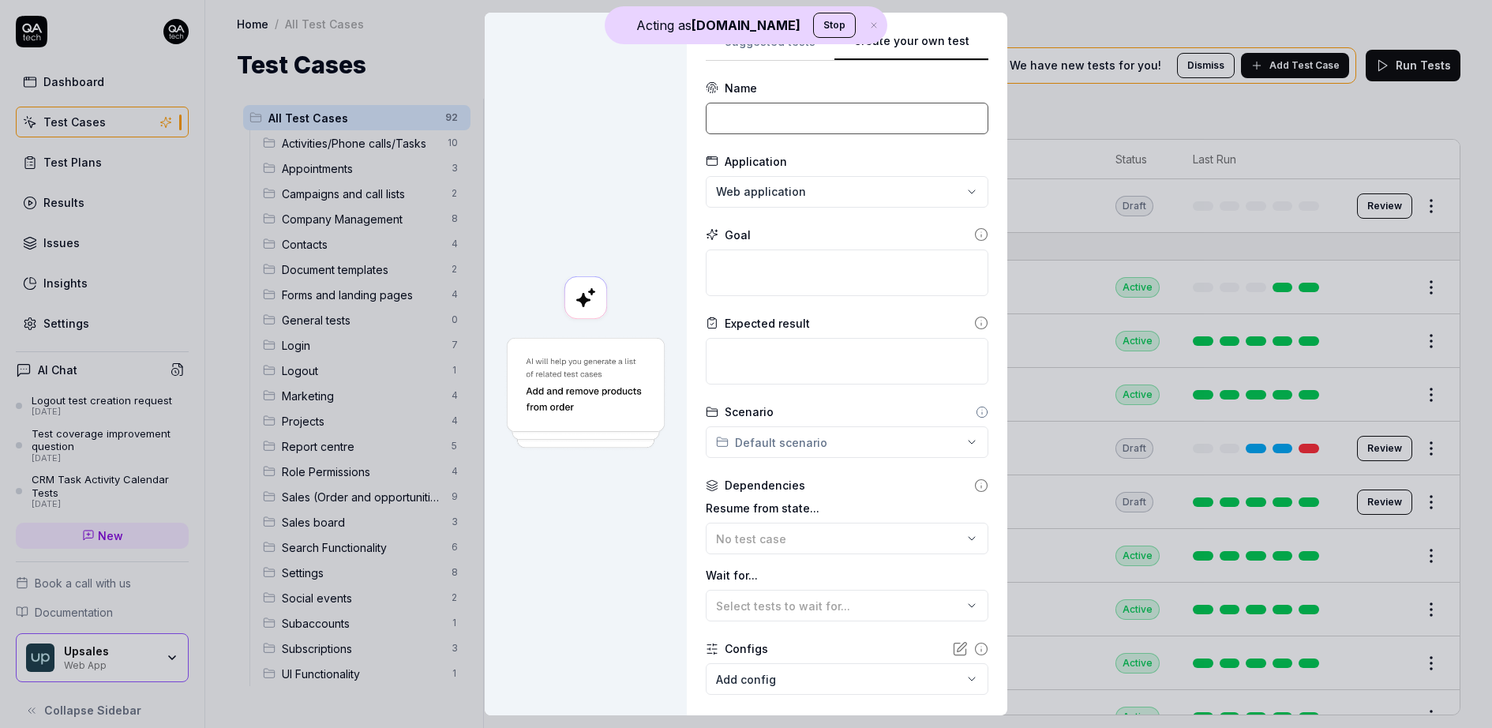
click at [760, 109] on input at bounding box center [847, 119] width 283 height 32
type input "Login to the app"
click at [754, 264] on textarea at bounding box center [847, 272] width 283 height 47
type textarea "*"
type textarea "L"
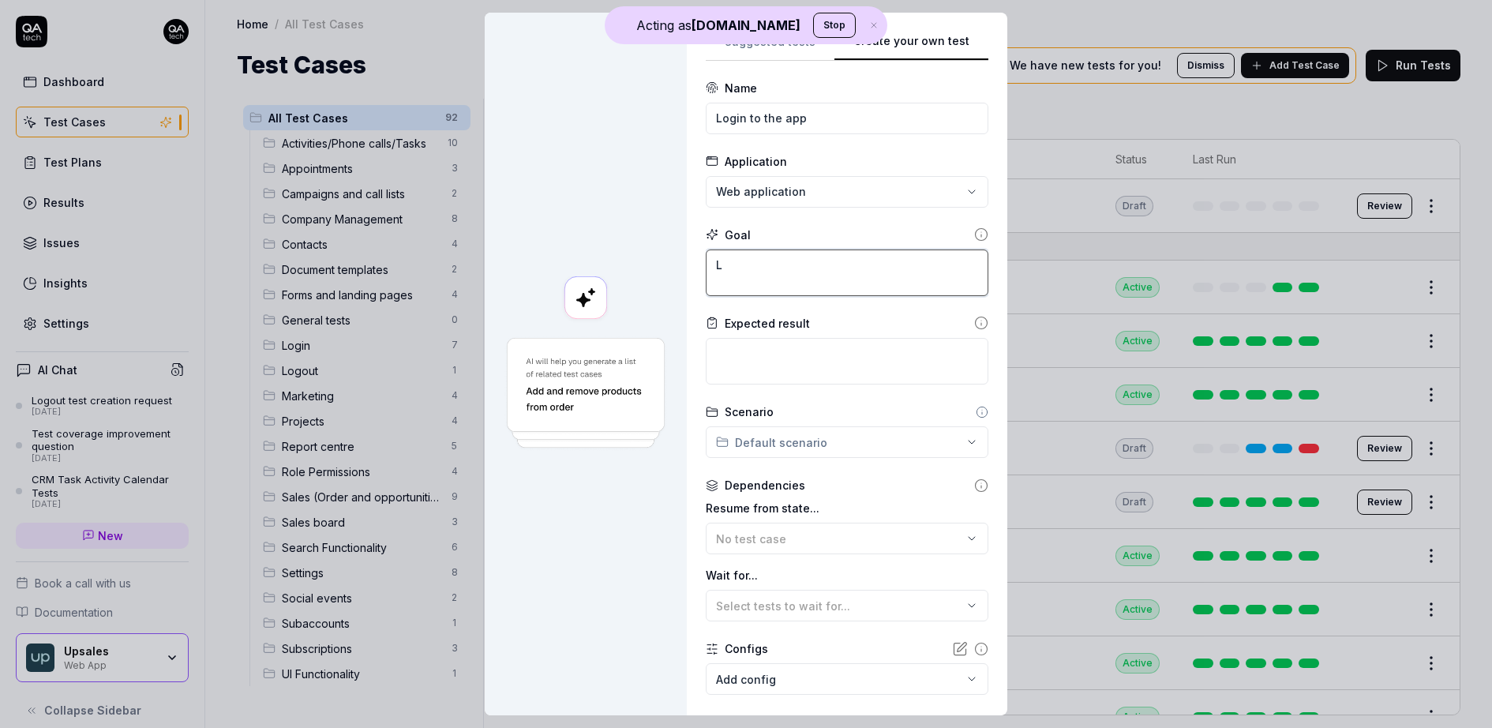
type textarea "*"
type textarea "Lo"
type textarea "*"
type textarea "Log"
type textarea "*"
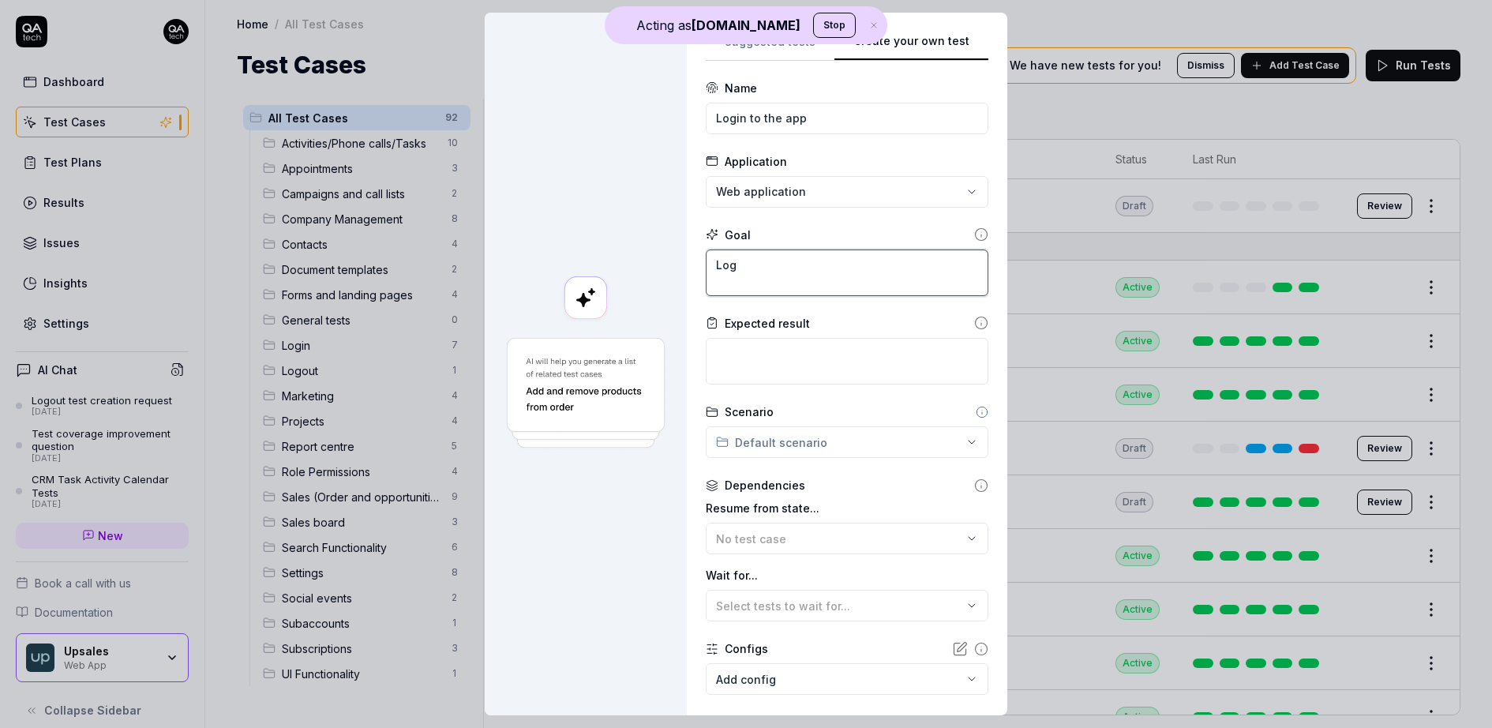
type textarea "Logi"
type textarea "*"
type textarea "Login"
type textarea "*"
type textarea "Login"
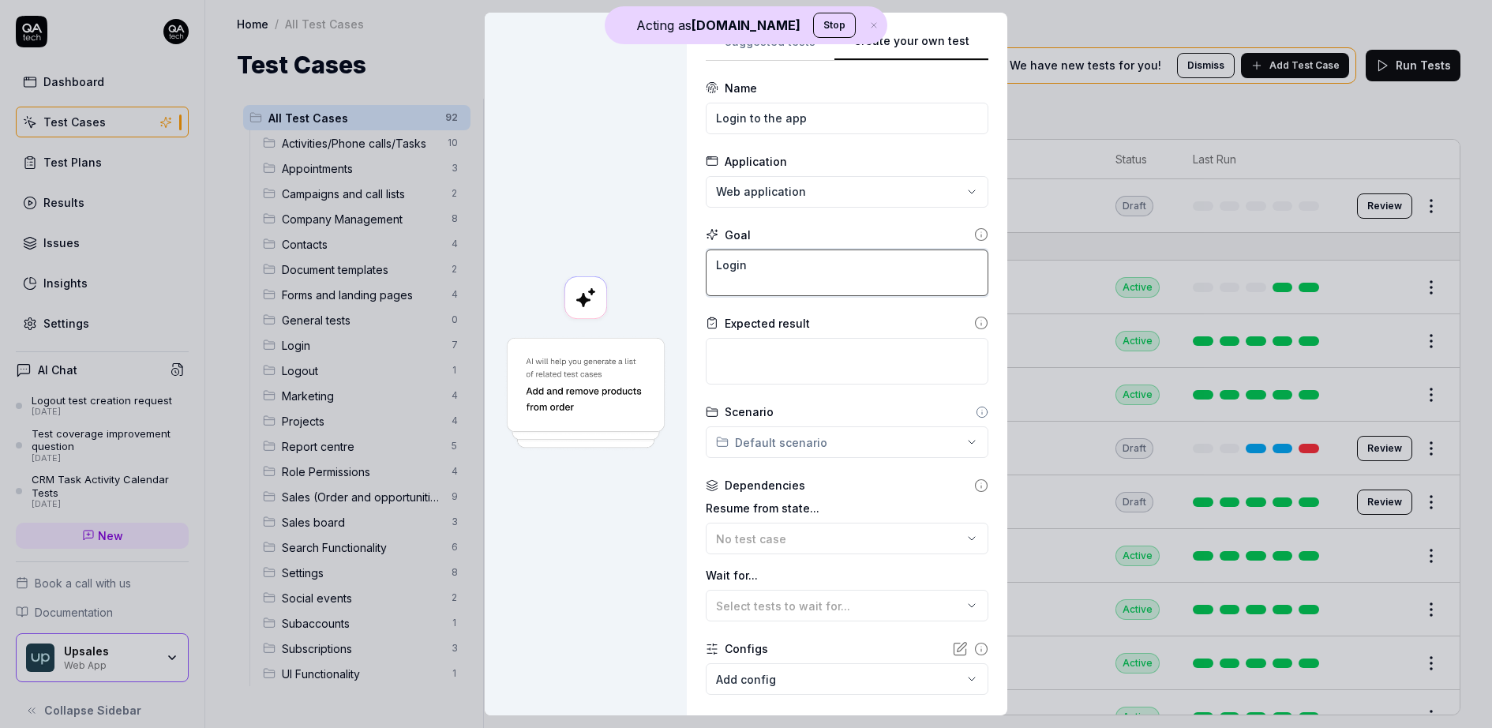
type textarea "*"
type textarea "Login t"
type textarea "*"
type textarea "Login to"
type textarea "*"
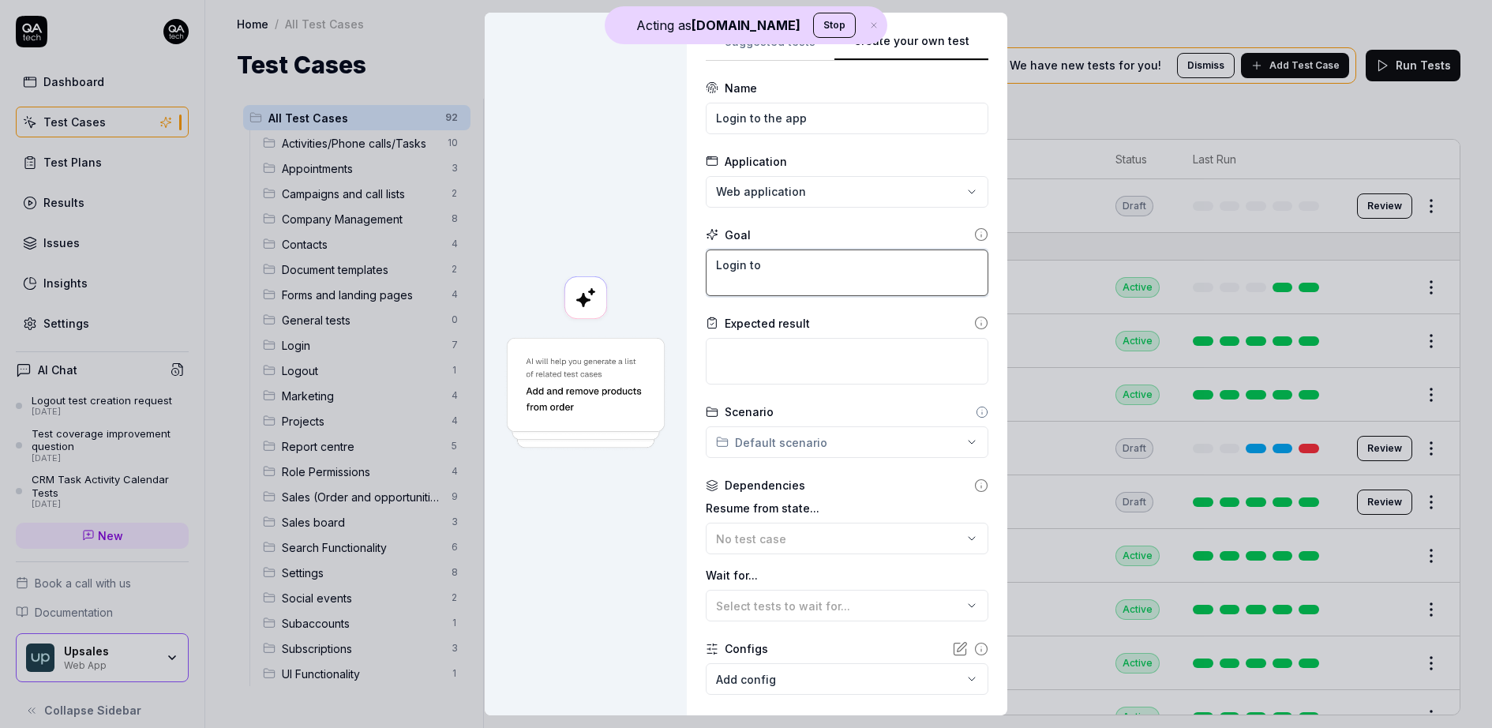
type textarea "Login to"
type textarea "*"
type textarea "Login to t"
type textarea "*"
type textarea "Login to th"
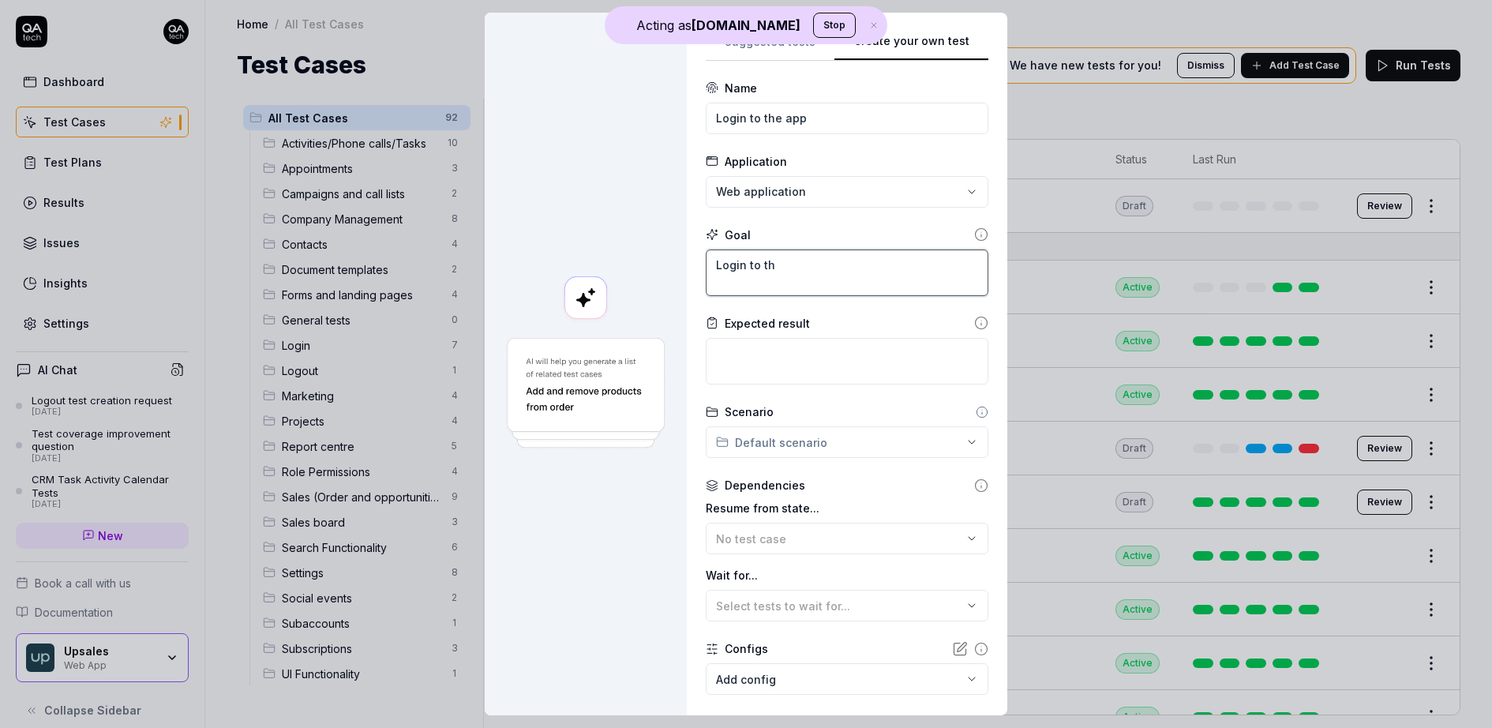
type textarea "*"
type textarea "Login to the"
type textarea "*"
type textarea "Login to the ap"
type textarea "*"
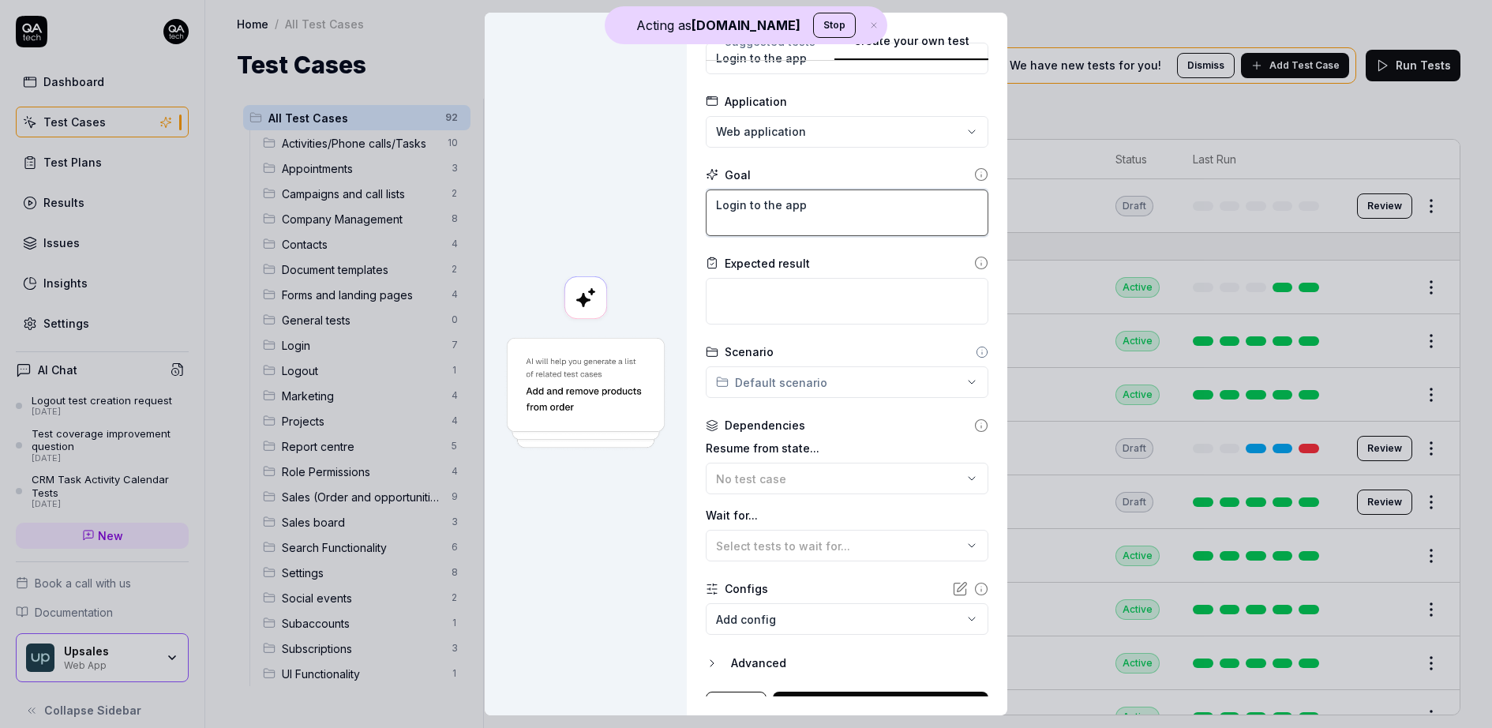
scroll to position [85, 0]
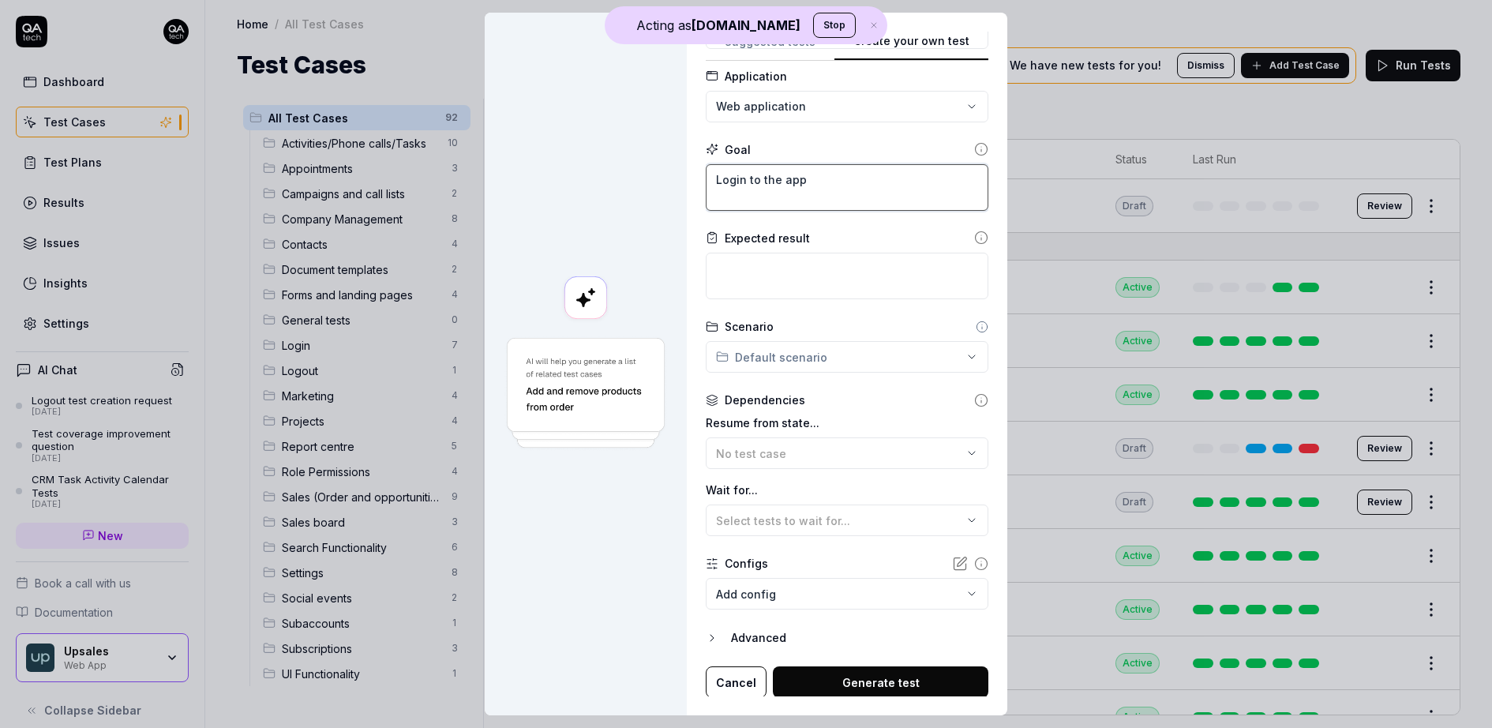
type textarea "Login to the app"
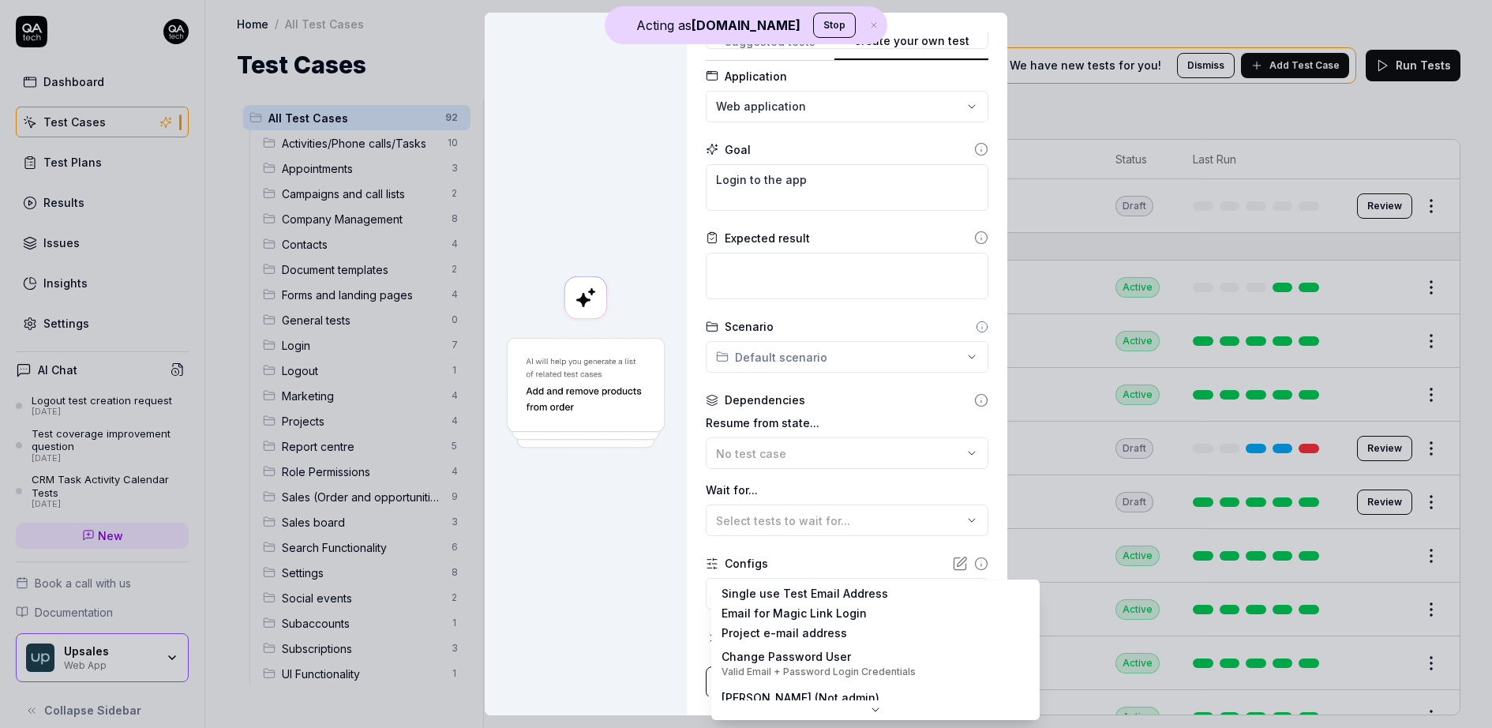
click at [803, 587] on body "Acting as QA.tech Stop Dashboard Test Cases Test Plans Results Issues Insights …" at bounding box center [746, 364] width 1492 height 728
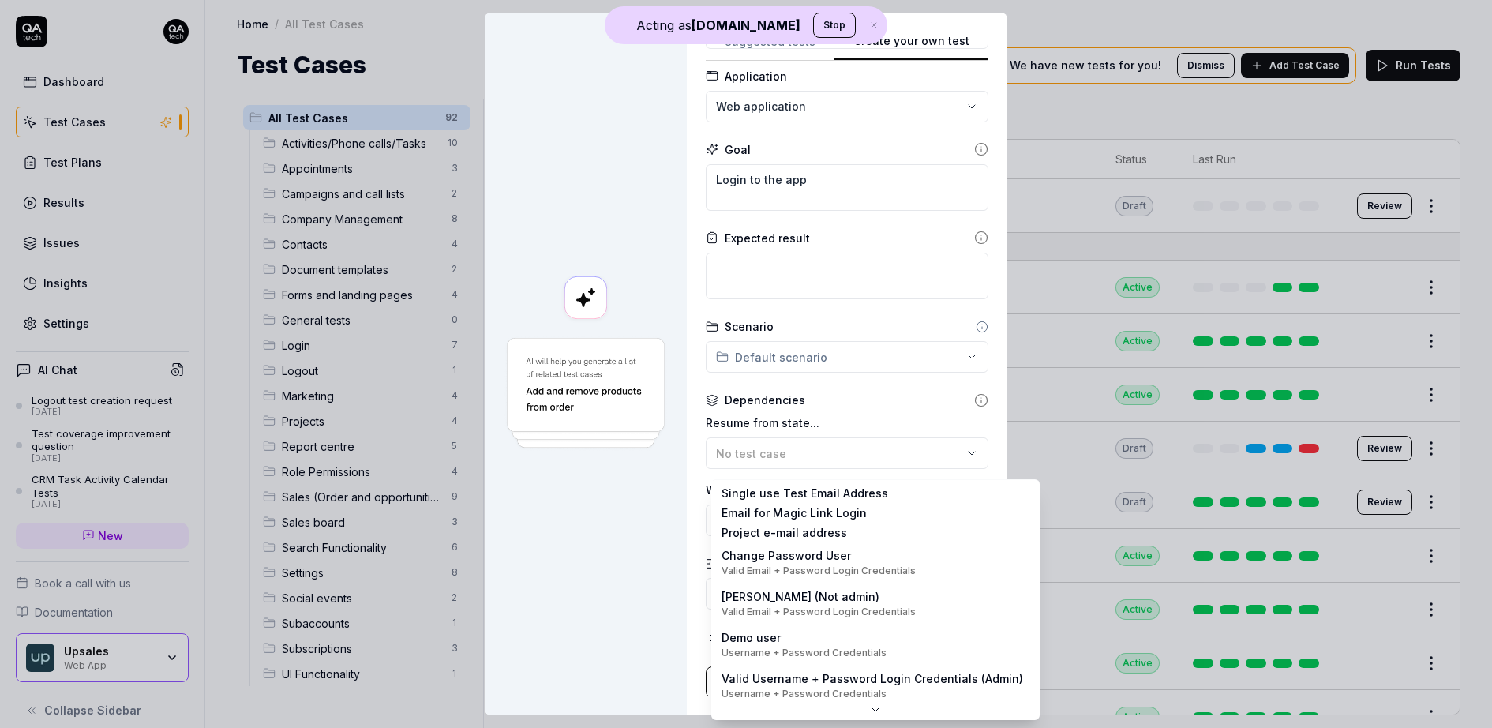
scroll to position [0, 0]
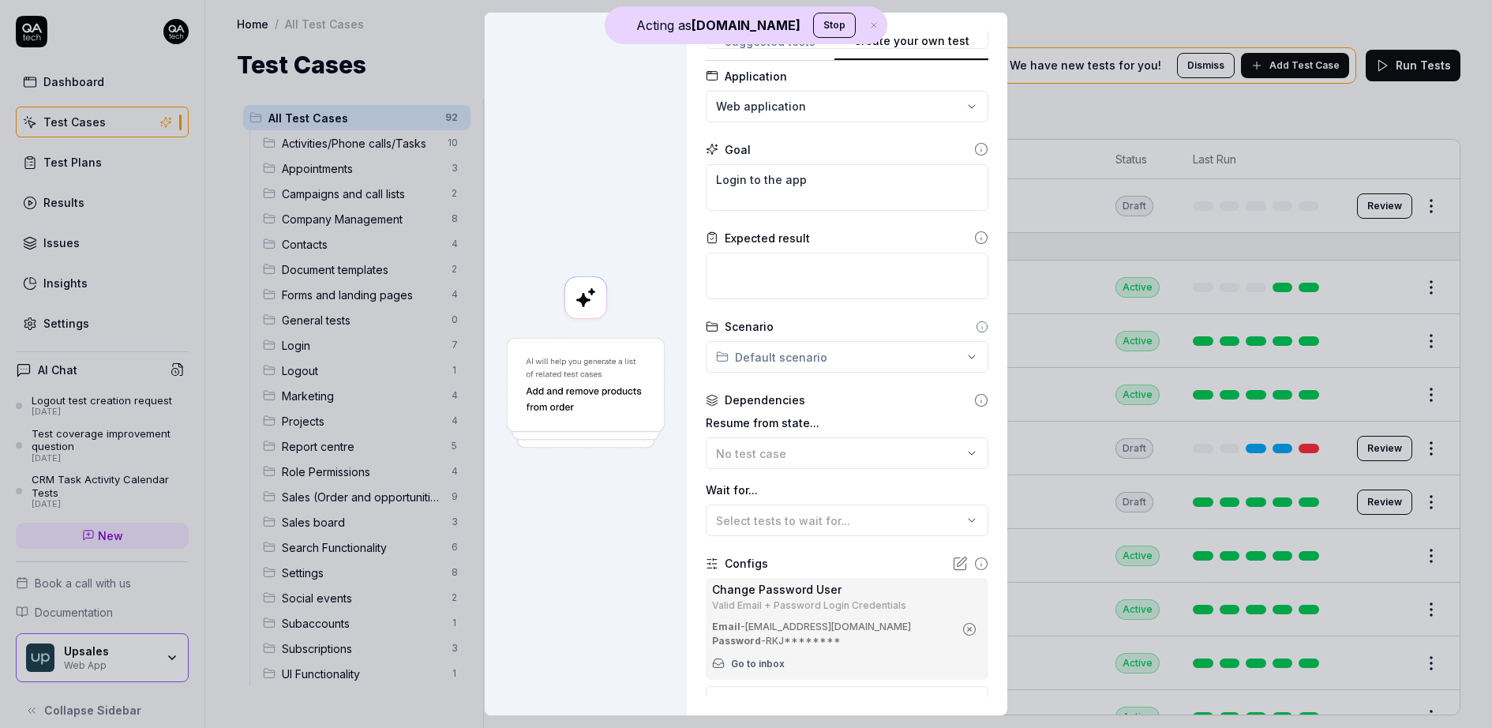
click at [959, 567] on icon at bounding box center [960, 564] width 16 height 16
click at [971, 625] on icon "button" at bounding box center [969, 629] width 14 height 14
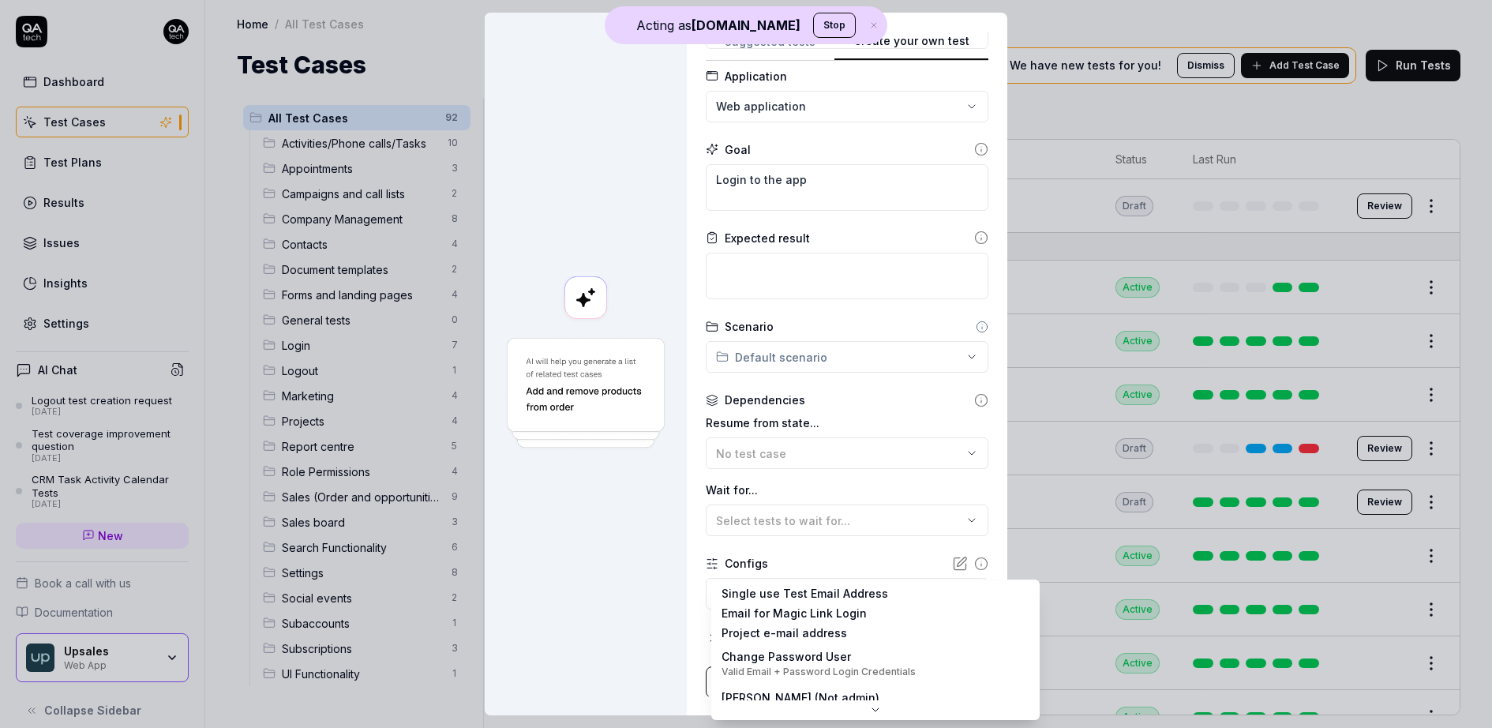
click at [794, 589] on body "Acting as QA.tech Stop Dashboard Test Cases Test Plans Results Issues Insights …" at bounding box center [746, 364] width 1492 height 728
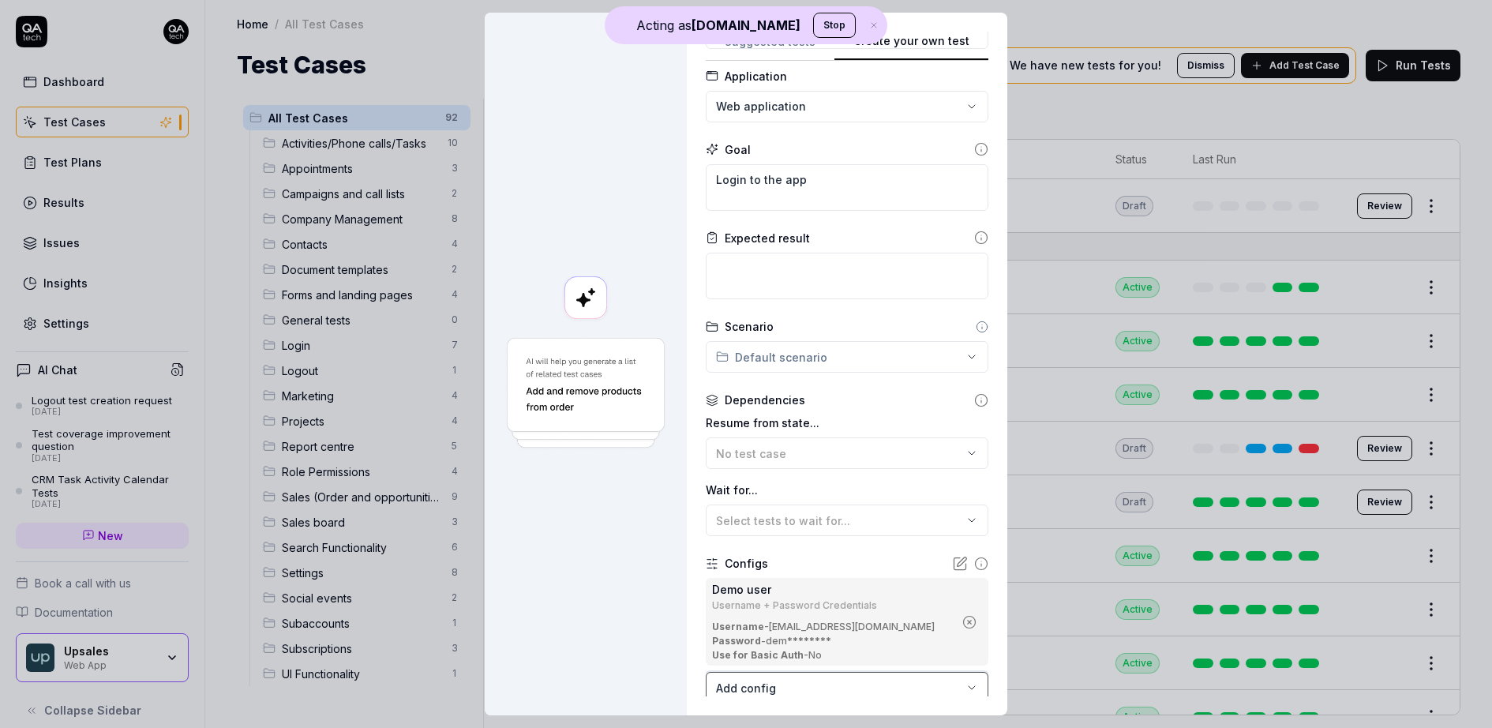
scroll to position [180, 0]
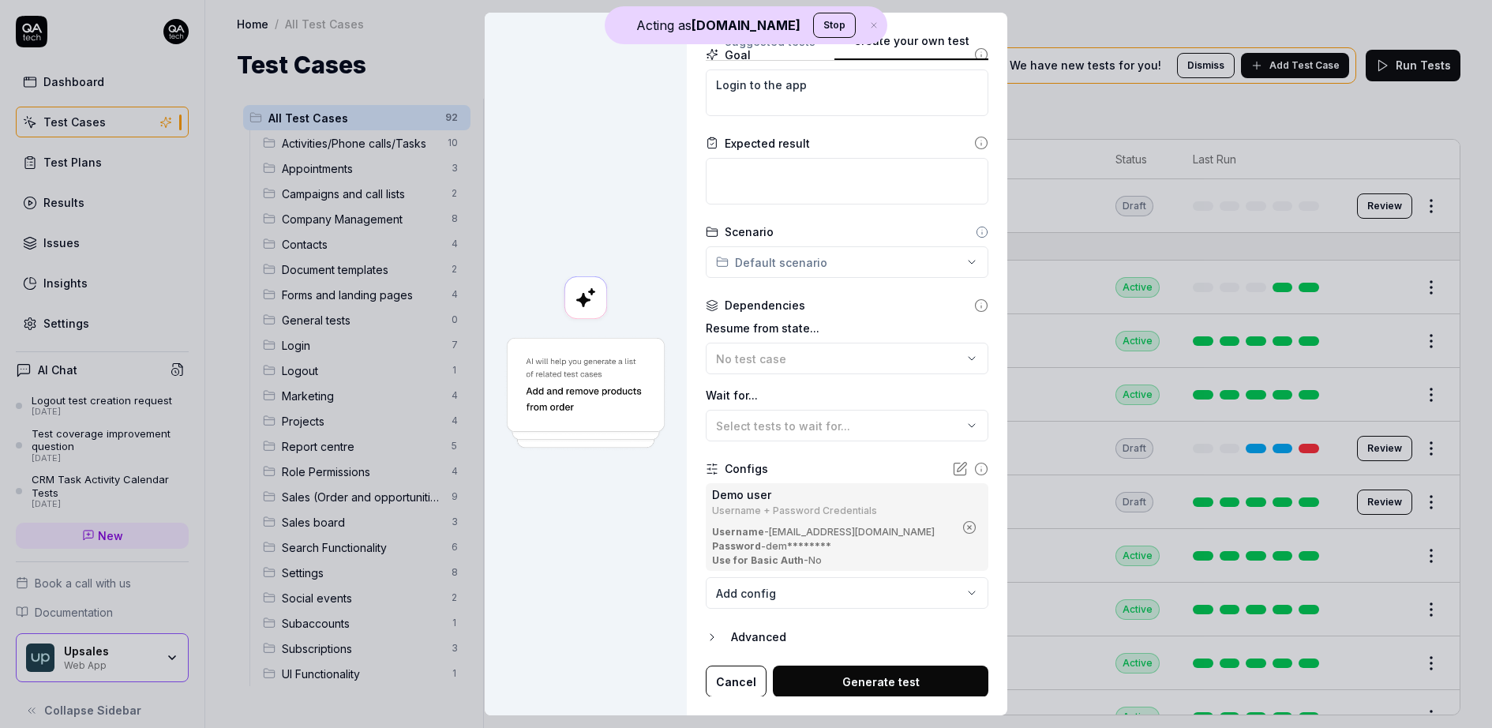
click at [904, 678] on button "Generate test" at bounding box center [880, 681] width 215 height 32
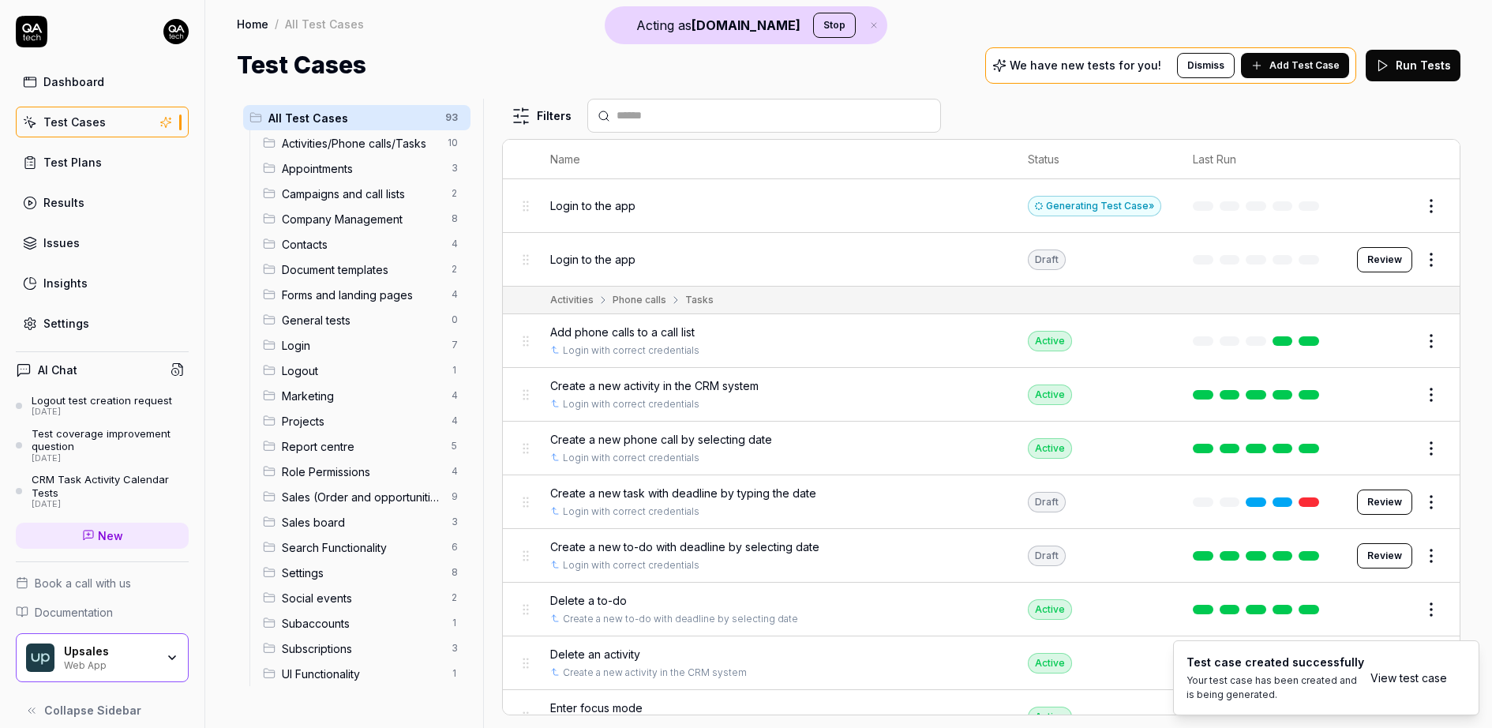
click at [1441, 215] on html "Acting as QA.tech Stop Dashboard Test Cases Test Plans Results Issues Insights …" at bounding box center [746, 364] width 1492 height 728
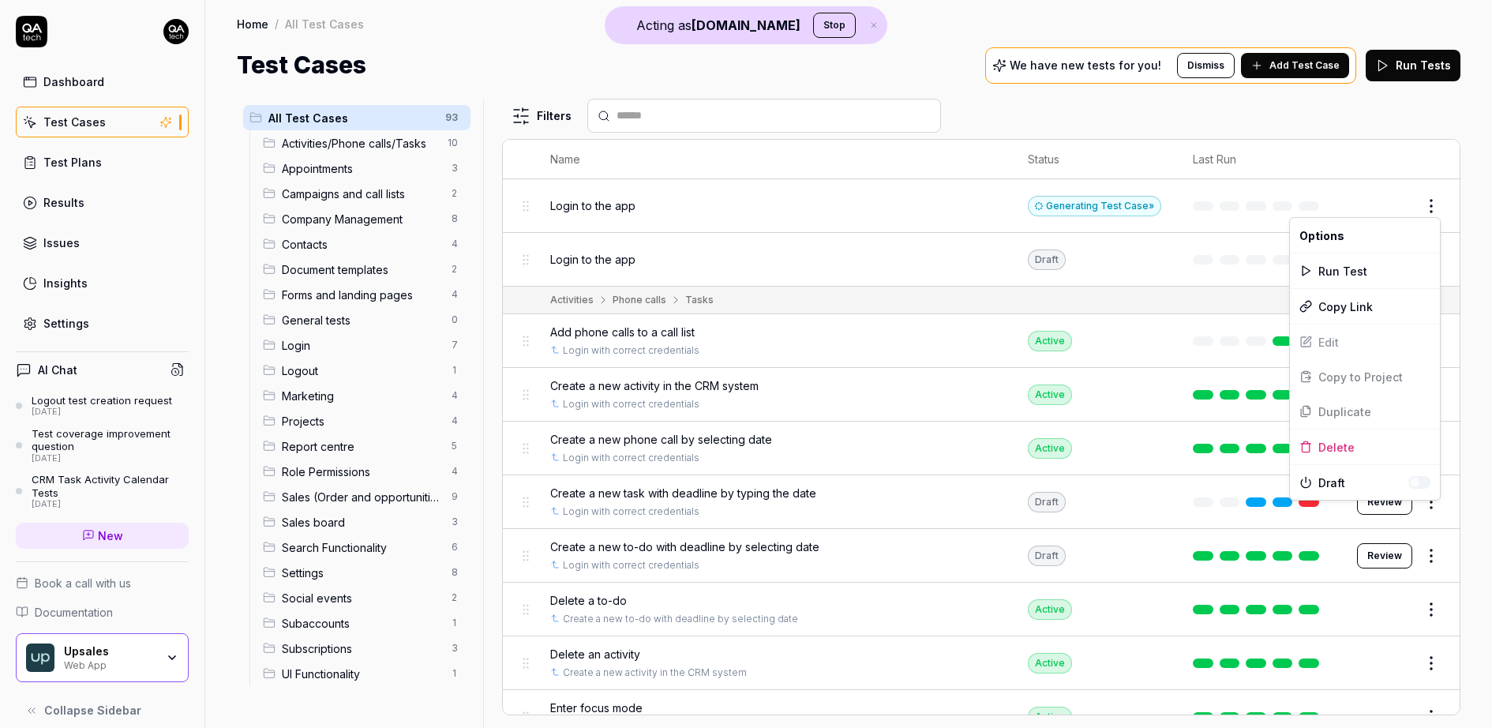
click at [1335, 169] on html "Acting as QA.tech Stop Dashboard Test Cases Test Plans Results Issues Insights …" at bounding box center [746, 364] width 1492 height 728
click at [1398, 209] on button "Edit" at bounding box center [1393, 205] width 38 height 25
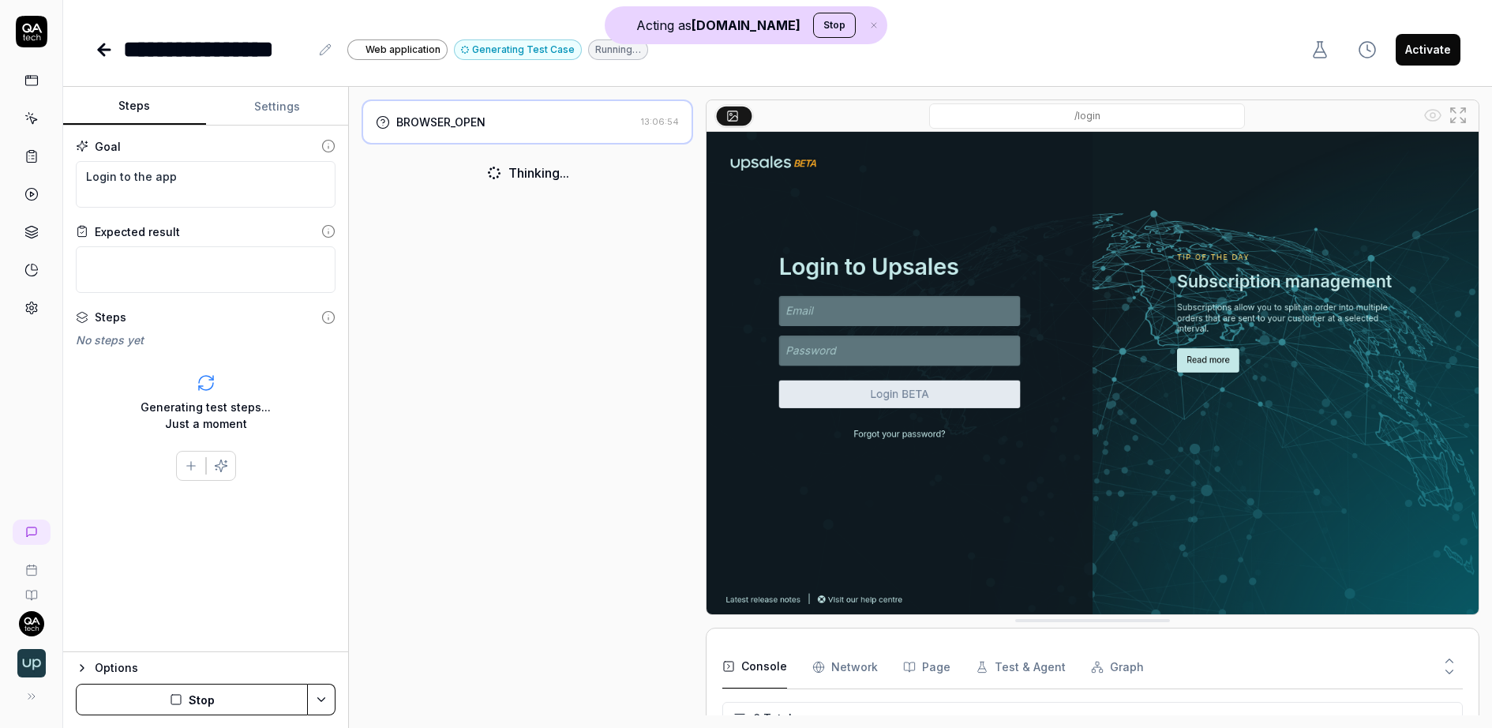
scroll to position [152, 0]
click at [167, 186] on textarea "Login to the app" at bounding box center [206, 184] width 260 height 47
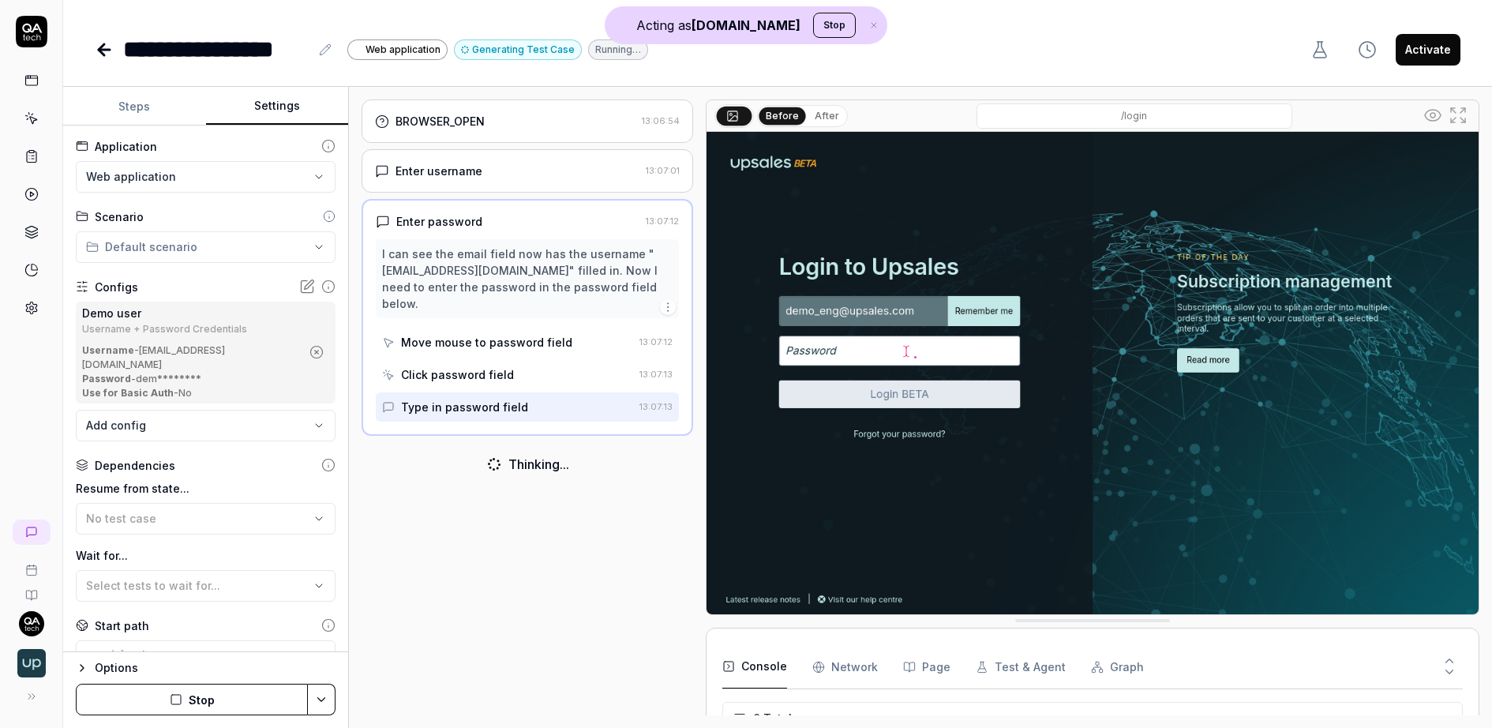
click at [275, 110] on button "Settings" at bounding box center [277, 107] width 143 height 38
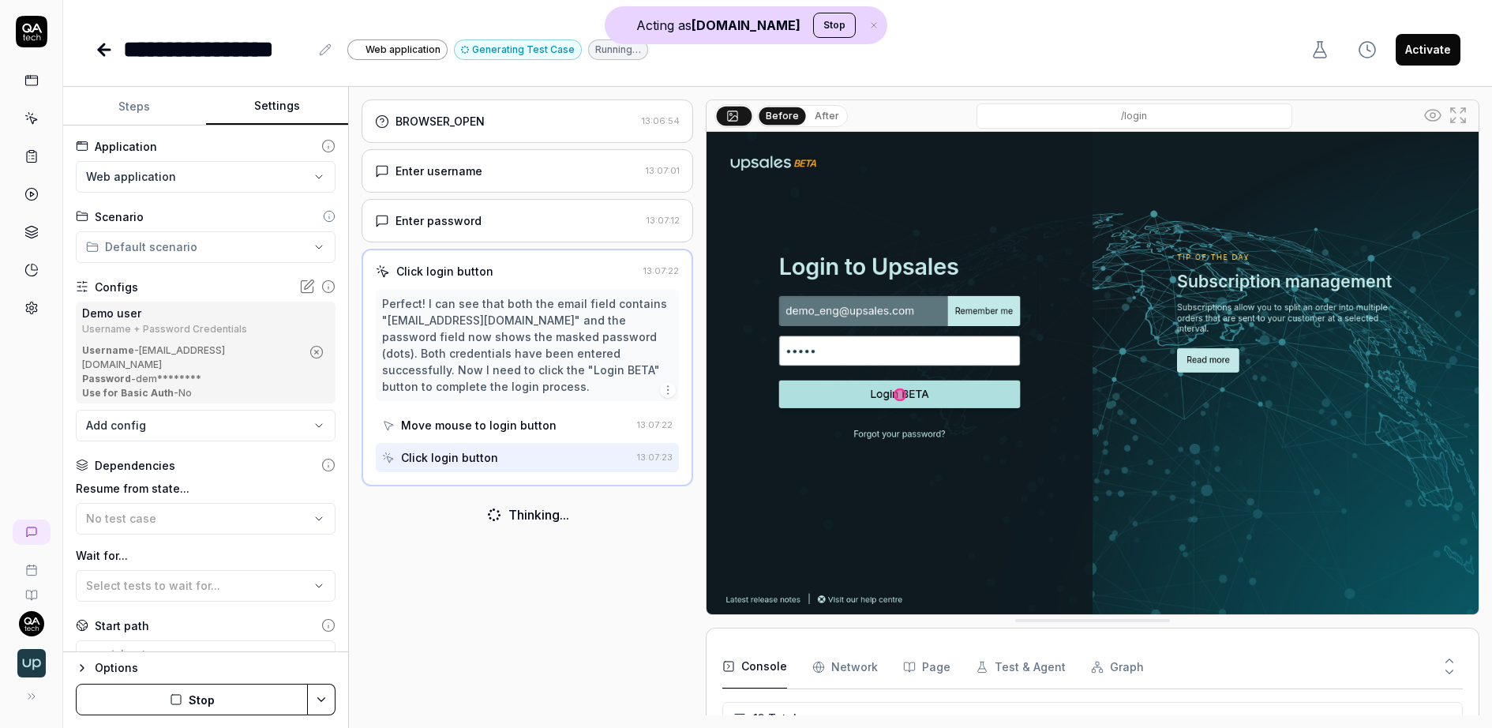
scroll to position [384, 0]
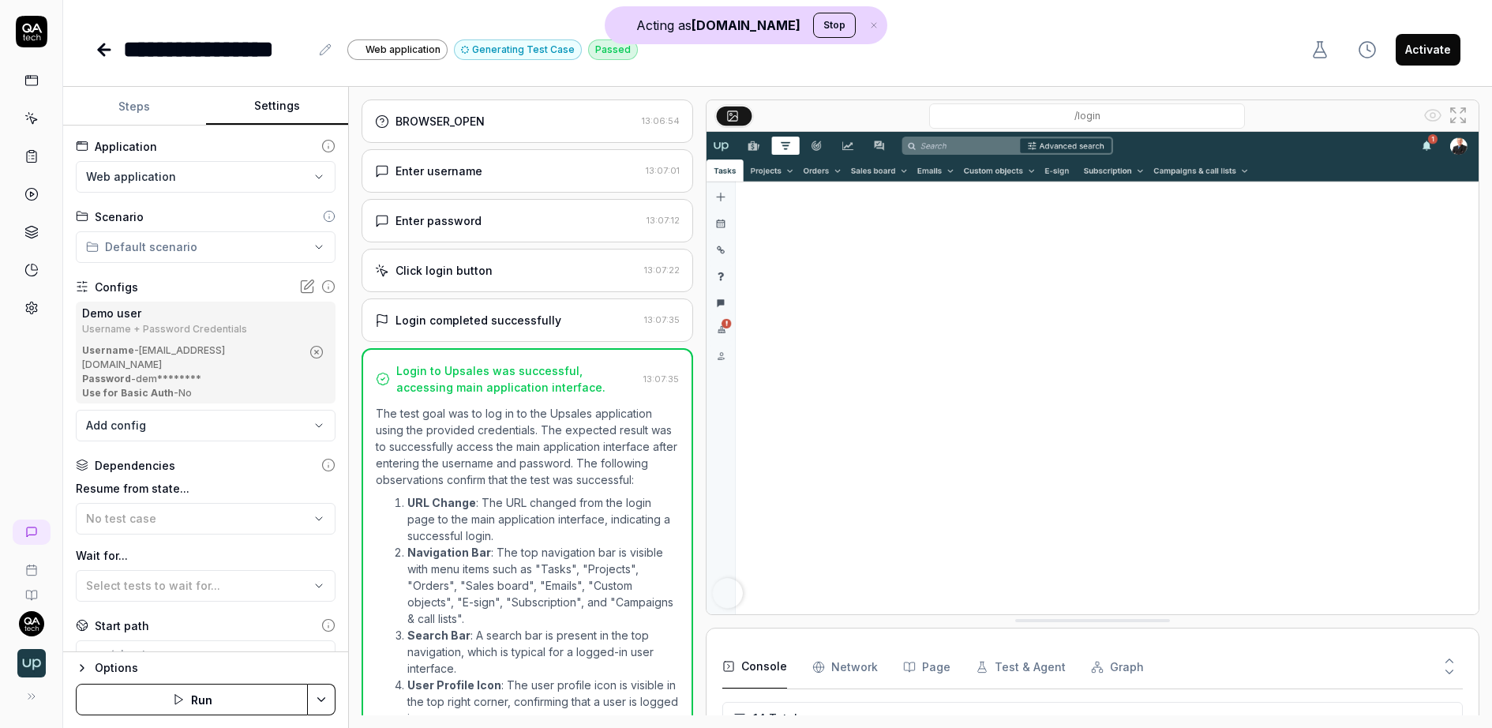
click at [33, 220] on link at bounding box center [31, 232] width 28 height 28
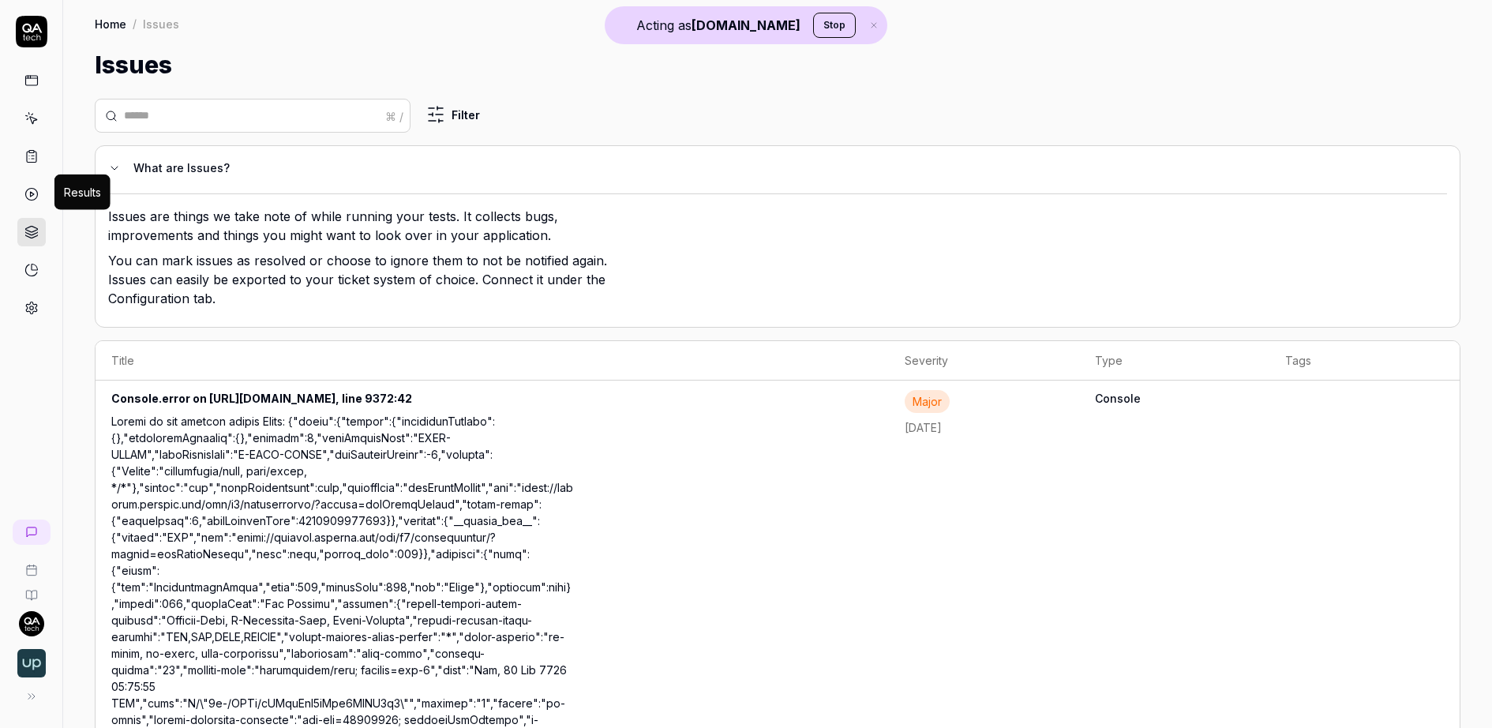
click at [31, 192] on polygon at bounding box center [32, 194] width 4 height 5
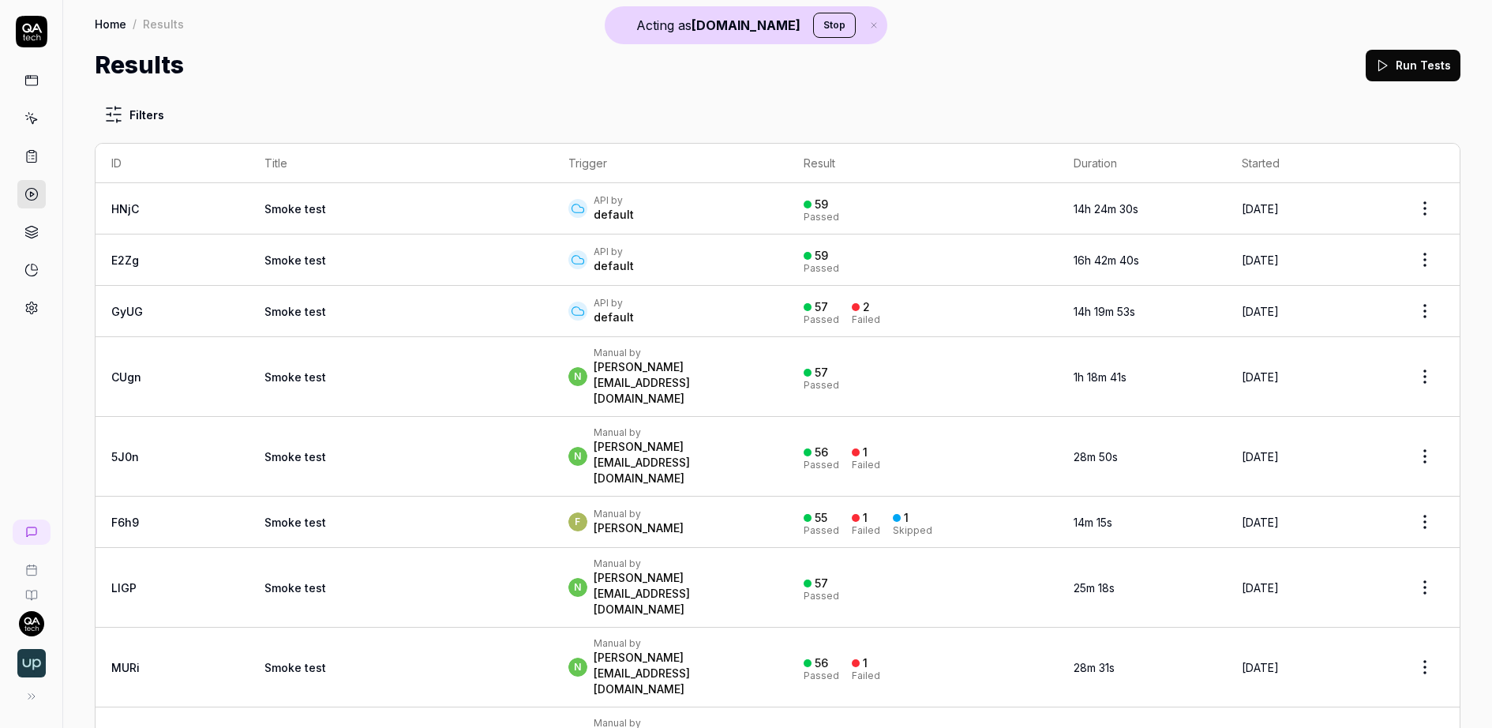
click at [32, 219] on link at bounding box center [31, 232] width 28 height 28
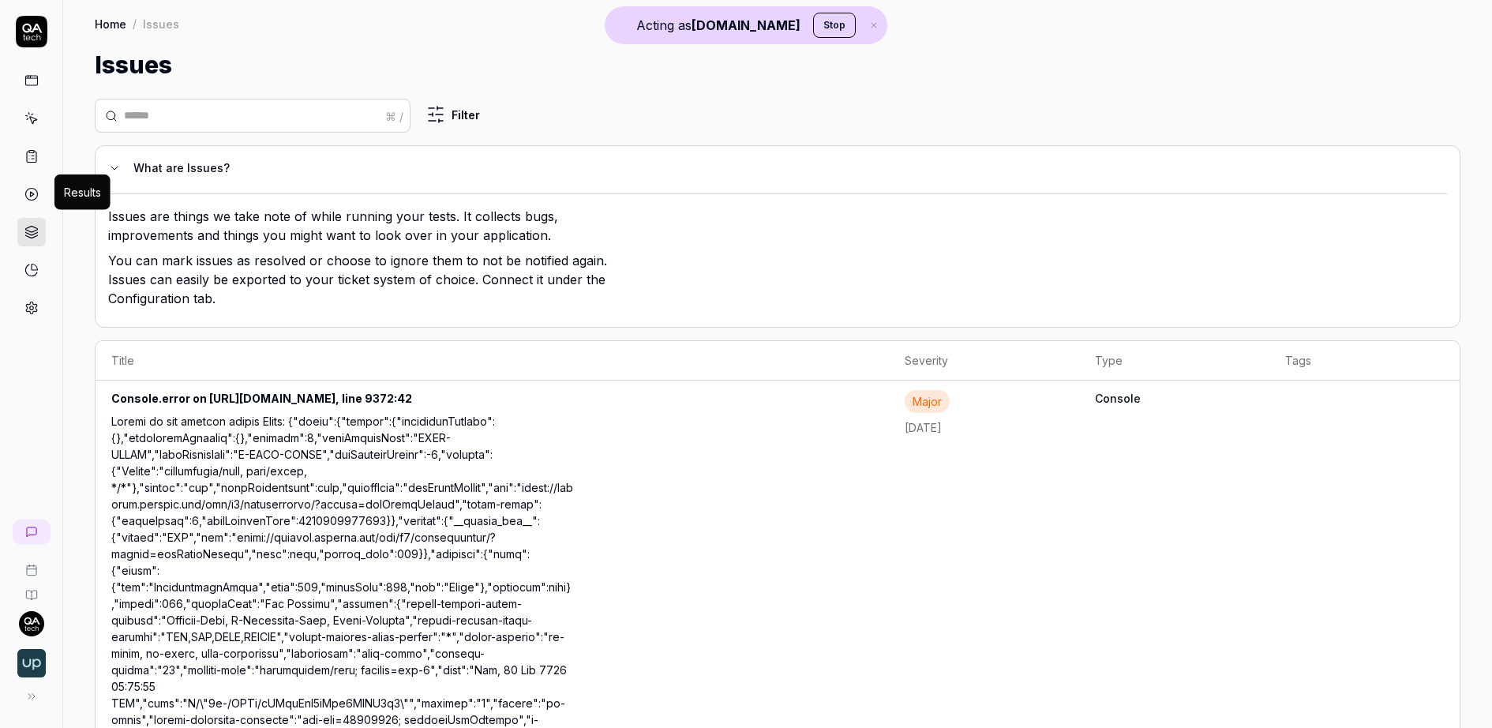
click at [21, 189] on link at bounding box center [31, 194] width 28 height 28
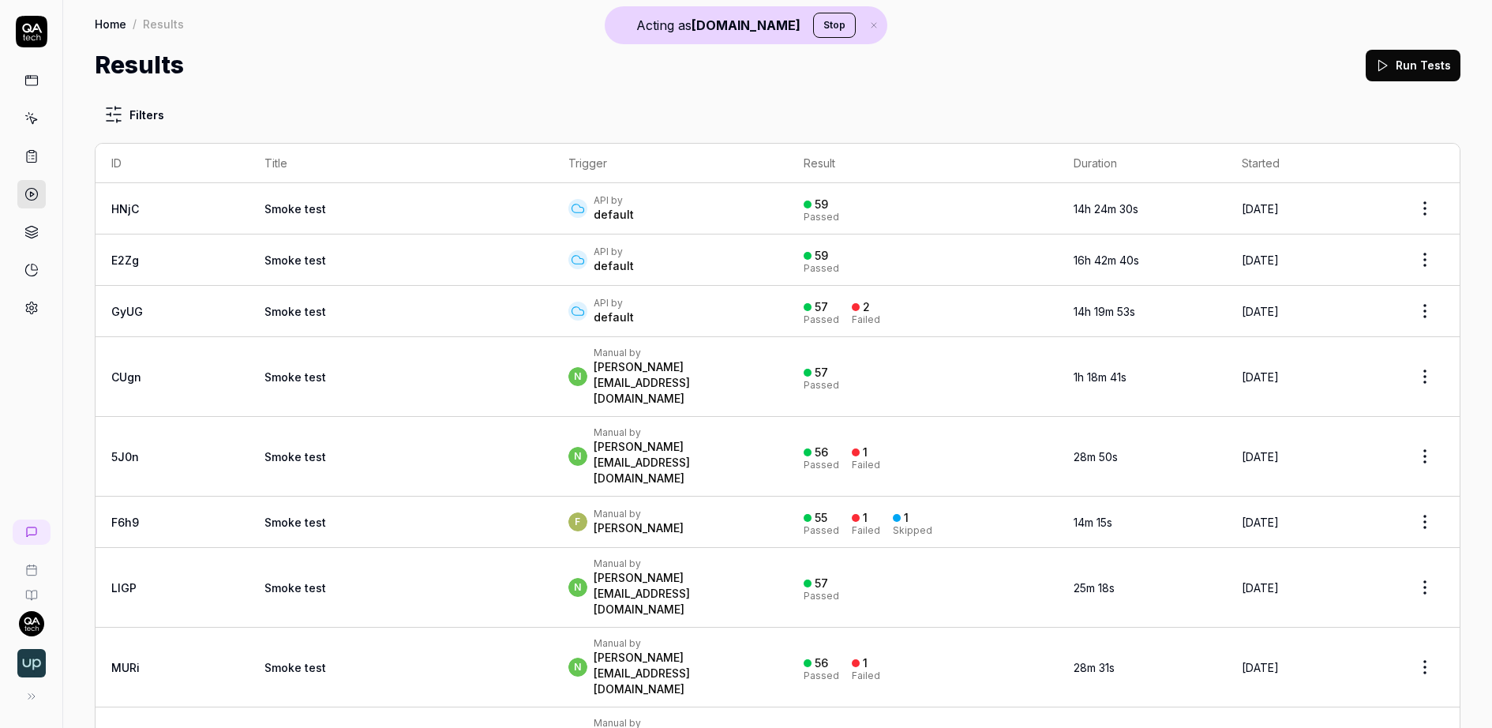
click at [318, 197] on td "Smoke test" at bounding box center [401, 208] width 304 height 51
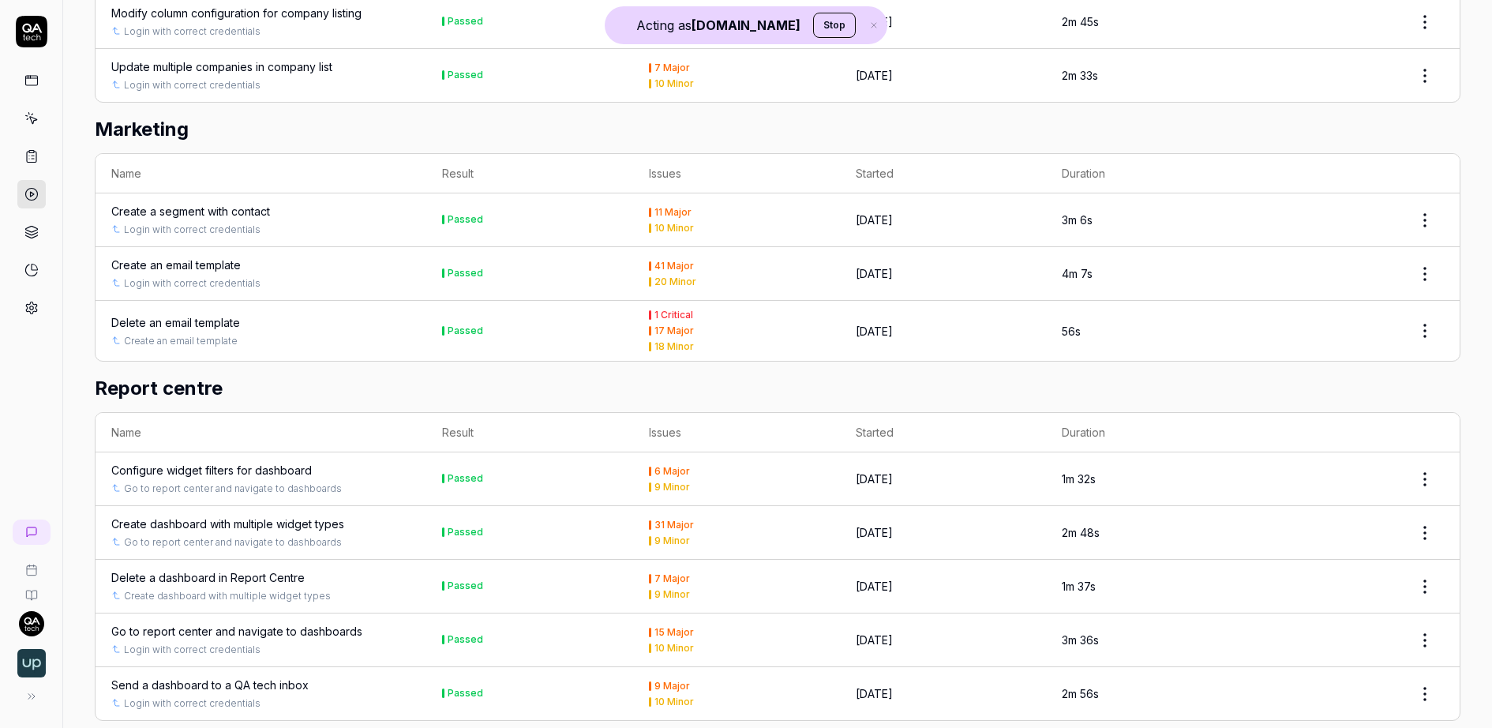
scroll to position [2567, 0]
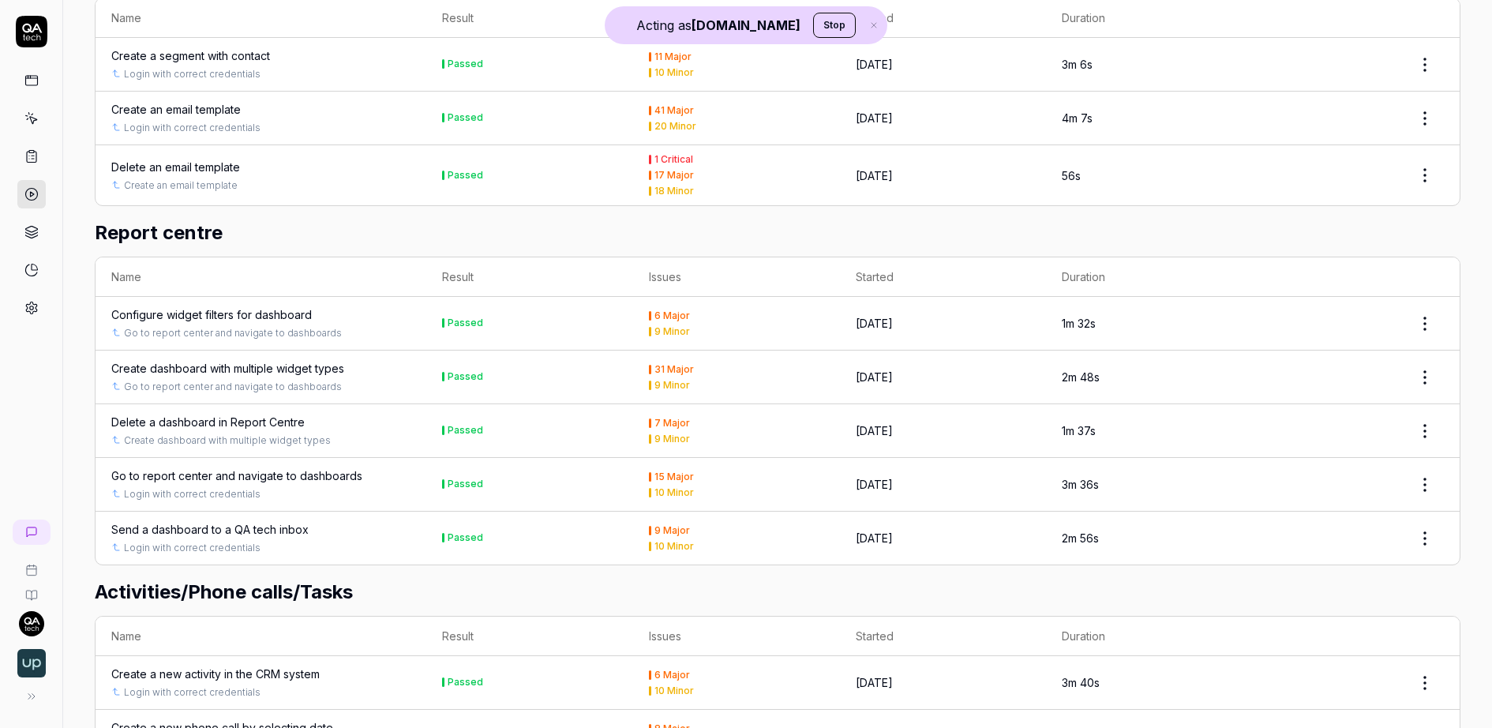
click at [27, 196] on circle at bounding box center [31, 195] width 12 height 12
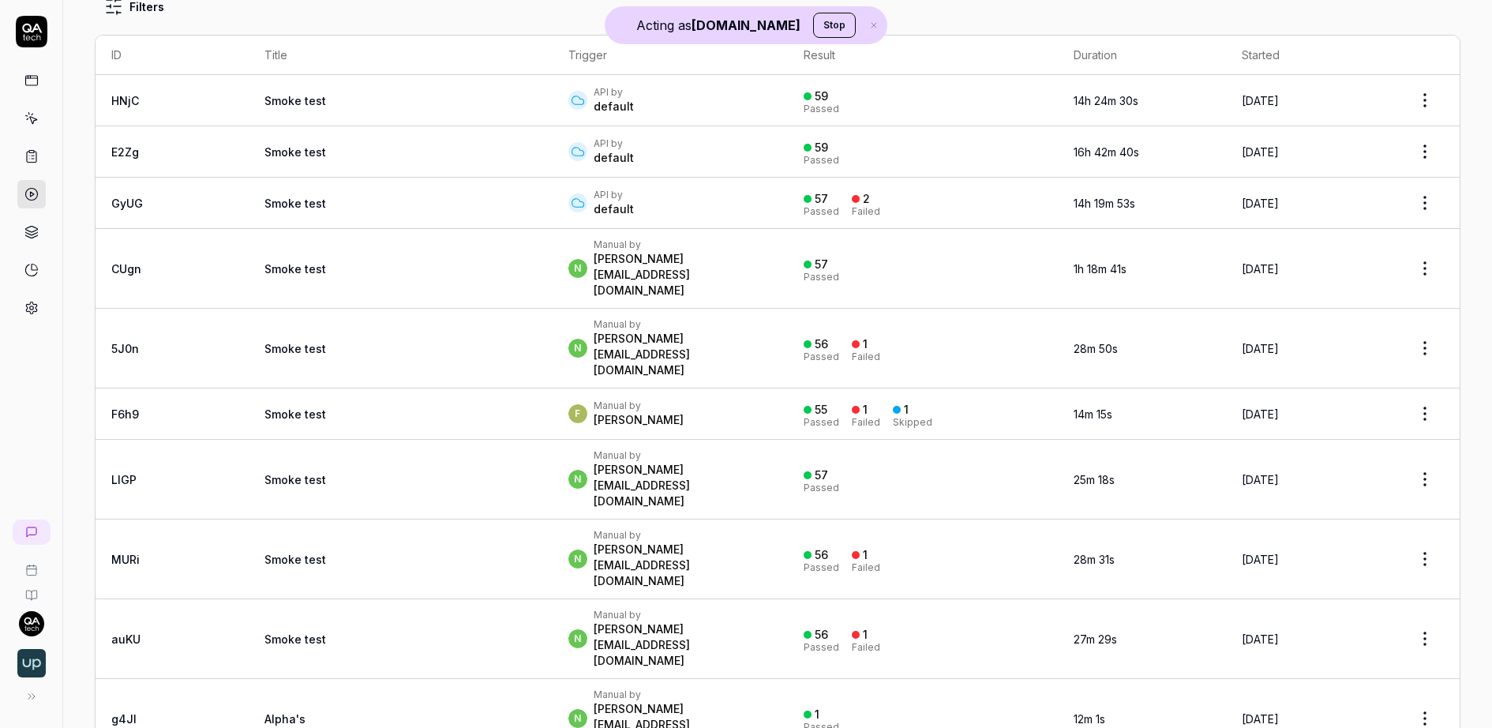
scroll to position [163, 0]
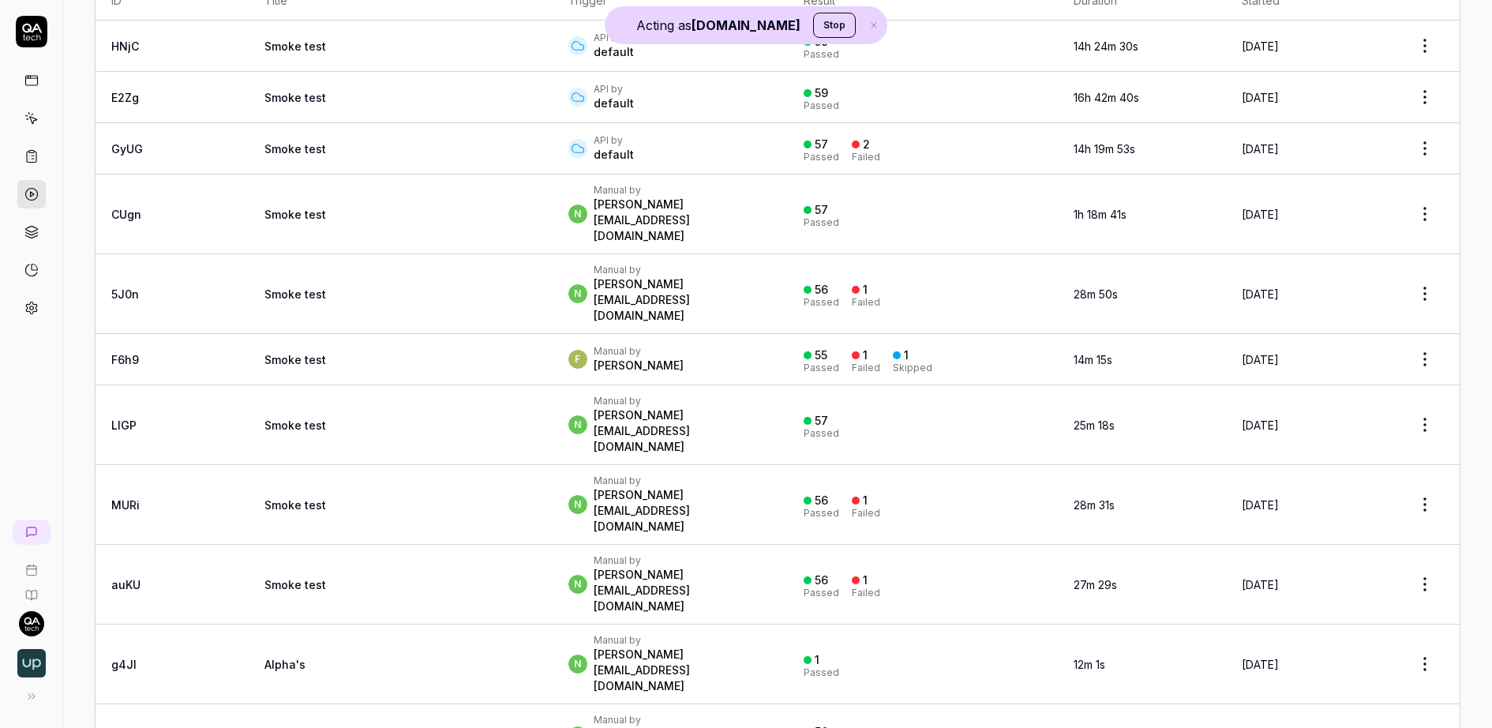
click at [402, 465] on td "Smoke test" at bounding box center [401, 505] width 304 height 80
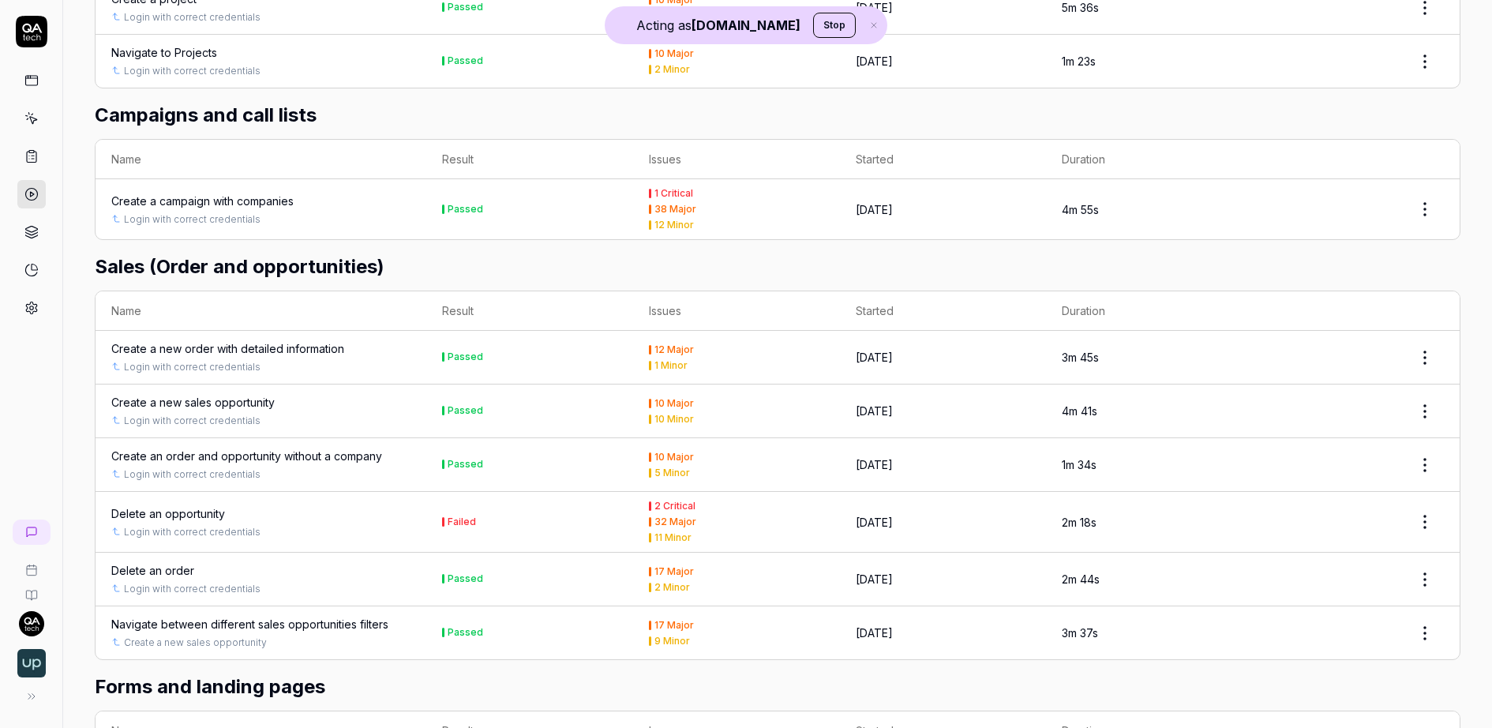
scroll to position [3267, 0]
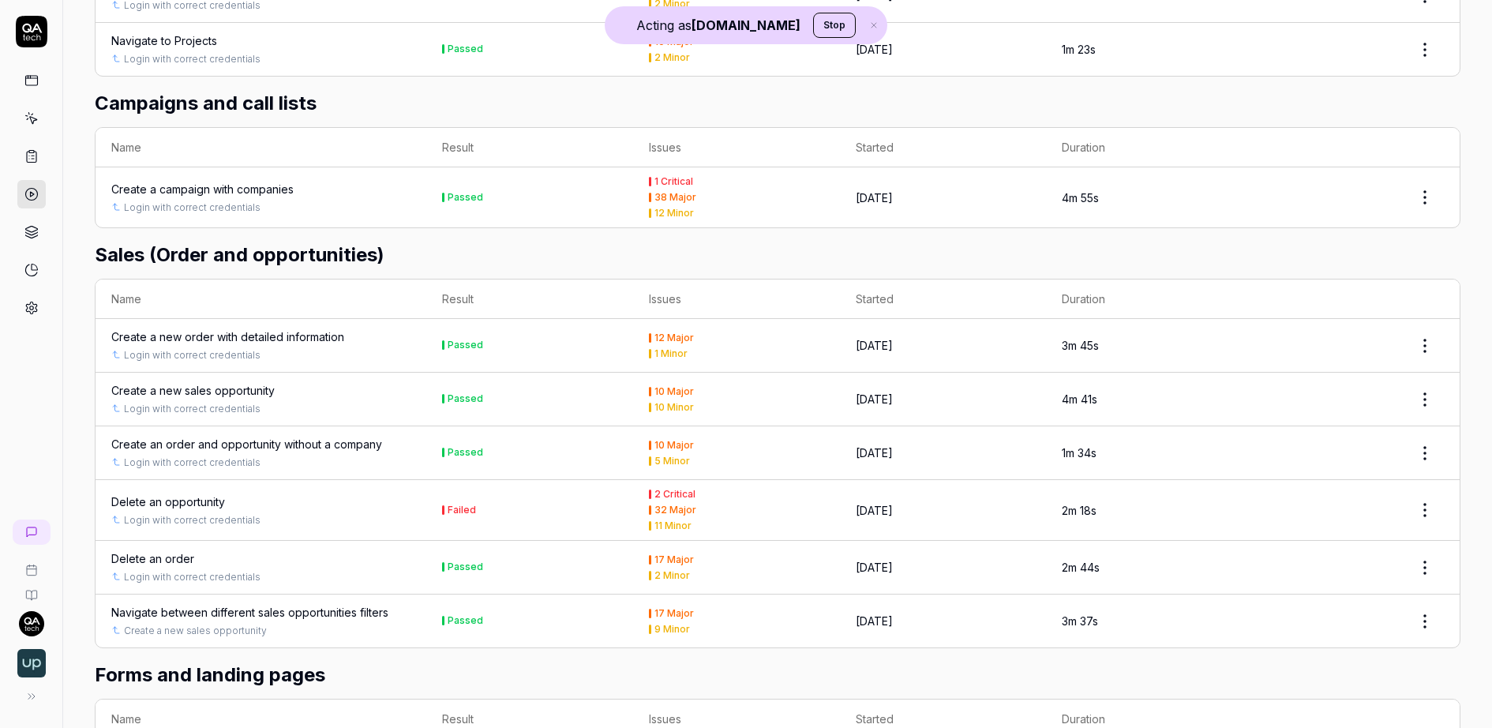
click at [295, 493] on div "Delete an opportunity" at bounding box center [260, 501] width 299 height 17
click at [192, 493] on div "Delete an opportunity" at bounding box center [168, 501] width 114 height 17
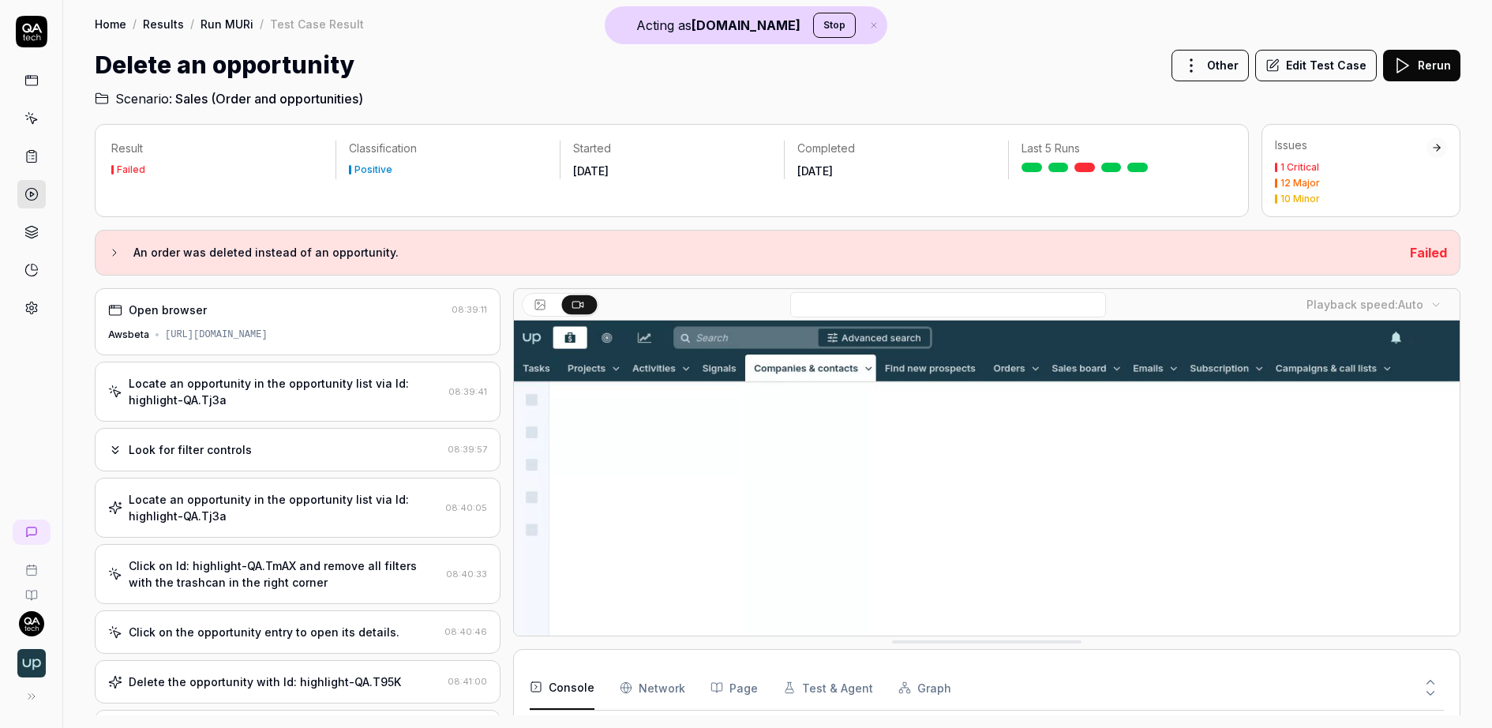
scroll to position [717, 0]
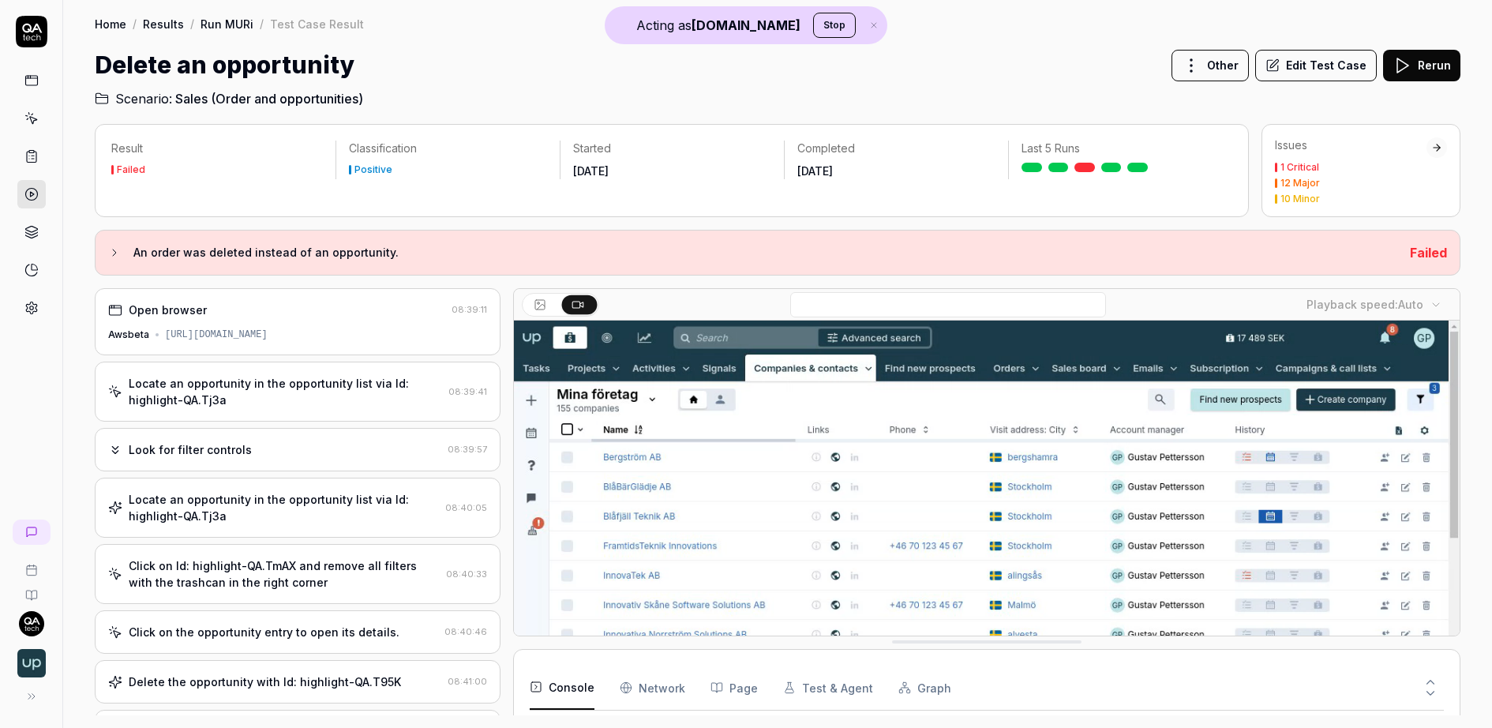
click at [268, 330] on div "https://awsbeta.upsales.com/#/companies?id=standard1" at bounding box center [216, 335] width 103 height 14
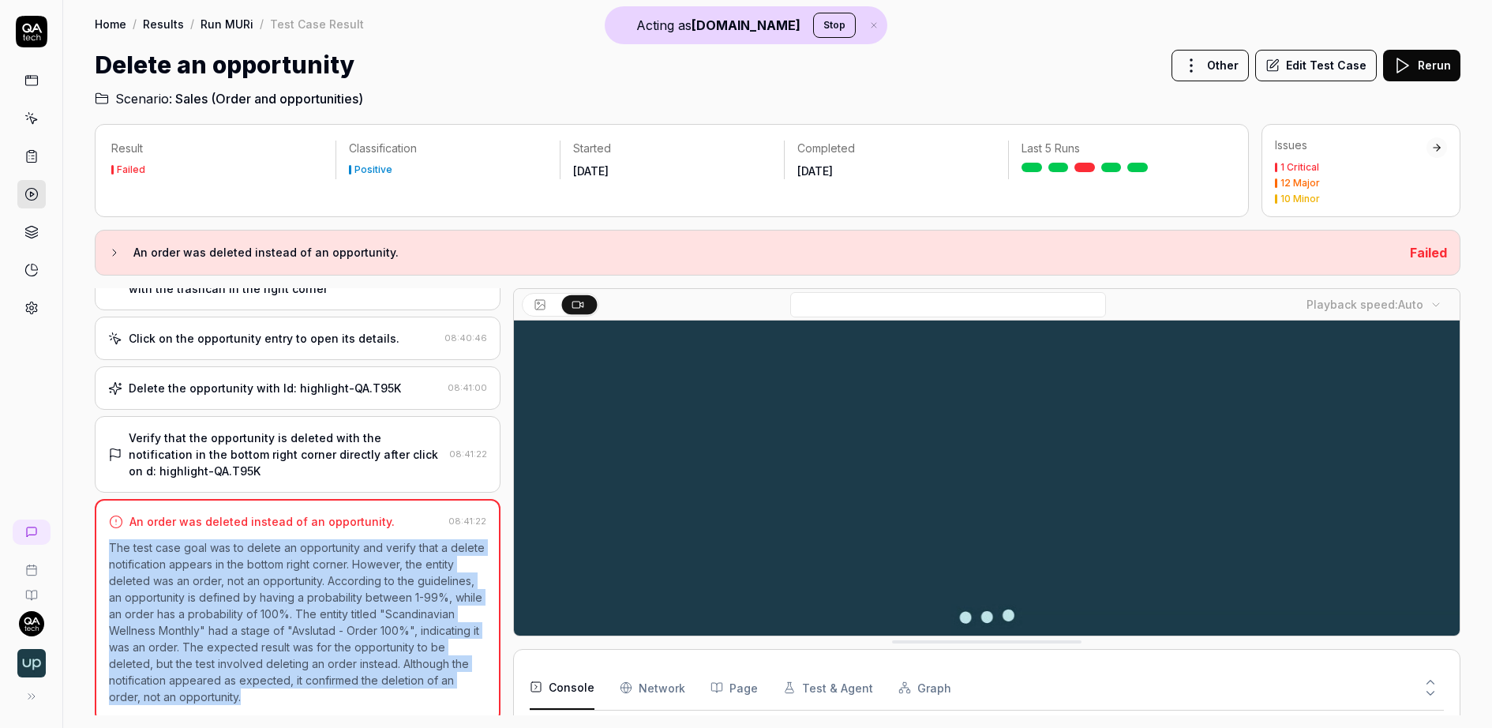
drag, startPoint x: 217, startPoint y: 692, endPoint x: 94, endPoint y: 543, distance: 193.4
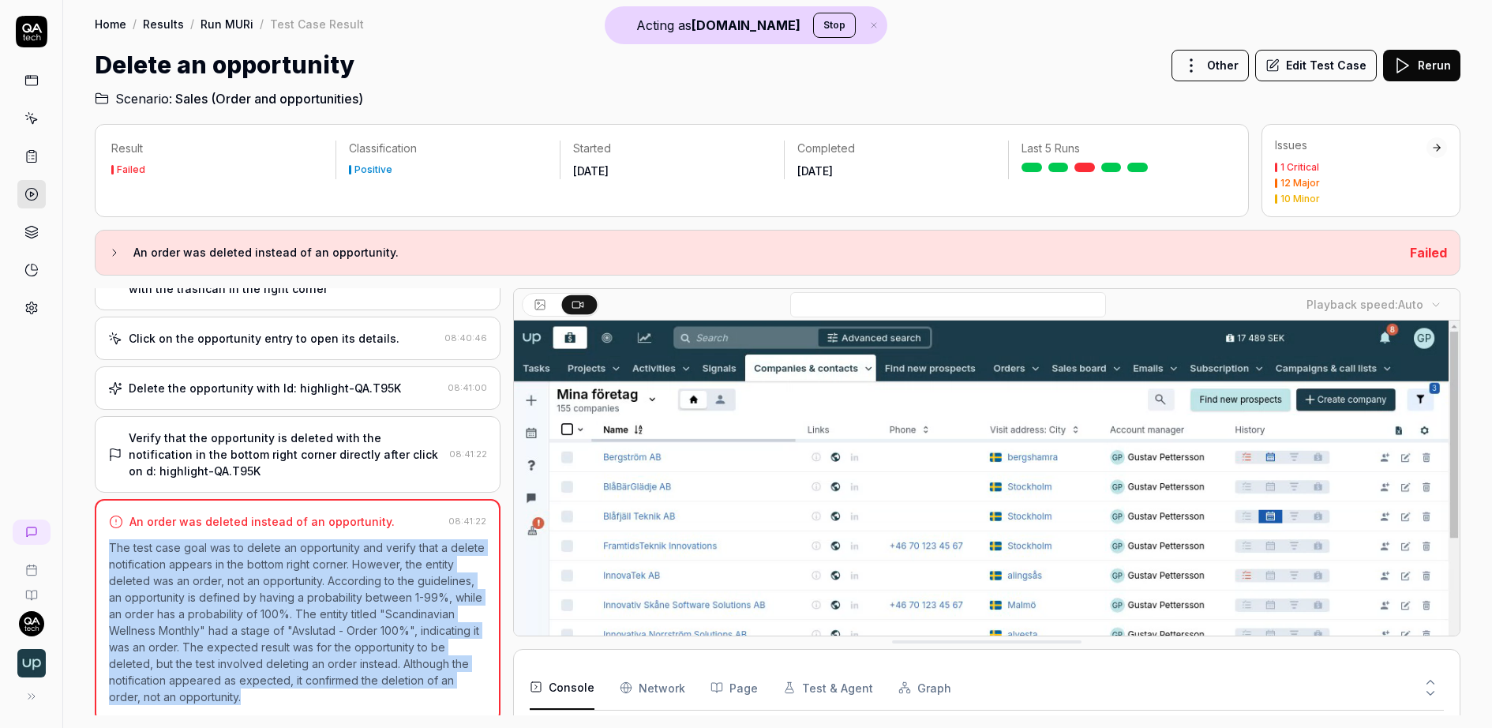
click at [94, 543] on div "Result Failed Classification Positive Started Jul 14 2025 Completed Jul 14 2025…" at bounding box center [777, 418] width 1428 height 620
click at [638, 691] on Requests "Network" at bounding box center [653, 687] width 66 height 44
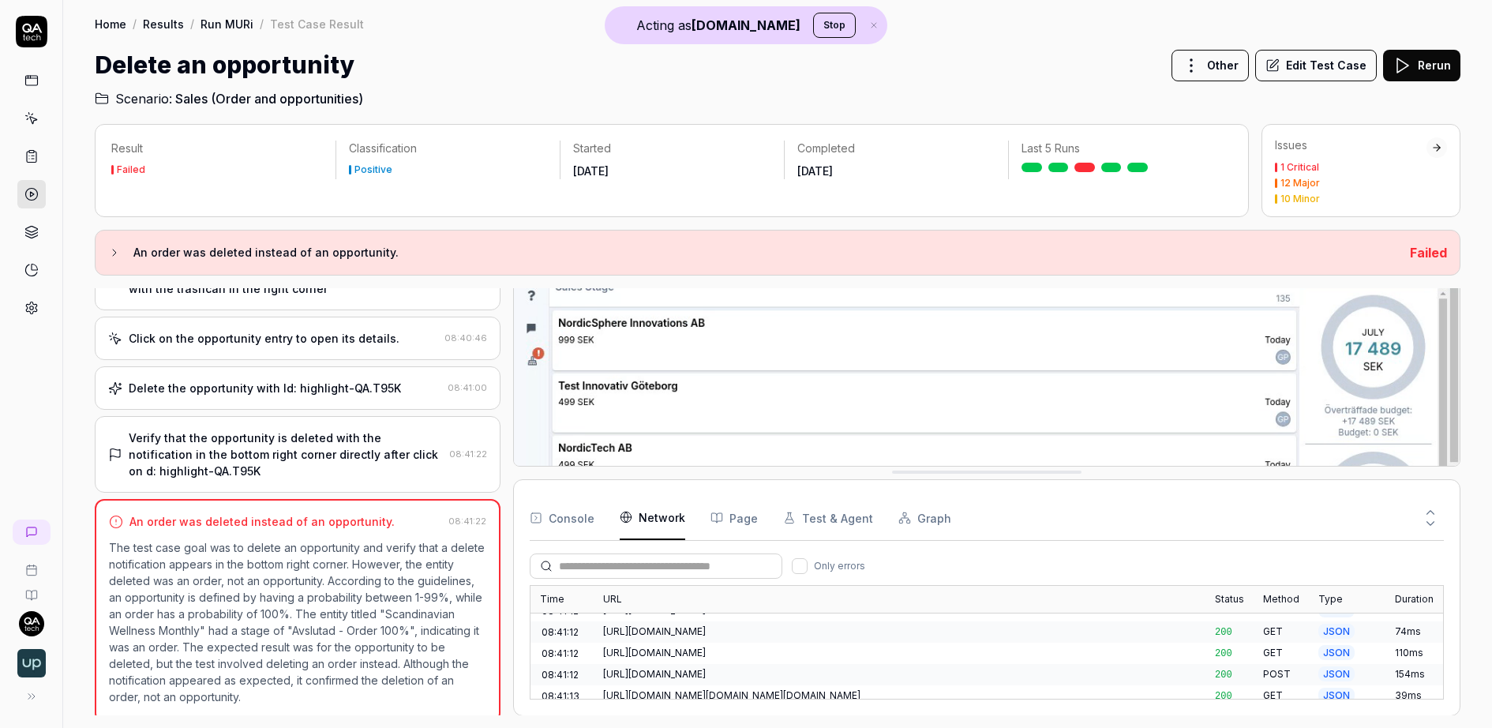
scroll to position [4512, 0]
click at [33, 301] on icon at bounding box center [31, 308] width 14 height 14
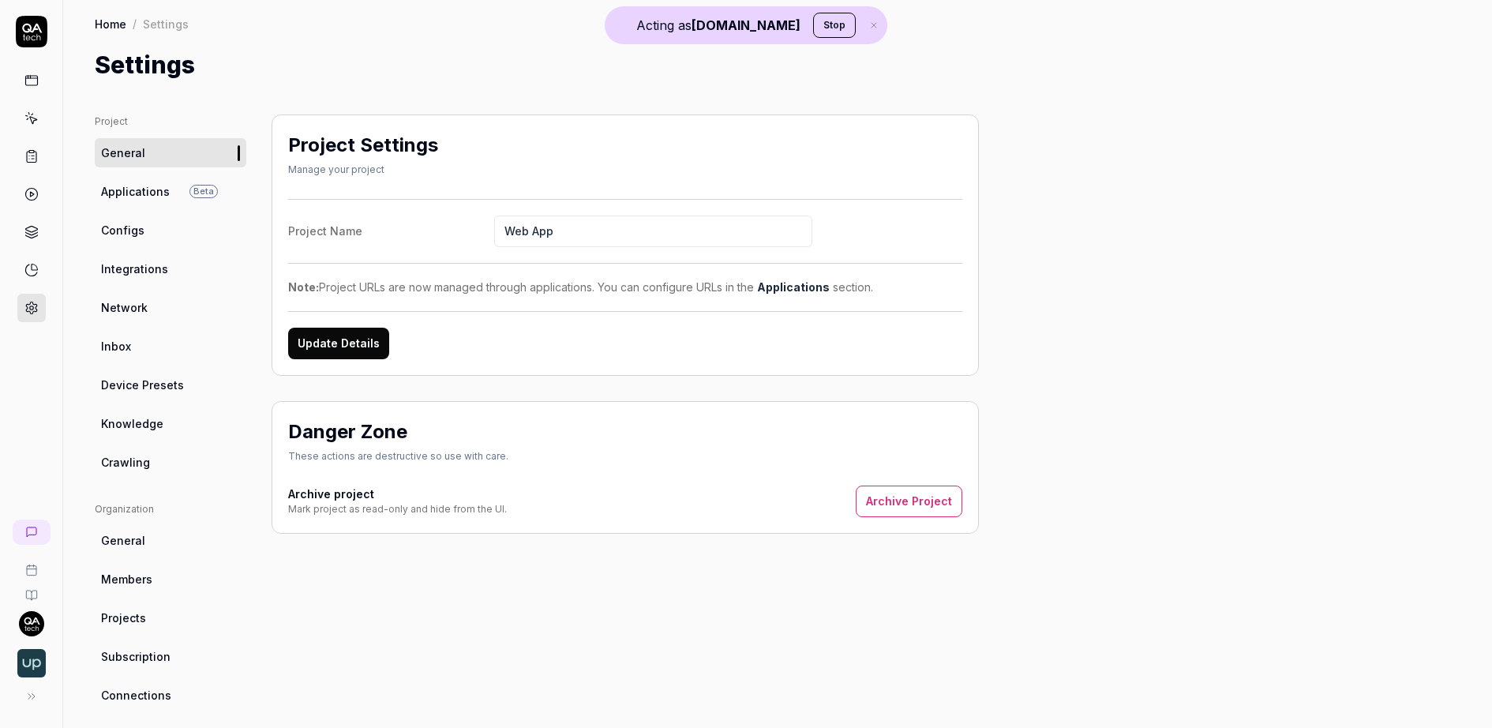
scroll to position [10, 0]
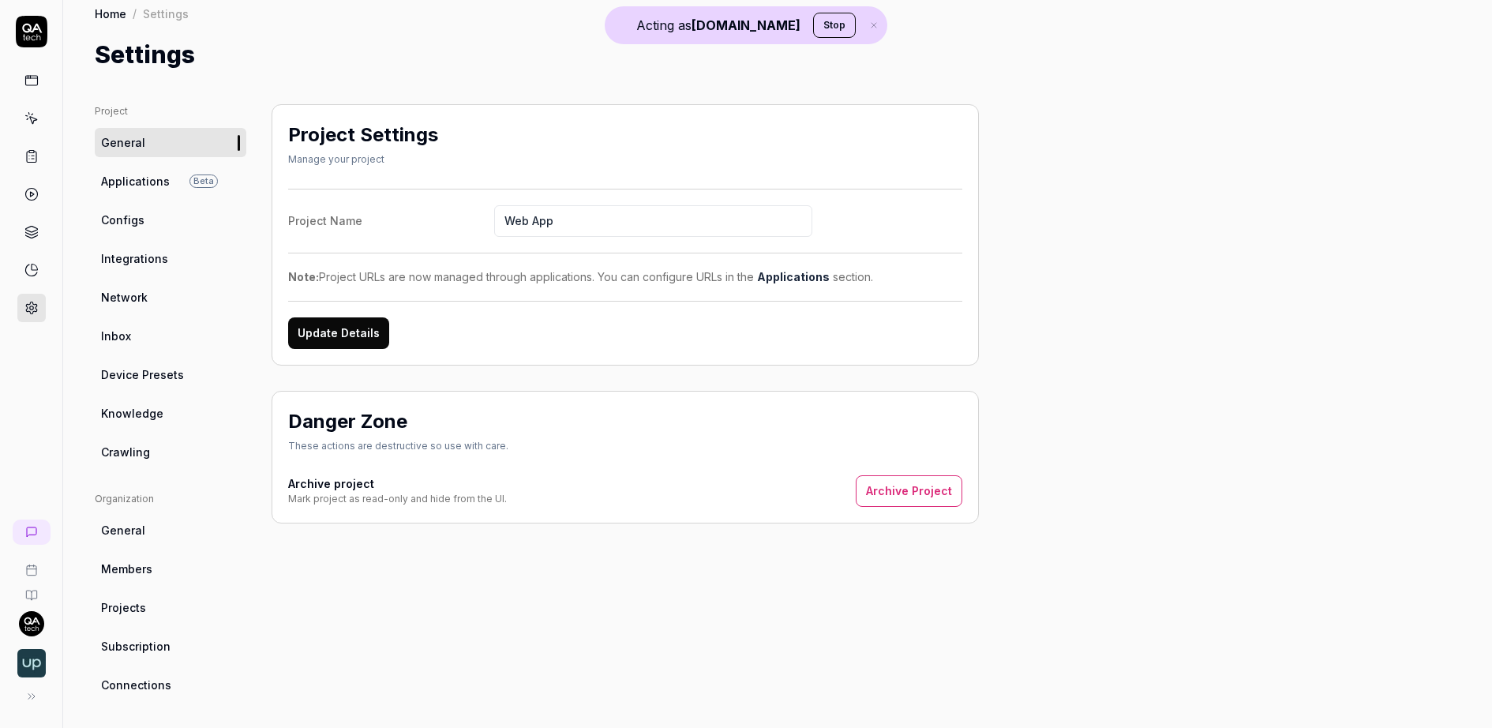
click at [117, 219] on span "Configs" at bounding box center [122, 220] width 43 height 17
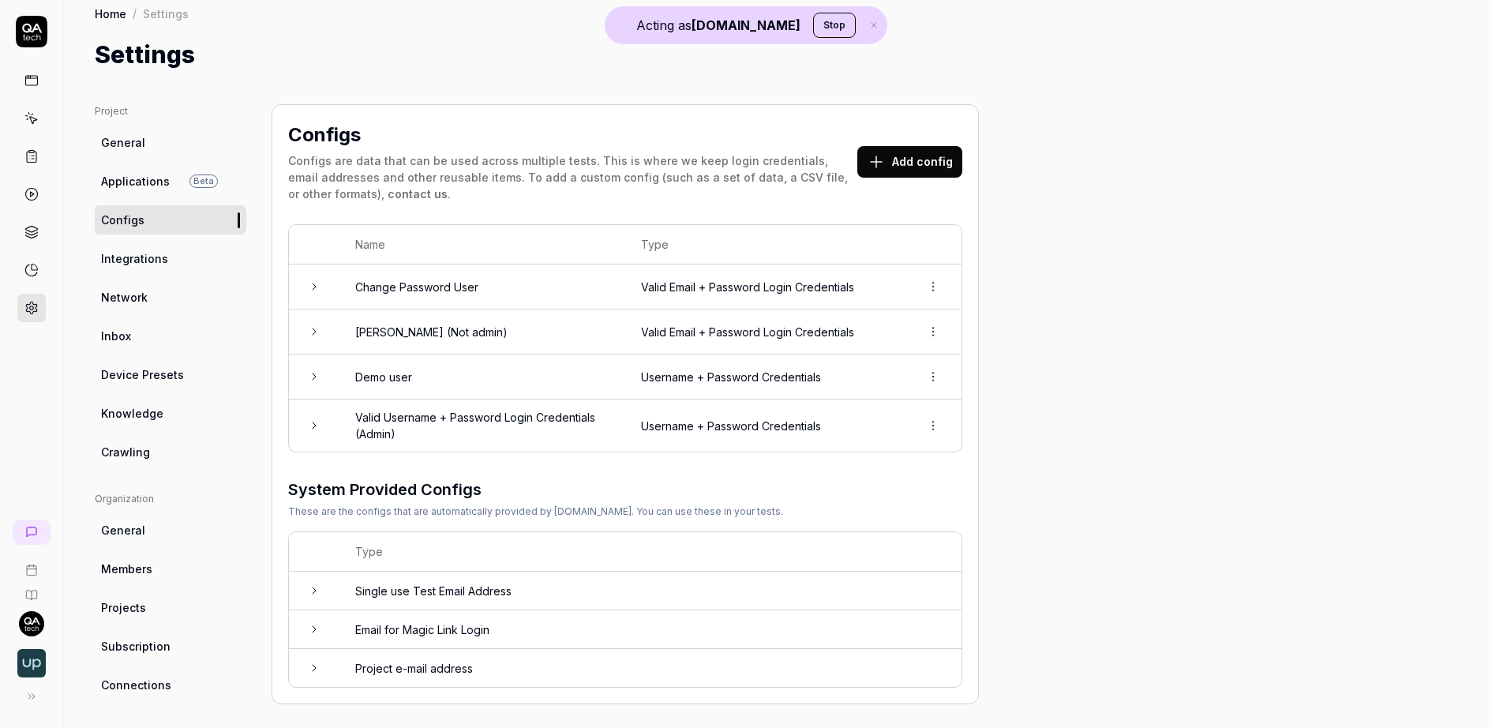
scroll to position [50, 0]
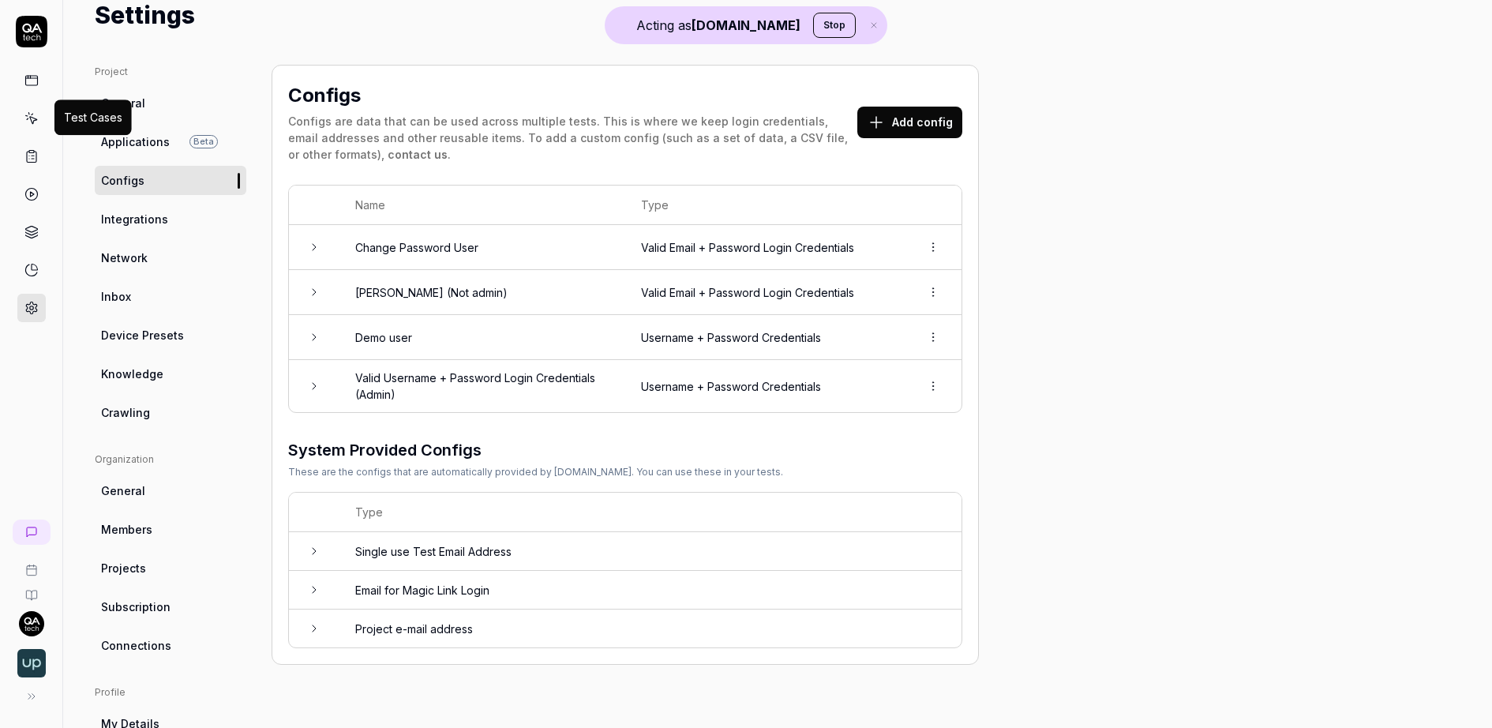
click at [31, 111] on icon at bounding box center [31, 118] width 14 height 14
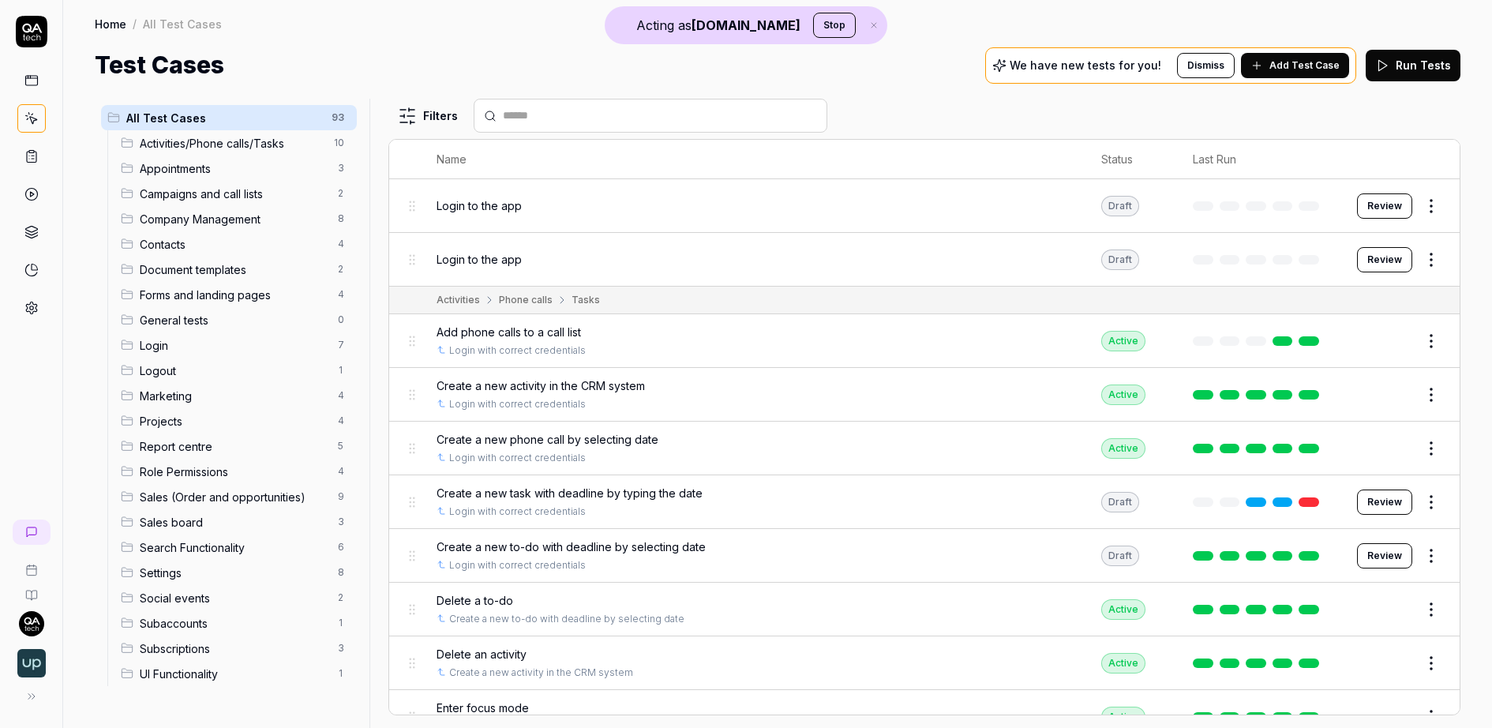
click at [1439, 208] on html "Acting as QA.tech Stop Home / All Test Cases Home / All Test Cases Test Cases W…" at bounding box center [746, 364] width 1492 height 728
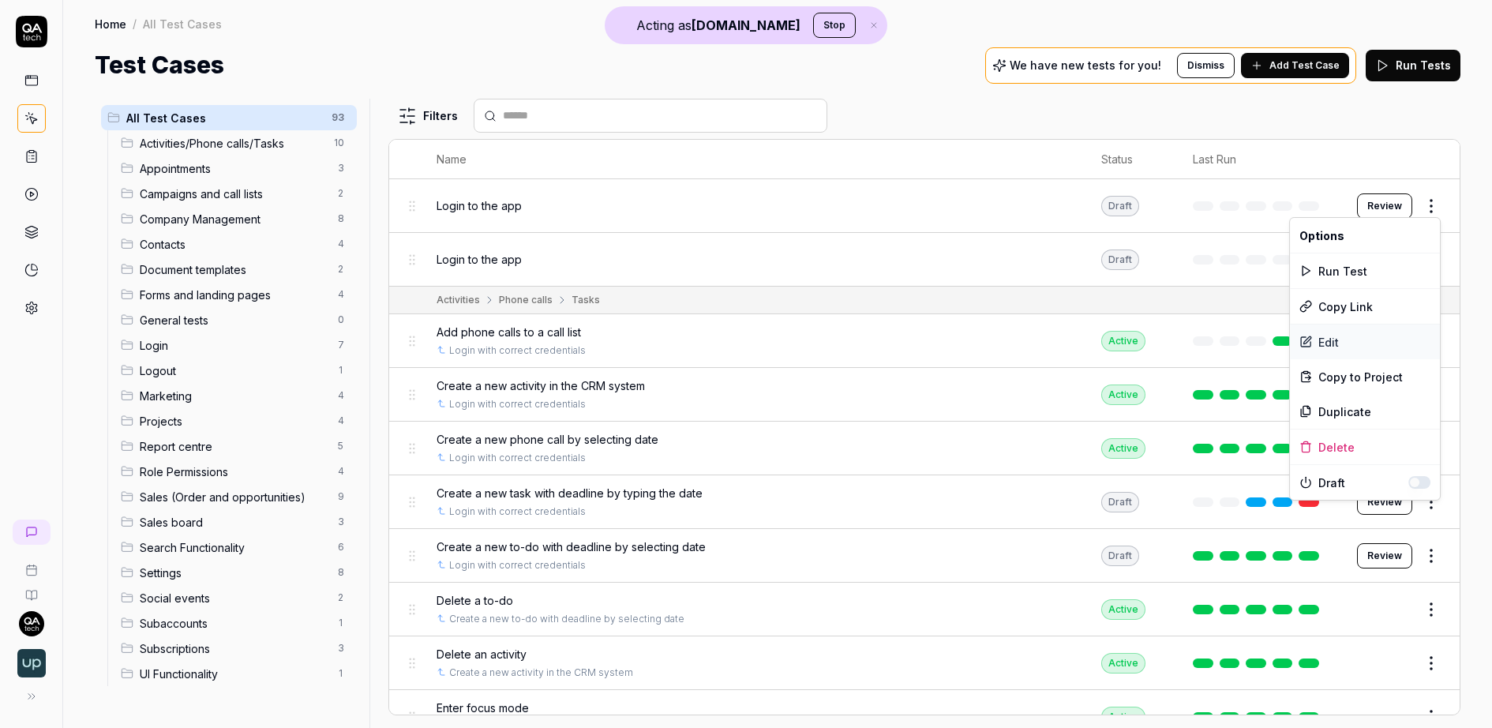
click at [1323, 336] on div "Edit" at bounding box center [1365, 341] width 150 height 35
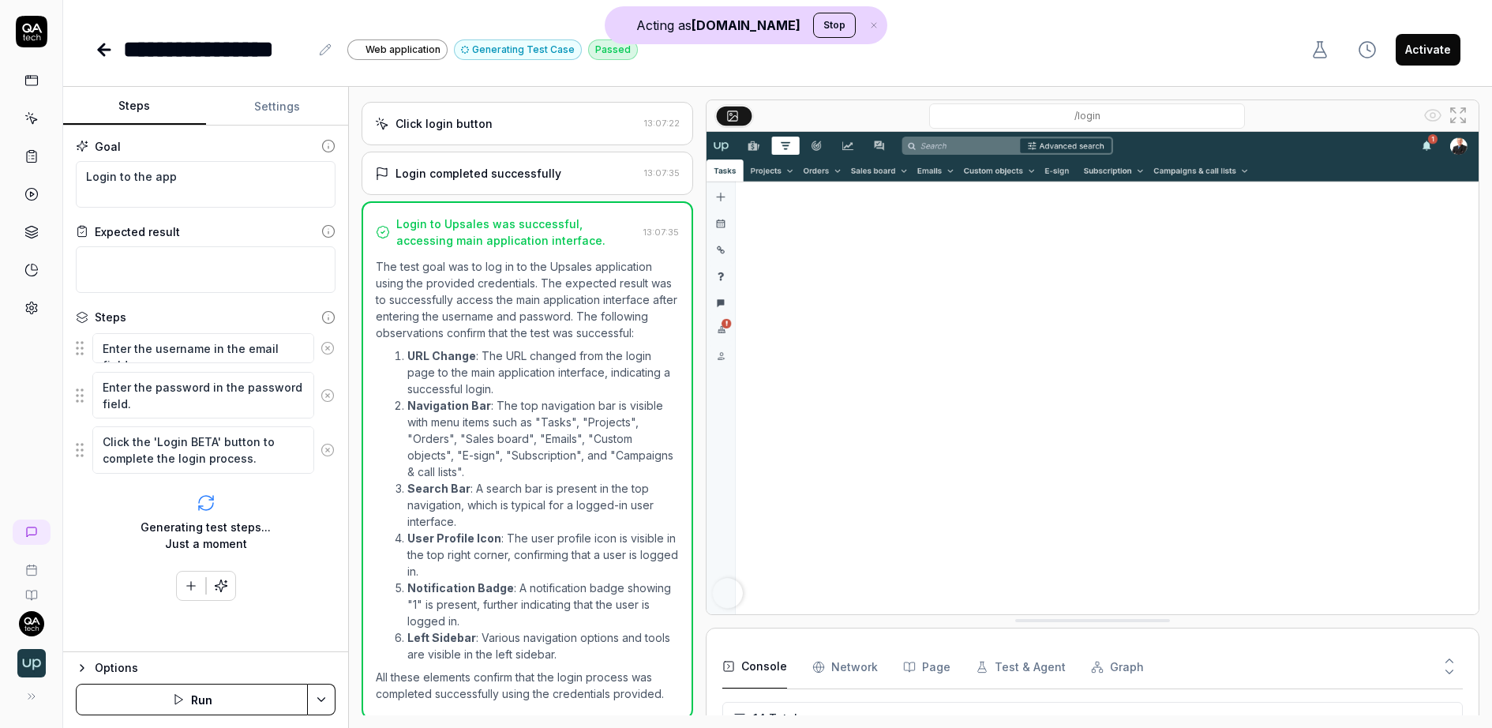
scroll to position [652, 0]
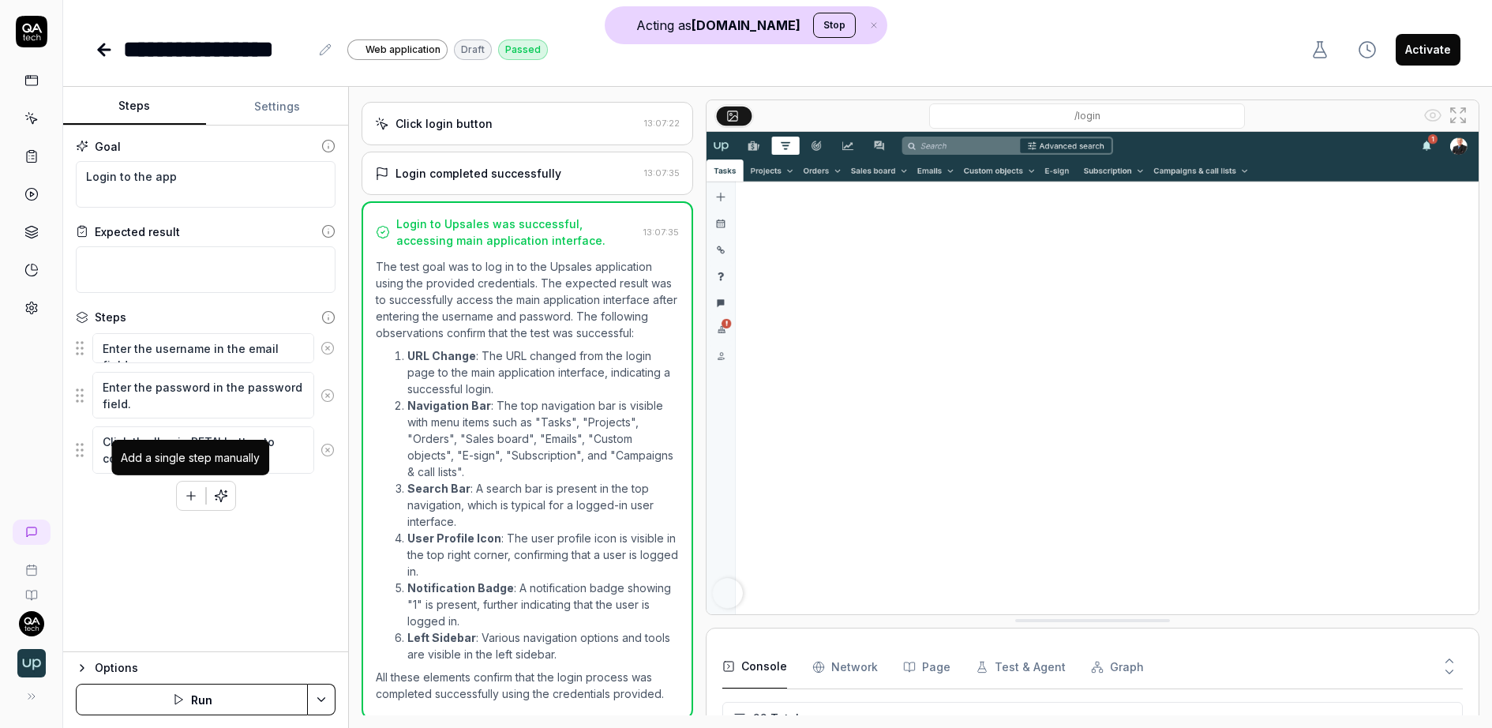
click at [189, 496] on icon "button" at bounding box center [190, 496] width 9 height 0
click at [28, 304] on icon at bounding box center [31, 308] width 14 height 14
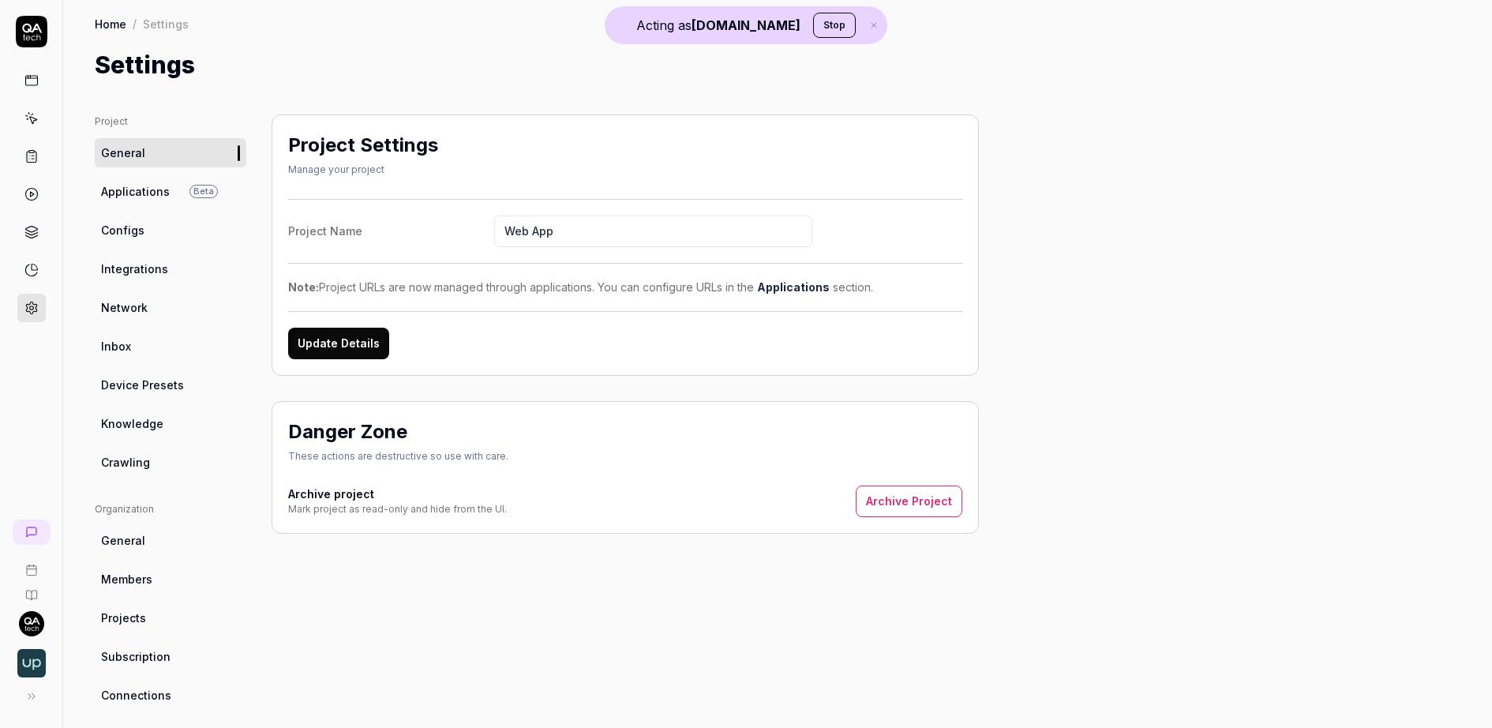
click at [141, 417] on span "Knowledge" at bounding box center [132, 423] width 62 height 17
type textarea "*"
